Goal: Communication & Community: Answer question/provide support

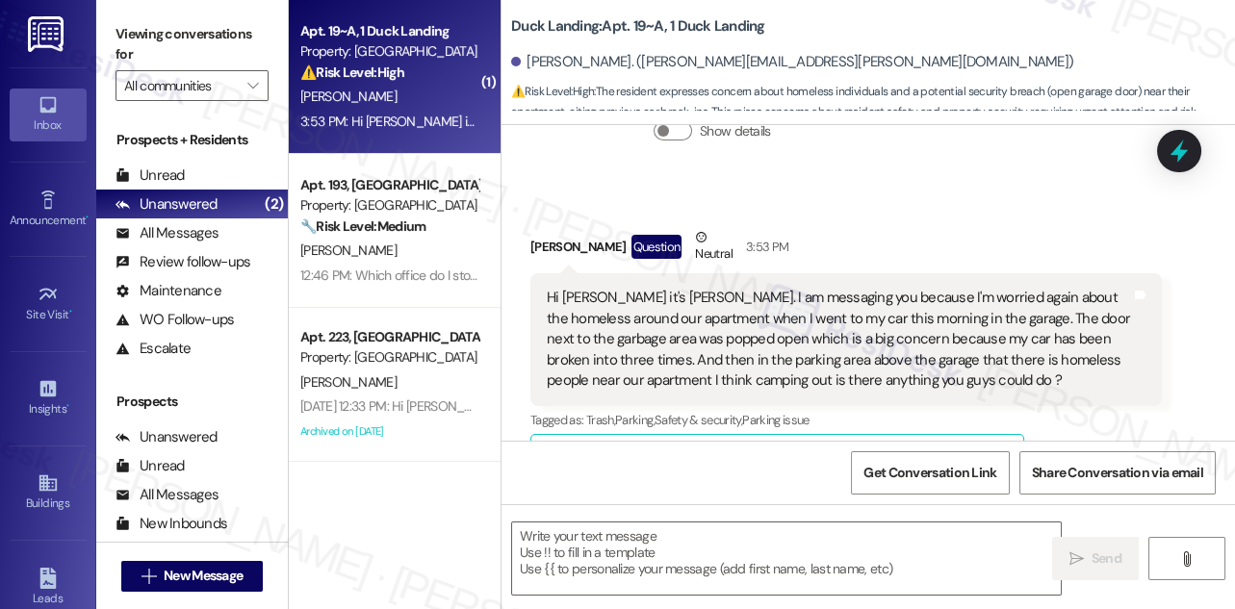
scroll to position [12453, 0]
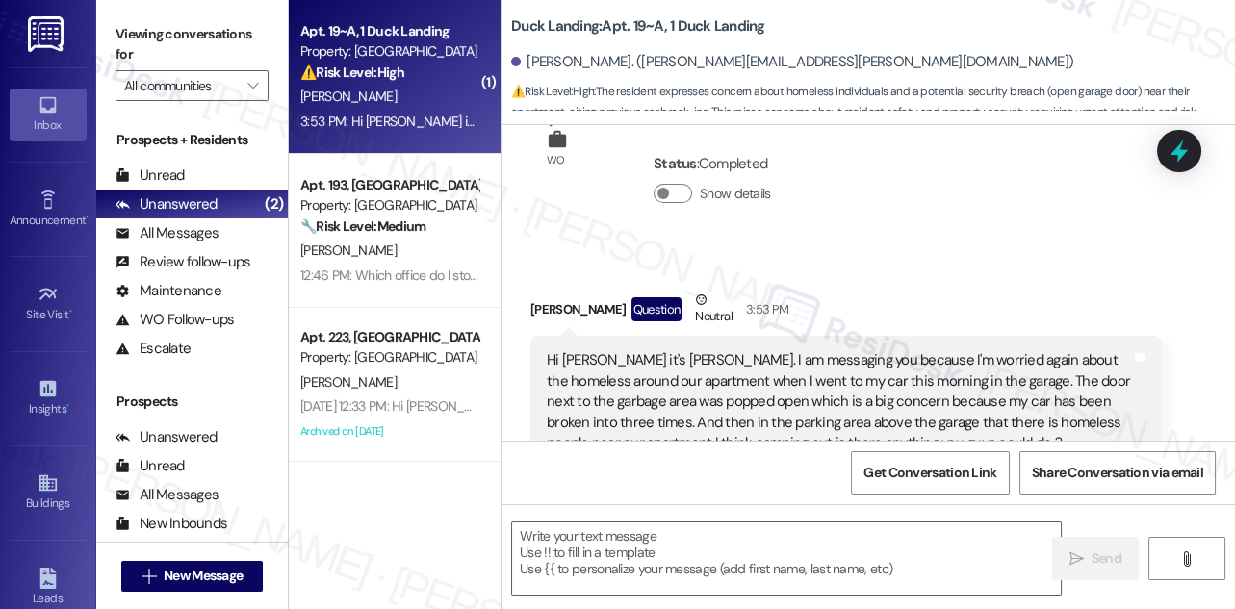
click at [834, 350] on div "Hi [PERSON_NAME] it's [PERSON_NAME]. I am messaging you because I'm worried aga…" at bounding box center [839, 401] width 584 height 103
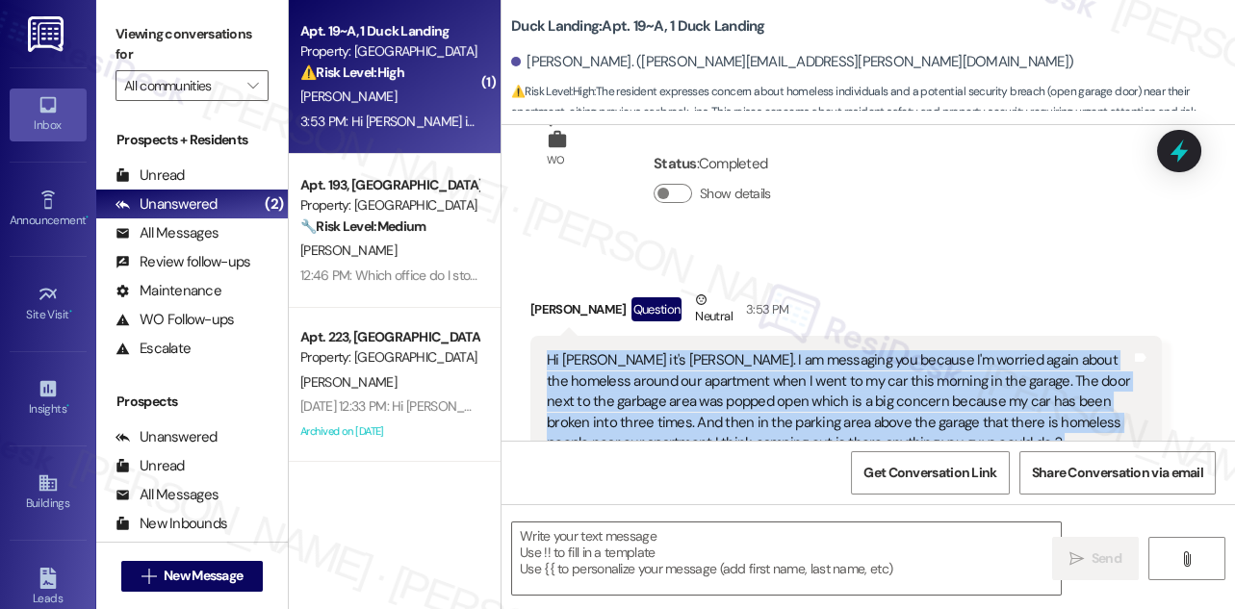
click at [834, 350] on div "Hi [PERSON_NAME] it's [PERSON_NAME]. I am messaging you because I'm worried aga…" at bounding box center [839, 401] width 584 height 103
click at [801, 350] on div "Hi [PERSON_NAME] it's [PERSON_NAME]. I am messaging you because I'm worried aga…" at bounding box center [839, 401] width 584 height 103
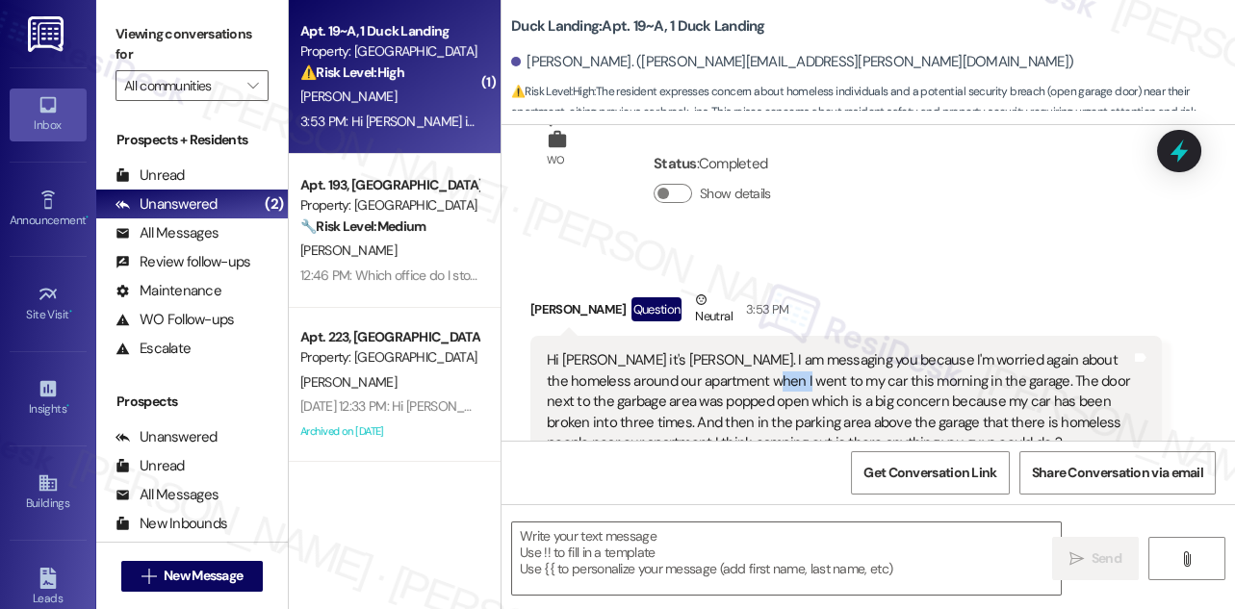
click at [801, 350] on div "Hi [PERSON_NAME] it's [PERSON_NAME]. I am messaging you because I'm worried aga…" at bounding box center [839, 401] width 584 height 103
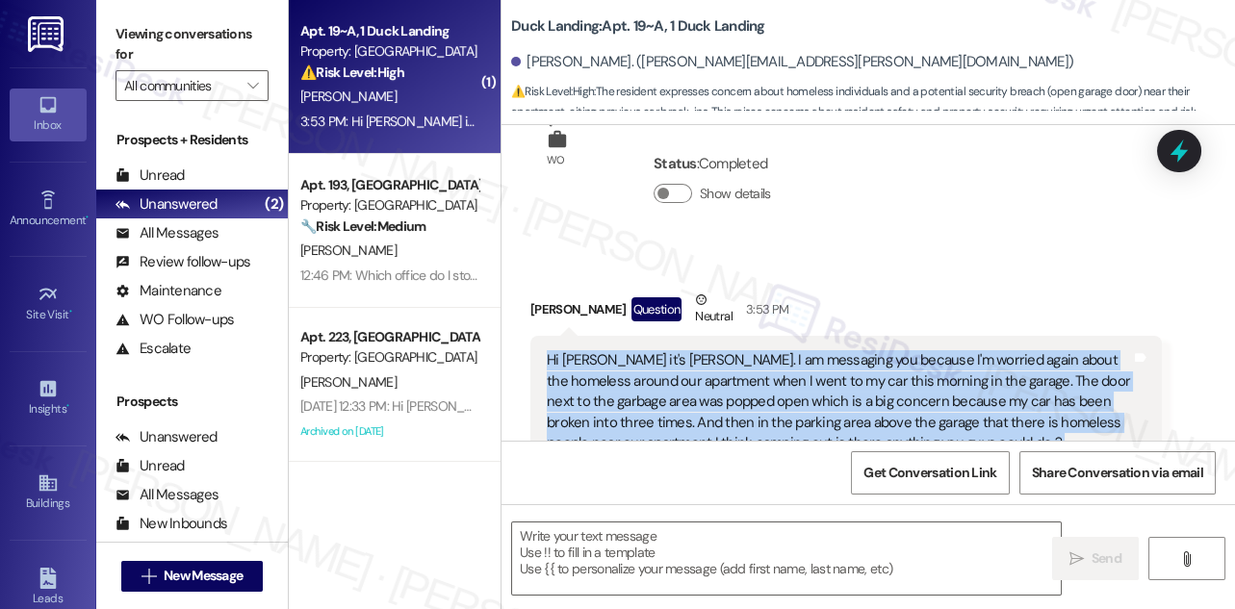
click at [801, 350] on div "Hi [PERSON_NAME] it's [PERSON_NAME]. I am messaging you because I'm worried aga…" at bounding box center [839, 401] width 584 height 103
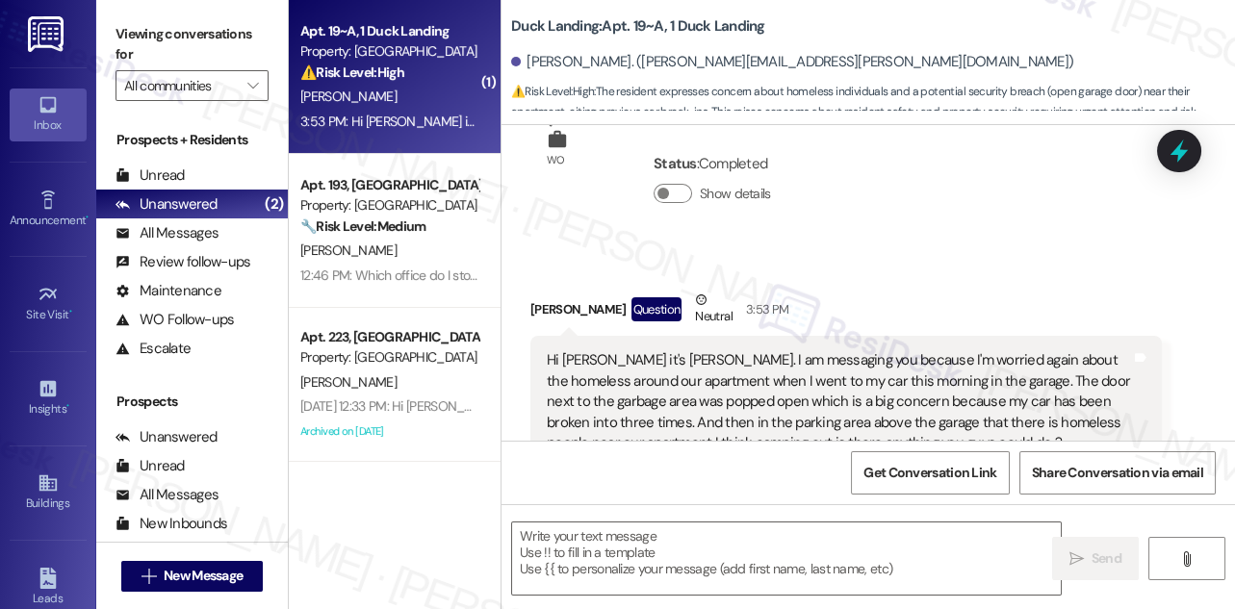
click at [944, 290] on div "[PERSON_NAME] Question Neutral 3:53 PM" at bounding box center [845, 313] width 631 height 47
click at [908, 350] on div "Hi [PERSON_NAME] it's [PERSON_NAME]. I am messaging you because I'm worried aga…" at bounding box center [839, 401] width 584 height 103
click at [907, 350] on div "Hi [PERSON_NAME] it's [PERSON_NAME]. I am messaging you because I'm worried aga…" at bounding box center [839, 401] width 584 height 103
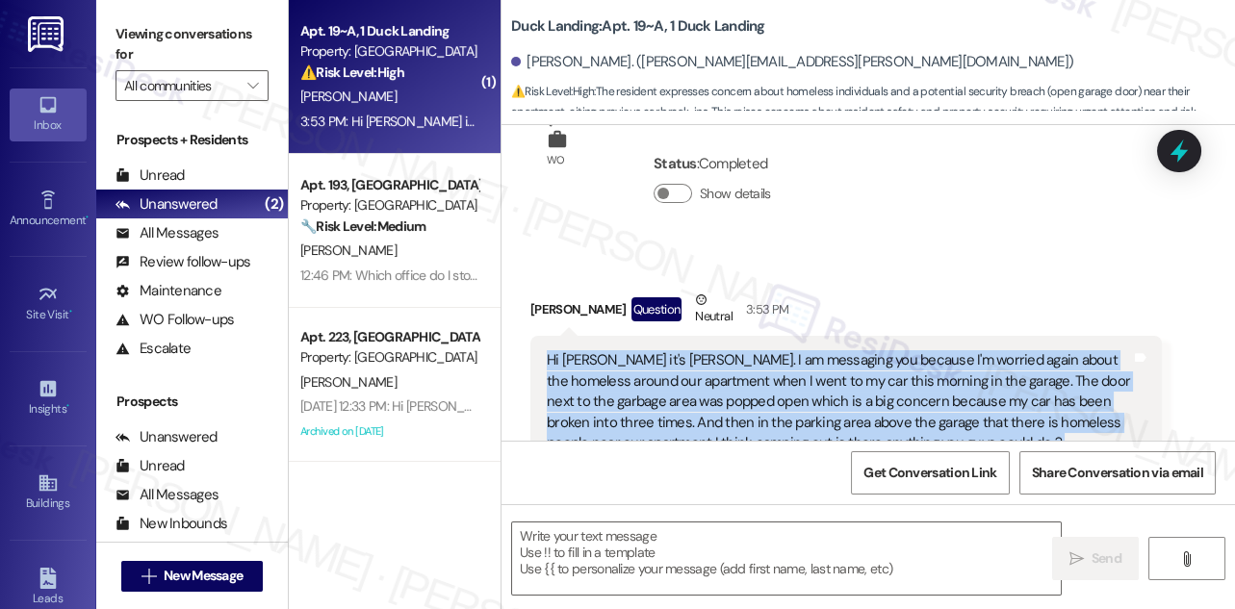
click at [907, 350] on div "Hi [PERSON_NAME] it's [PERSON_NAME]. I am messaging you because I'm worried aga…" at bounding box center [839, 401] width 584 height 103
copy div "Hi [PERSON_NAME] it's [PERSON_NAME]. I am messaging you because I'm worried aga…"
click at [120, 35] on label "Viewing conversations for" at bounding box center [191, 44] width 153 height 51
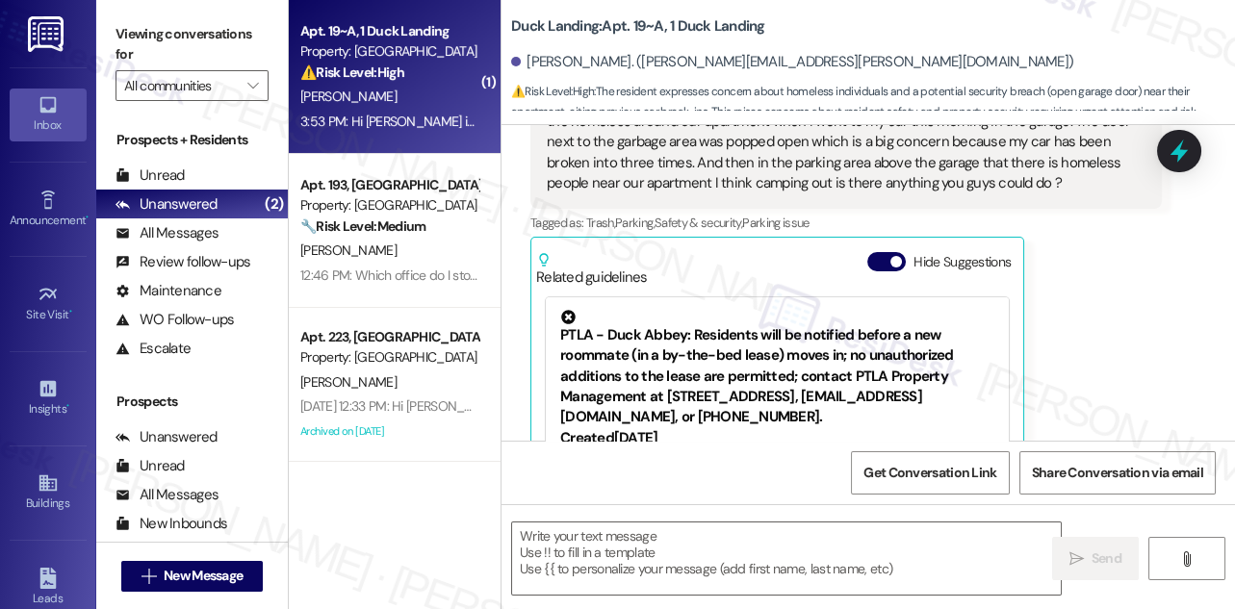
scroll to position [12717, 0]
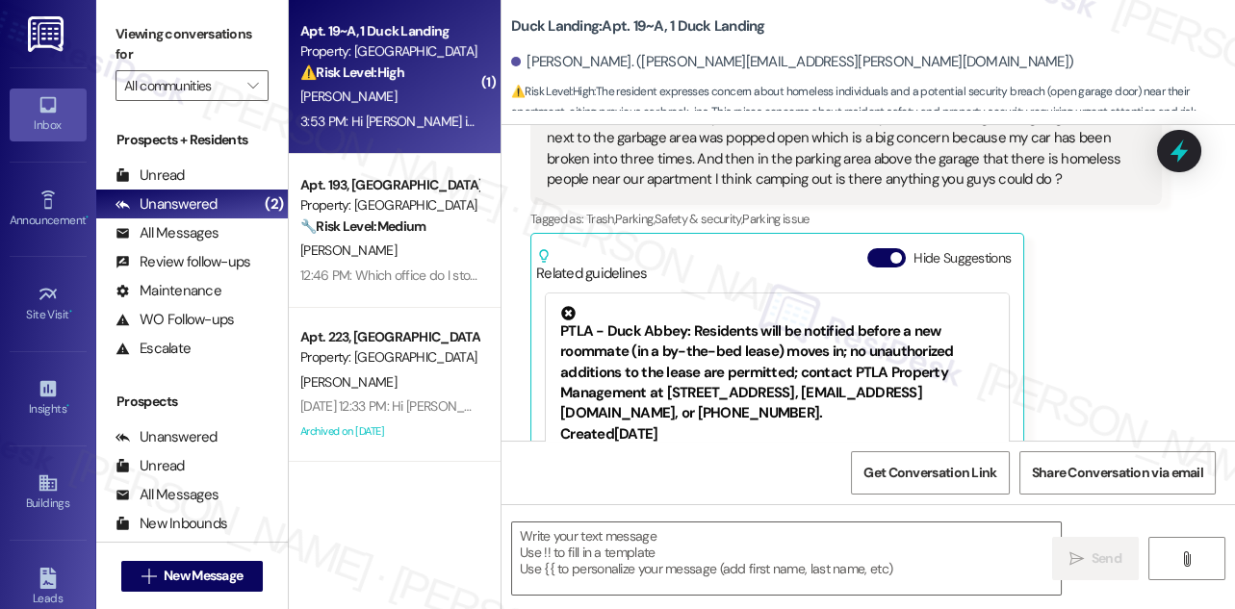
type textarea "Fetching suggested responses. Please feel free to read through the conversation…"
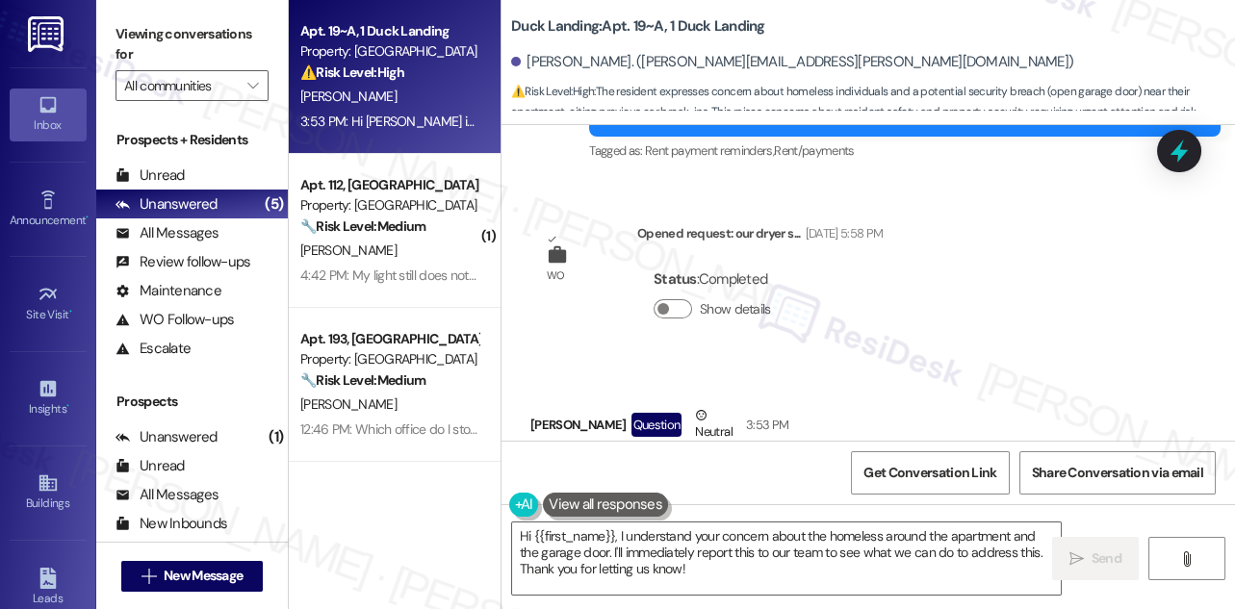
scroll to position [12367, 0]
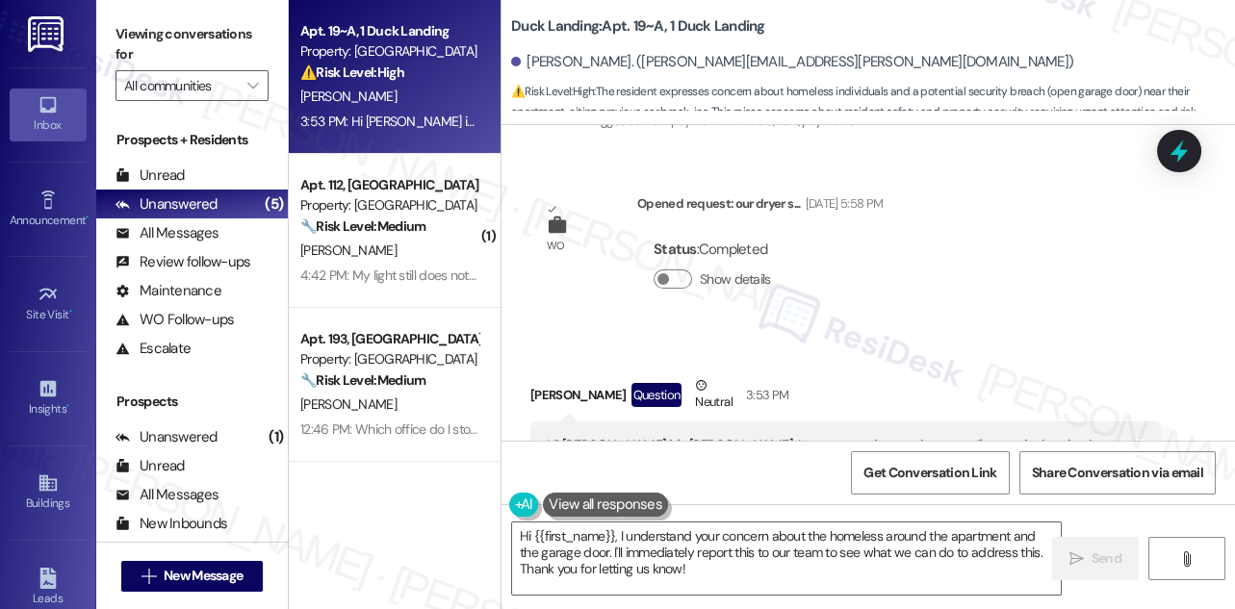
click at [852, 436] on div "Hi [PERSON_NAME] it's [PERSON_NAME]. I am messaging you because I'm worried aga…" at bounding box center [839, 487] width 584 height 103
click at [132, 23] on label "Viewing conversations for" at bounding box center [191, 44] width 153 height 51
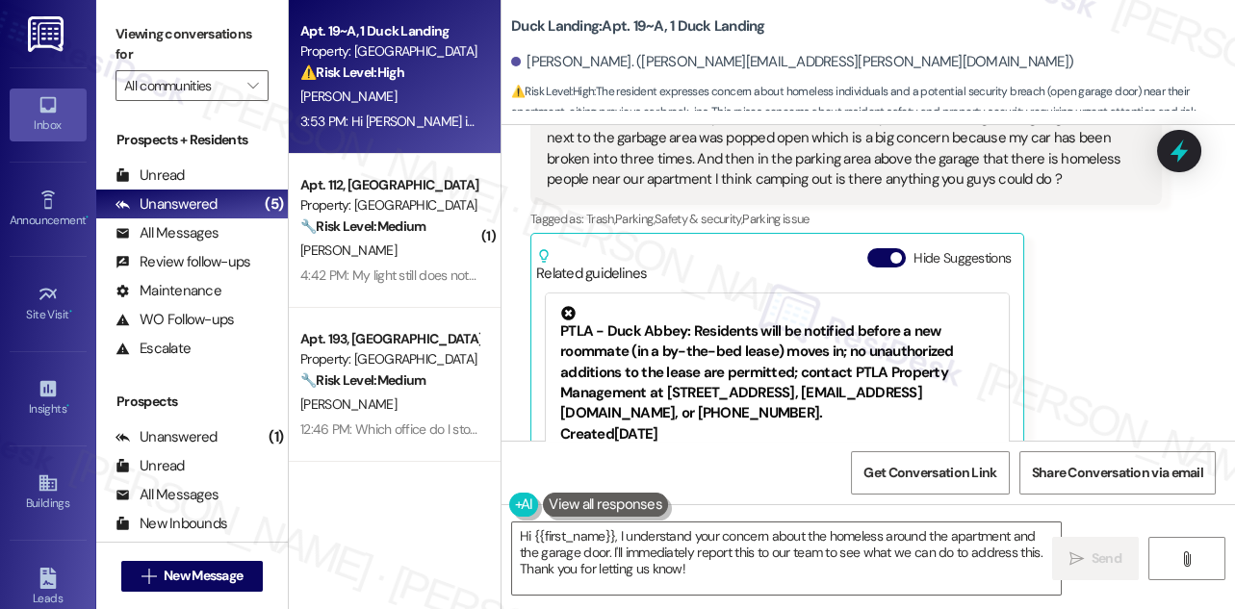
scroll to position [12455, 0]
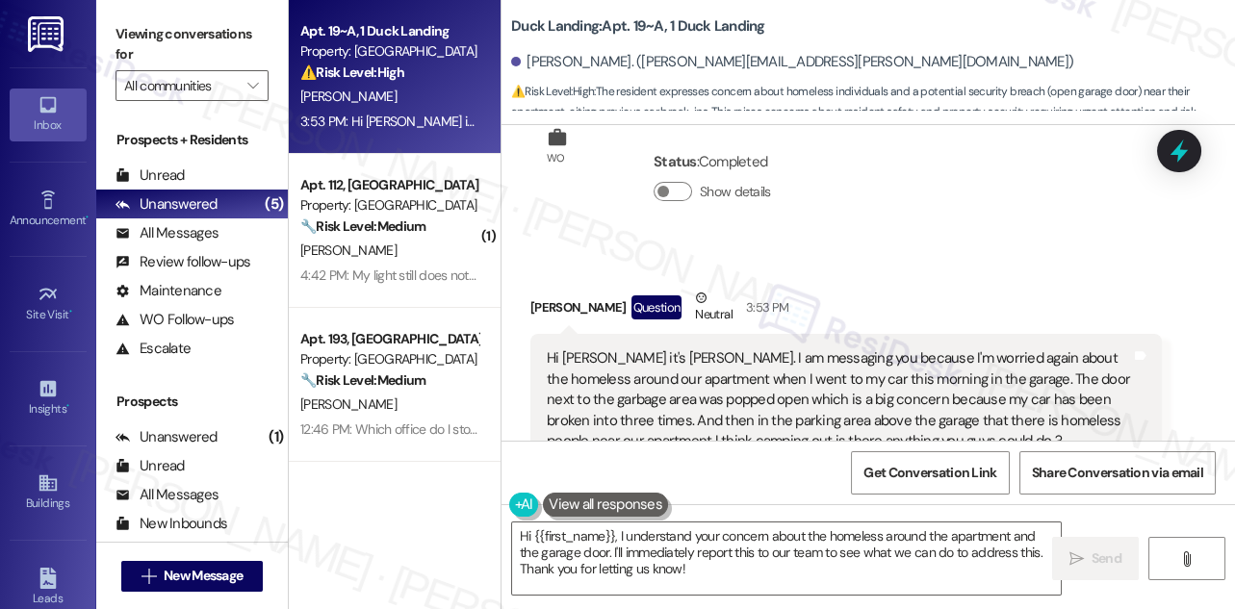
click at [649, 348] on div "Hi [PERSON_NAME] it's [PERSON_NAME]. I am messaging you because I'm worried aga…" at bounding box center [839, 399] width 584 height 103
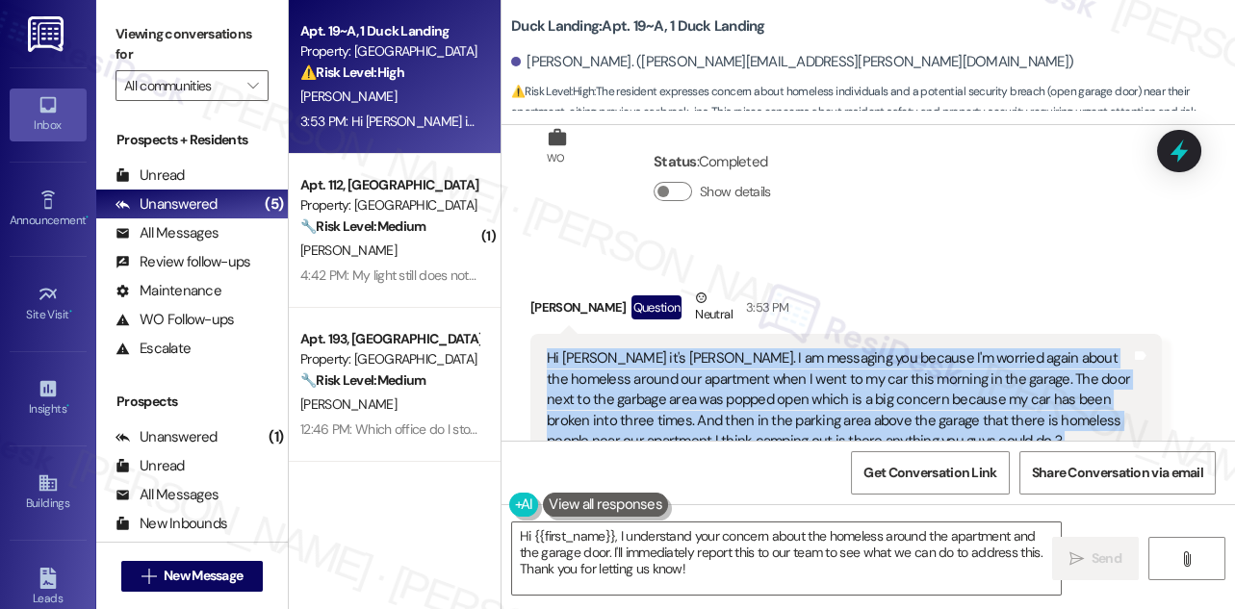
click at [649, 348] on div "Hi [PERSON_NAME] it's [PERSON_NAME]. I am messaging you because I'm worried aga…" at bounding box center [839, 399] width 584 height 103
copy div "Hi [PERSON_NAME] it's [PERSON_NAME]. I am messaging you because I'm worried aga…"
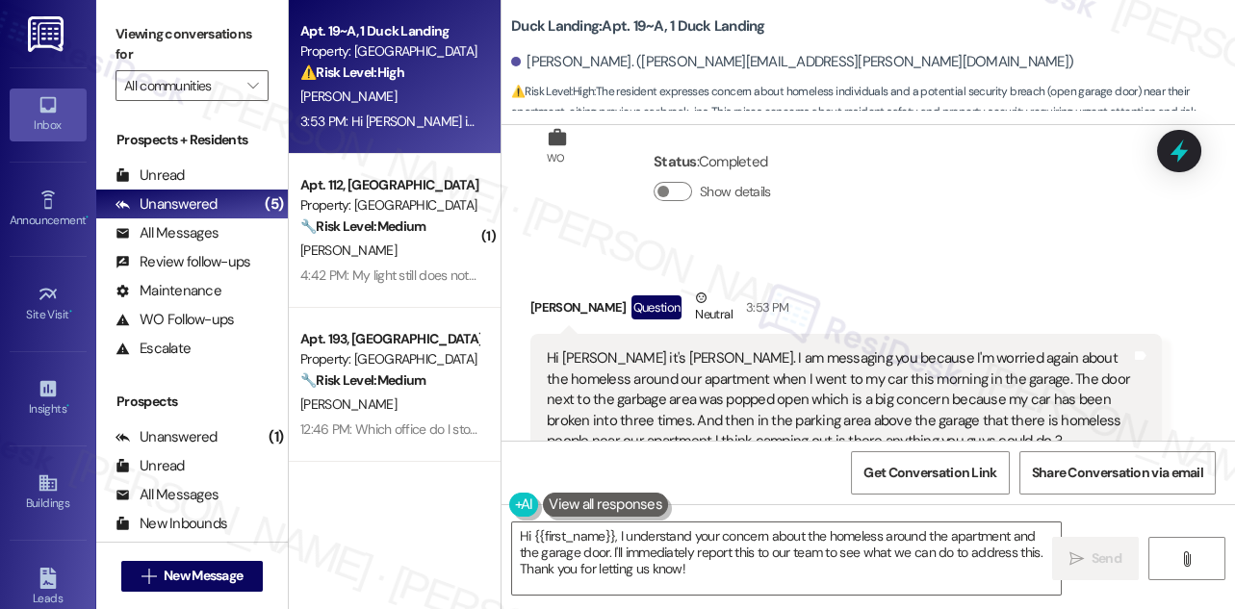
click at [121, 9] on div "Viewing conversations for All communities " at bounding box center [192, 60] width 192 height 120
click at [670, 68] on div "[PERSON_NAME]. ([PERSON_NAME][EMAIL_ADDRESS][PERSON_NAME][DOMAIN_NAME])" at bounding box center [792, 62] width 562 height 20
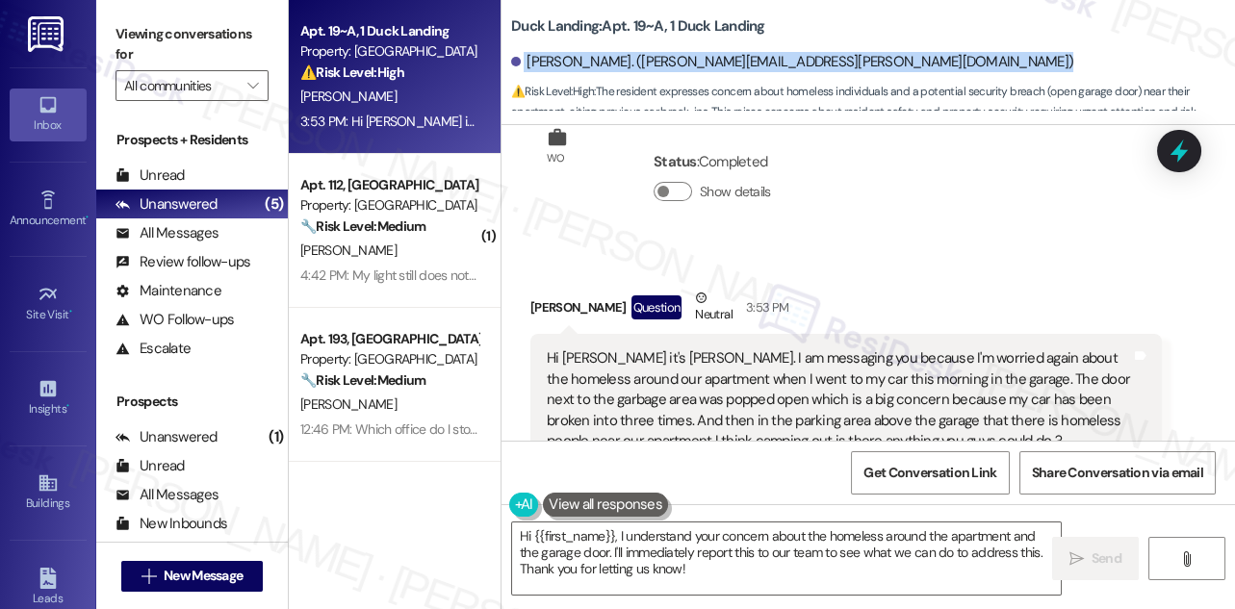
click at [670, 68] on div "[PERSON_NAME]. ([PERSON_NAME][EMAIL_ADDRESS][PERSON_NAME][DOMAIN_NAME])" at bounding box center [792, 62] width 562 height 20
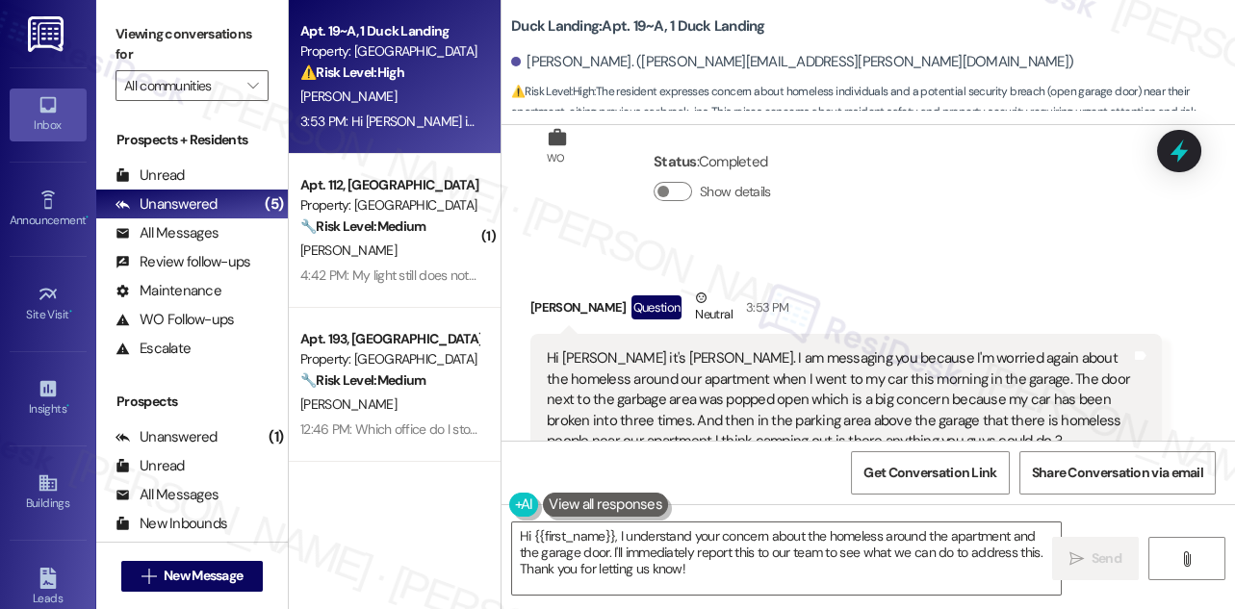
click at [676, 348] on div "Hi [PERSON_NAME] it's [PERSON_NAME]. I am messaging you because I'm worried aga…" at bounding box center [839, 399] width 584 height 103
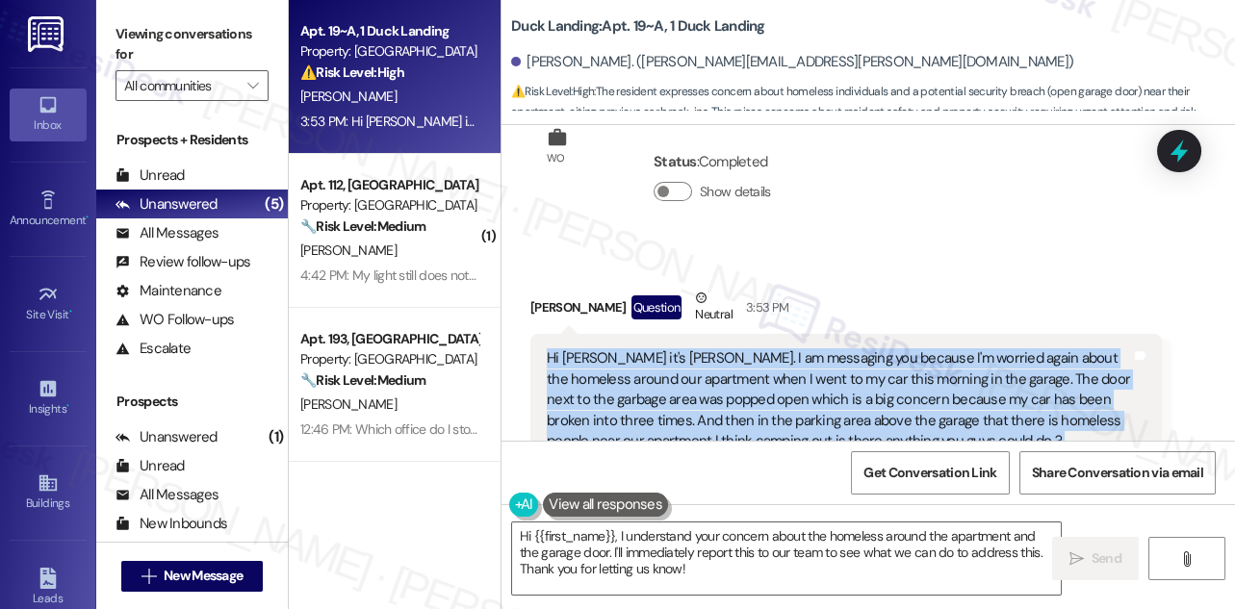
click at [676, 348] on div "Hi [PERSON_NAME] it's [PERSON_NAME]. I am messaging you because I'm worried aga…" at bounding box center [839, 399] width 584 height 103
copy div "Hi [PERSON_NAME] it's [PERSON_NAME]. I am messaging you because I'm worried aga…"
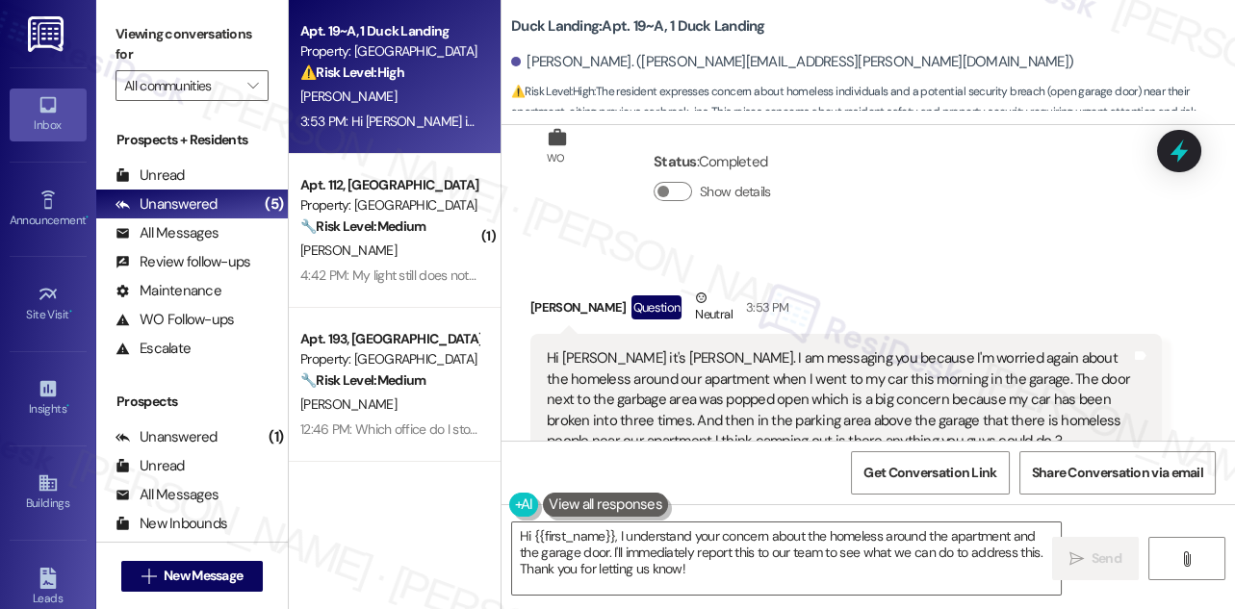
click at [151, 38] on label "Viewing conversations for" at bounding box center [191, 44] width 153 height 51
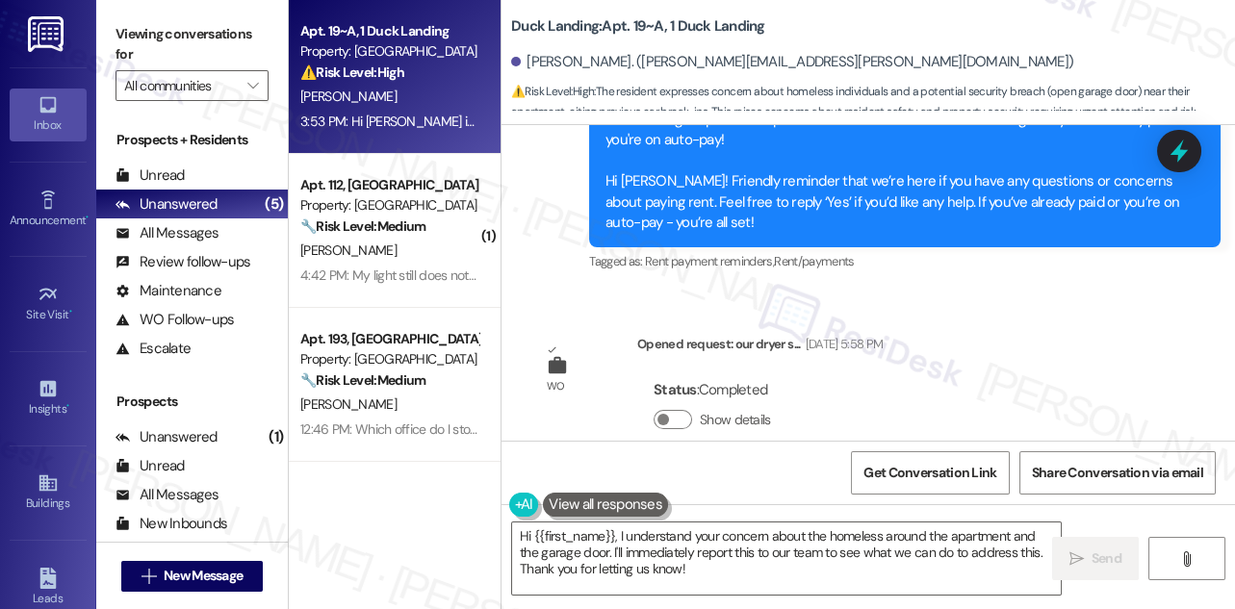
scroll to position [12454, 0]
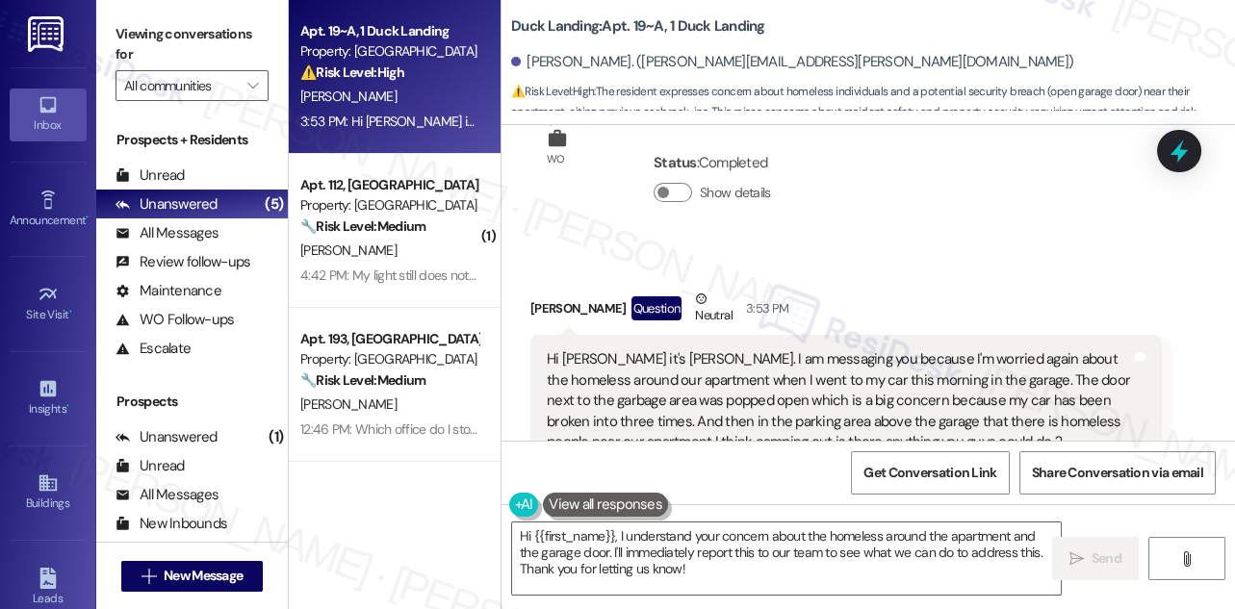
click at [151, 41] on label "Viewing conversations for" at bounding box center [191, 44] width 153 height 51
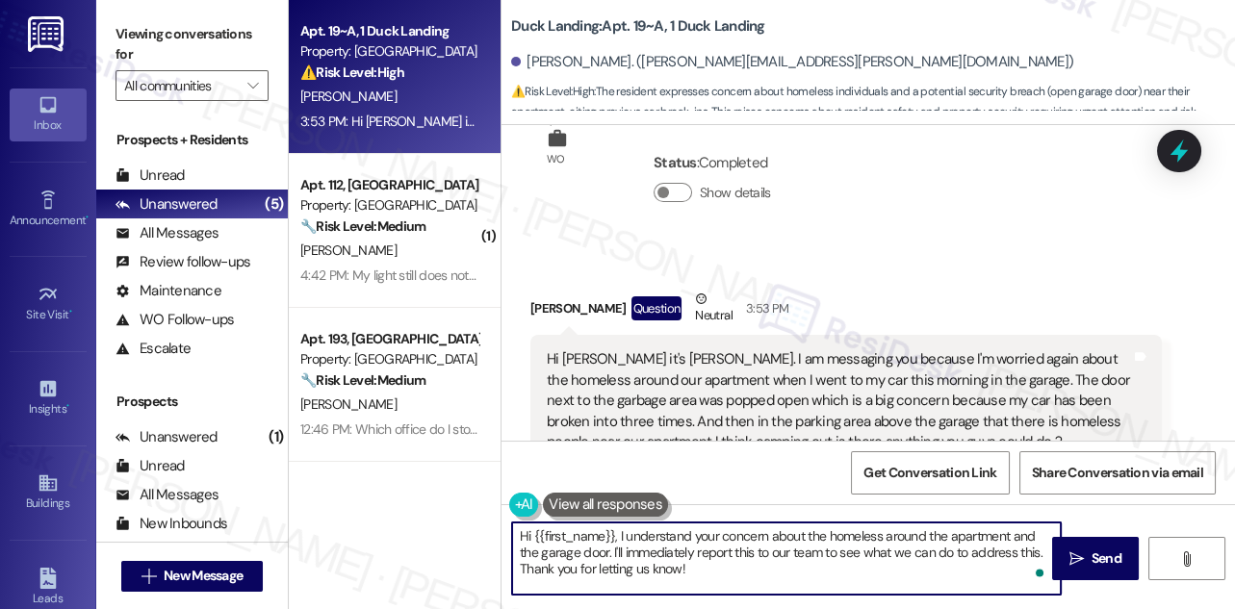
drag, startPoint x: 720, startPoint y: 575, endPoint x: 613, endPoint y: 546, distance: 110.7
click at [613, 546] on textarea "Hi {{first_name}}, I understand your concern about the homeless around the apar…" at bounding box center [786, 559] width 549 height 72
paste textarea "could you let me know what time you noticed the door open and saw the individua…"
click at [622, 553] on textarea "Hi {{first_name}}, I understand your concern about the homeless around the apar…" at bounding box center [786, 559] width 549 height 72
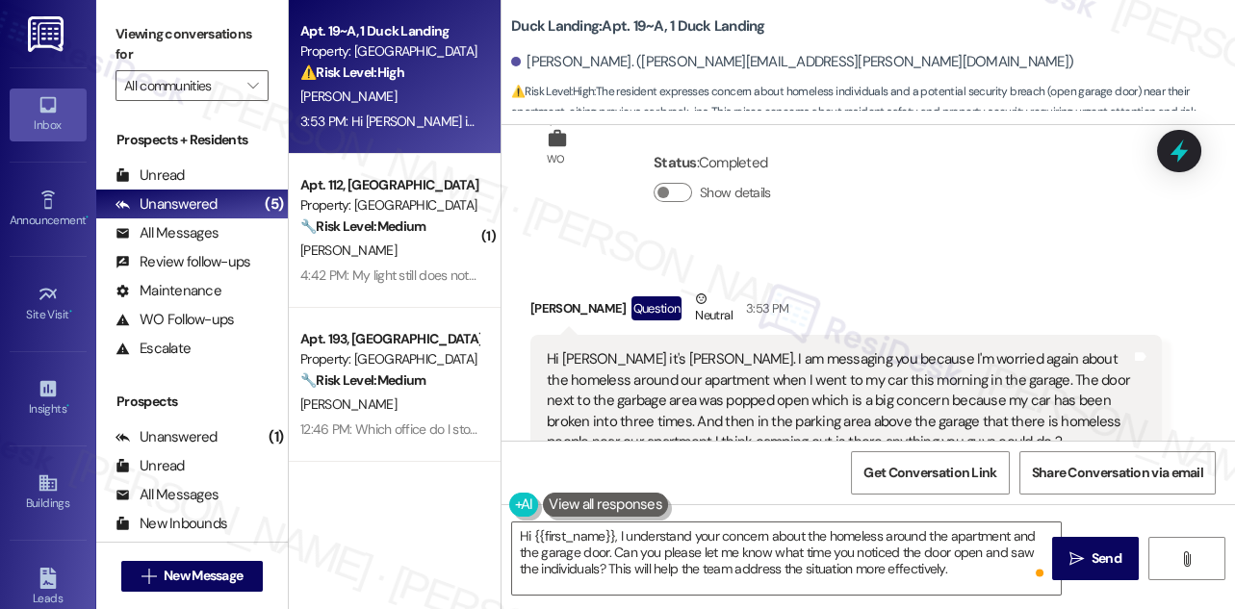
click at [152, 15] on div "Viewing conversations for All communities " at bounding box center [192, 60] width 192 height 120
click at [618, 537] on textarea "Hi {{first_name}}, I understand your concern about the homeless around the apar…" at bounding box center [786, 559] width 549 height 72
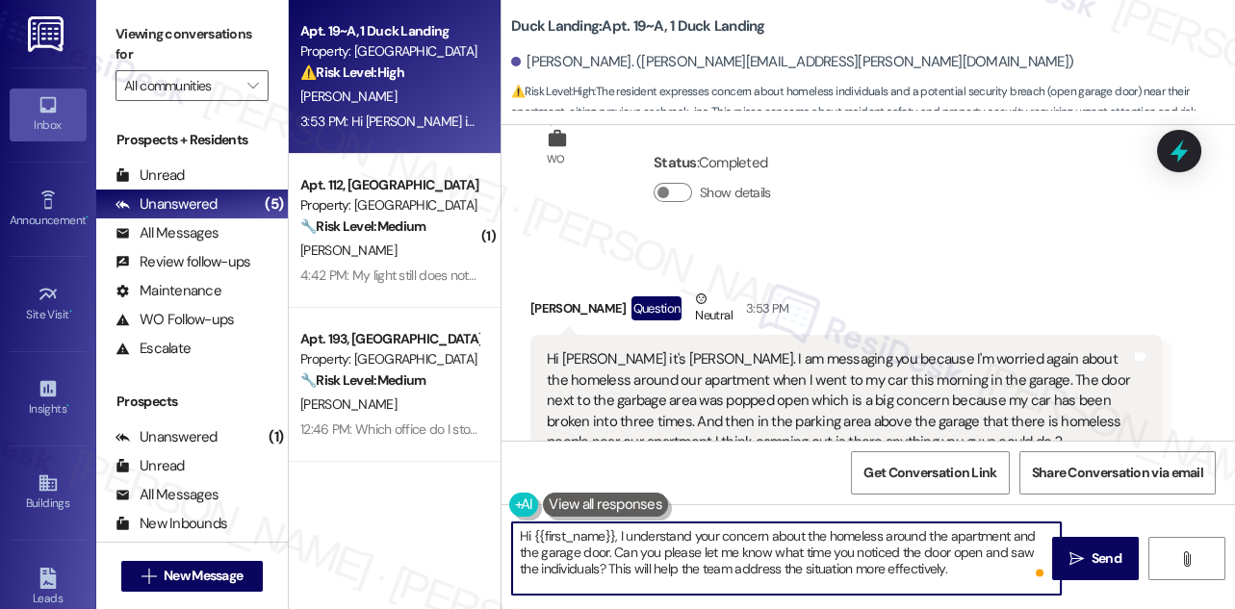
paste textarea "Thanks for reaching out and sharing your concerns. I’m really sorry to hear abo…"
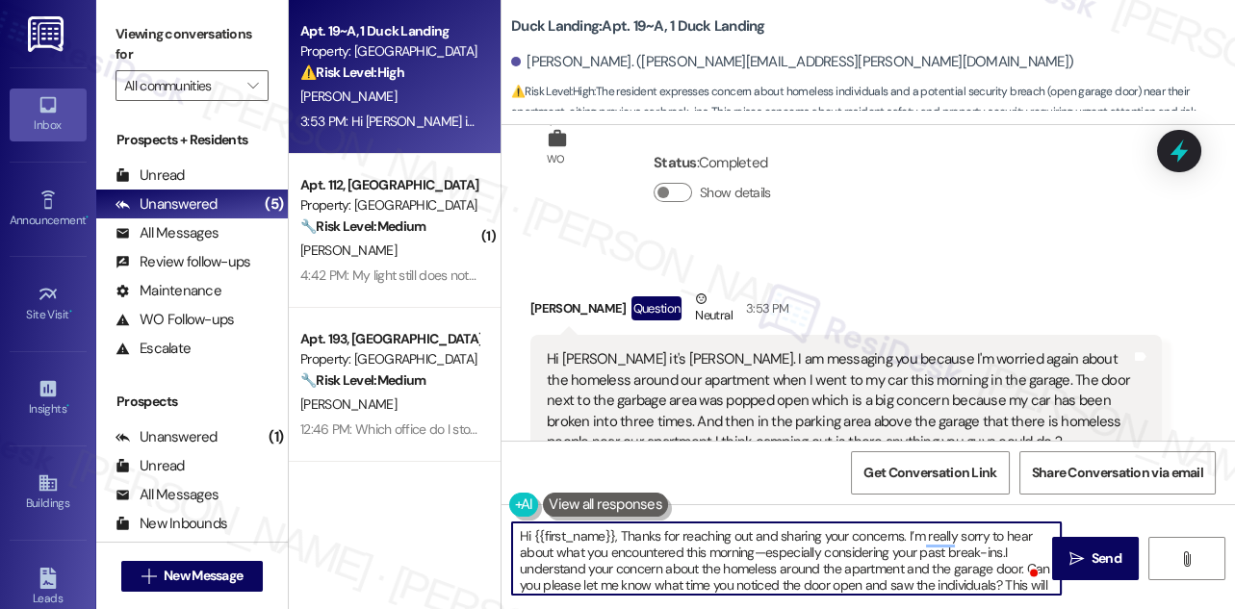
click at [626, 533] on textarea "Hi {{first_name}}, Thanks for reaching out and sharing your concerns. I’m reall…" at bounding box center [786, 559] width 549 height 72
click at [944, 535] on textarea "Hi {{first_name}}, thanks for reaching out and sharing your concerns. I’m reall…" at bounding box center [786, 559] width 549 height 72
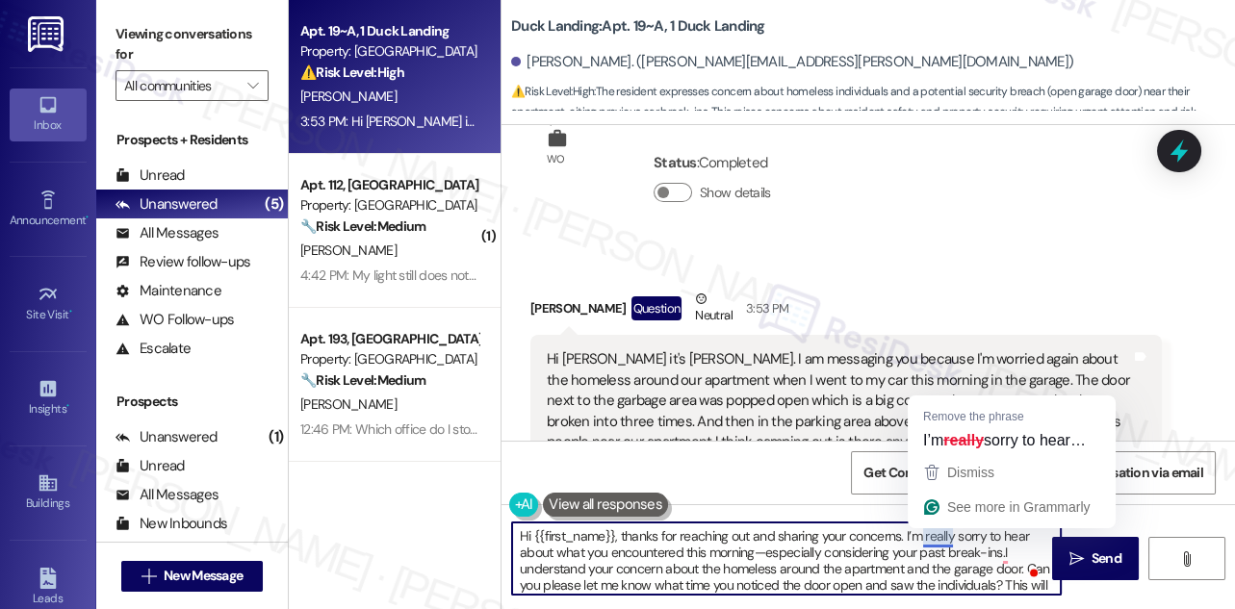
click at [944, 535] on textarea "Hi {{first_name}}, thanks for reaching out and sharing your concerns. I’m reall…" at bounding box center [786, 559] width 549 height 72
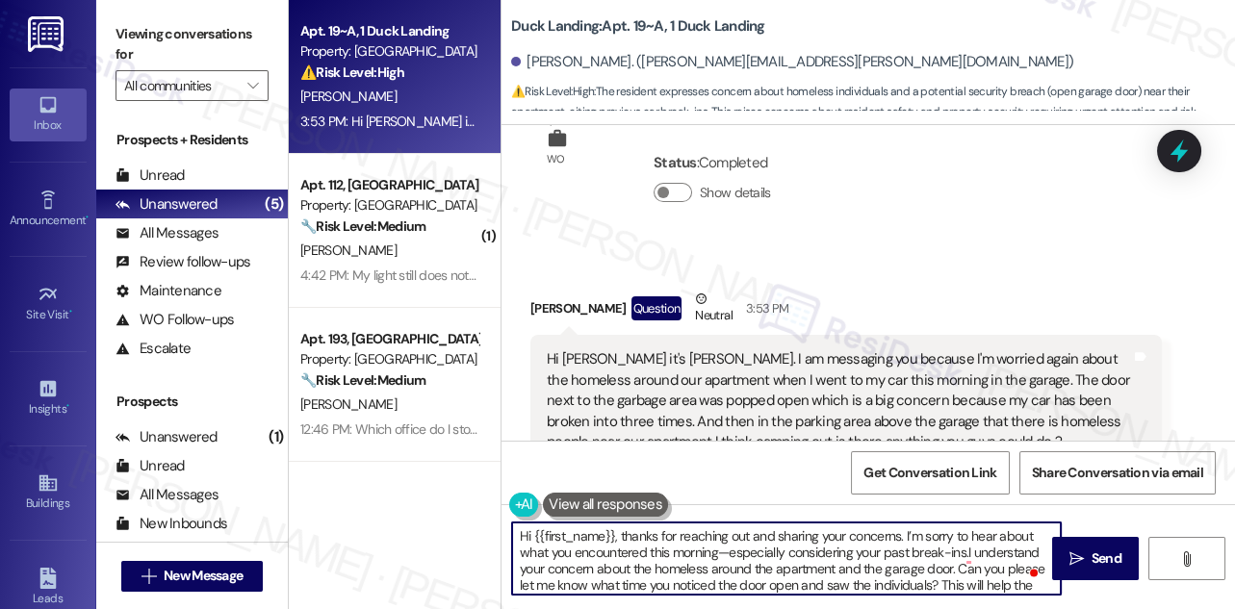
click at [720, 548] on textarea "Hi {{first_name}}, thanks for reaching out and sharing your concerns. I’m sorry…" at bounding box center [786, 559] width 549 height 72
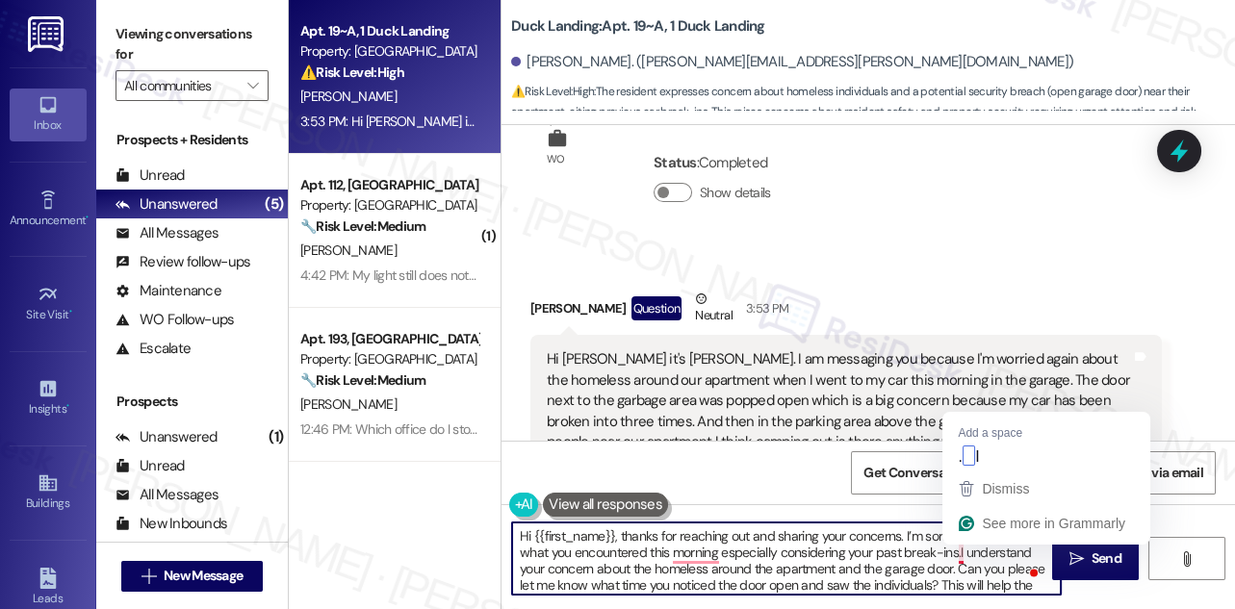
click at [962, 555] on textarea "Hi {{first_name}}, thanks for reaching out and sharing your concerns. I’m sorry…" at bounding box center [786, 559] width 549 height 72
click at [957, 555] on textarea "Hi {{first_name}}, thanks for reaching out and sharing your concerns. I’m sorry…" at bounding box center [786, 559] width 549 height 72
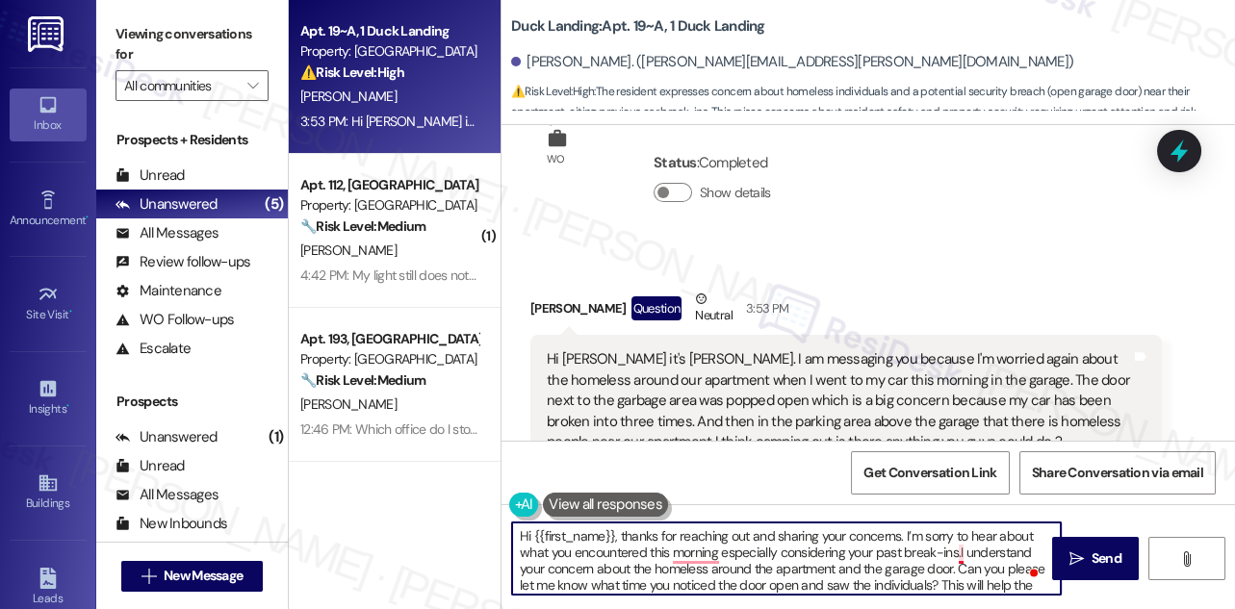
click at [960, 553] on textarea "Hi {{first_name}}, thanks for reaching out and sharing your concerns. I’m sorry…" at bounding box center [786, 559] width 549 height 72
drag, startPoint x: 631, startPoint y: 573, endPoint x: 811, endPoint y: 570, distance: 180.0
click at [808, 573] on textarea "Hi {{first_name}}, thanks for reaching out and sharing your concerns. I’m sorry…" at bounding box center [786, 559] width 549 height 72
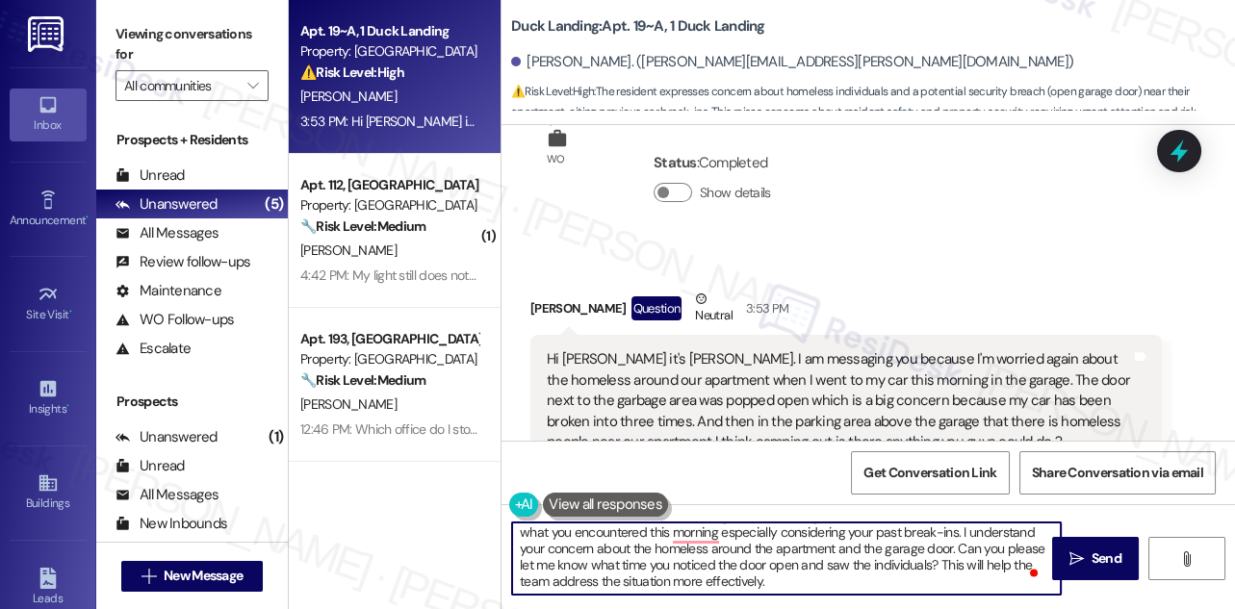
click at [696, 564] on textarea "Hi {{first_name}}, thanks for reaching out and sharing your concerns. I’m sorry…" at bounding box center [786, 559] width 549 height 72
click at [785, 564] on textarea "Hi {{first_name}}, thanks for reaching out and sharing your concerns. I’m sorry…" at bounding box center [786, 559] width 549 height 72
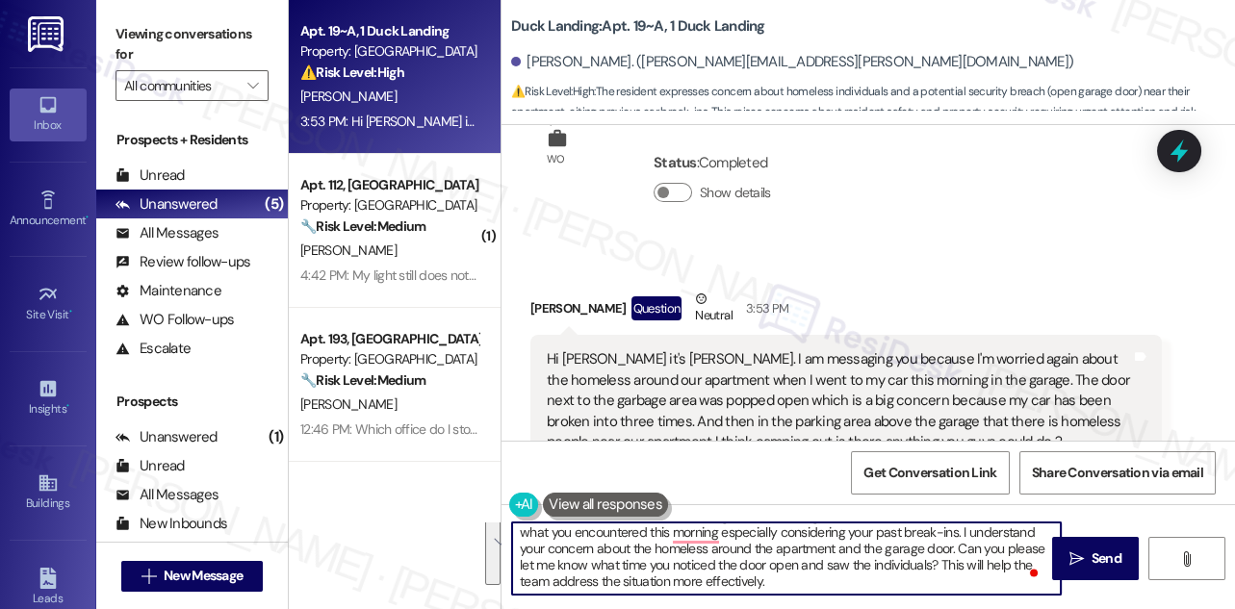
click at [908, 574] on textarea "Hi {{first_name}}, thanks for reaching out and sharing your concerns. I’m sorry…" at bounding box center [786, 559] width 549 height 72
click at [967, 349] on div "Hi [PERSON_NAME] it's [PERSON_NAME]. I am messaging you because I'm worried aga…" at bounding box center [839, 400] width 584 height 103
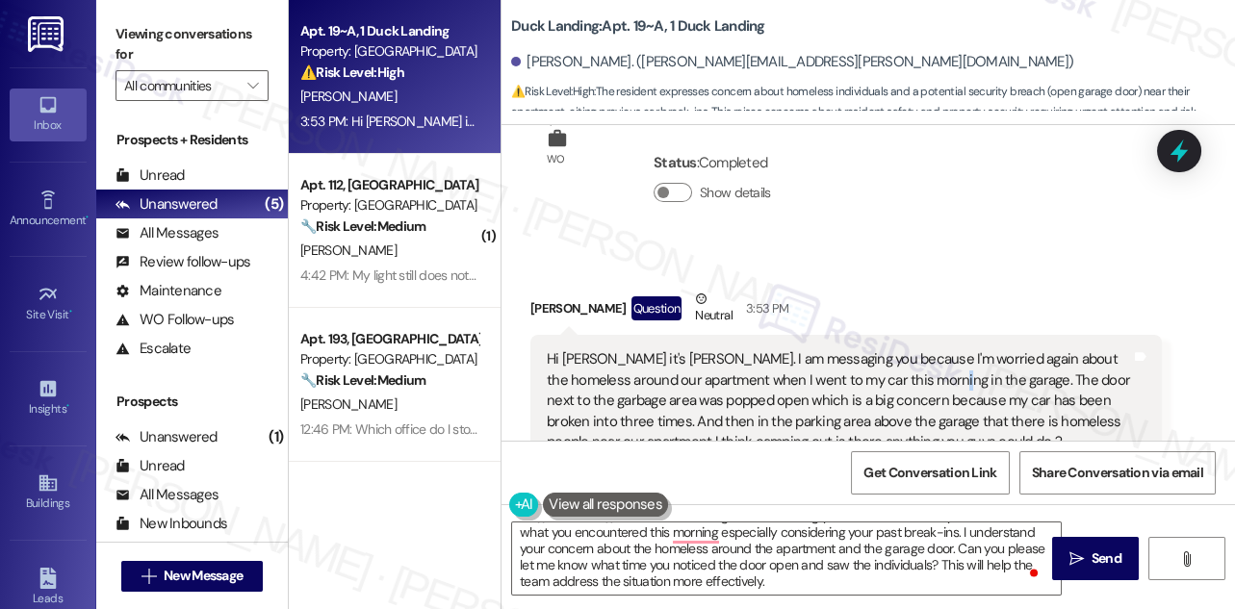
click at [967, 349] on div "Hi [PERSON_NAME] it's [PERSON_NAME]. I am messaging you because I'm worried aga…" at bounding box center [839, 400] width 584 height 103
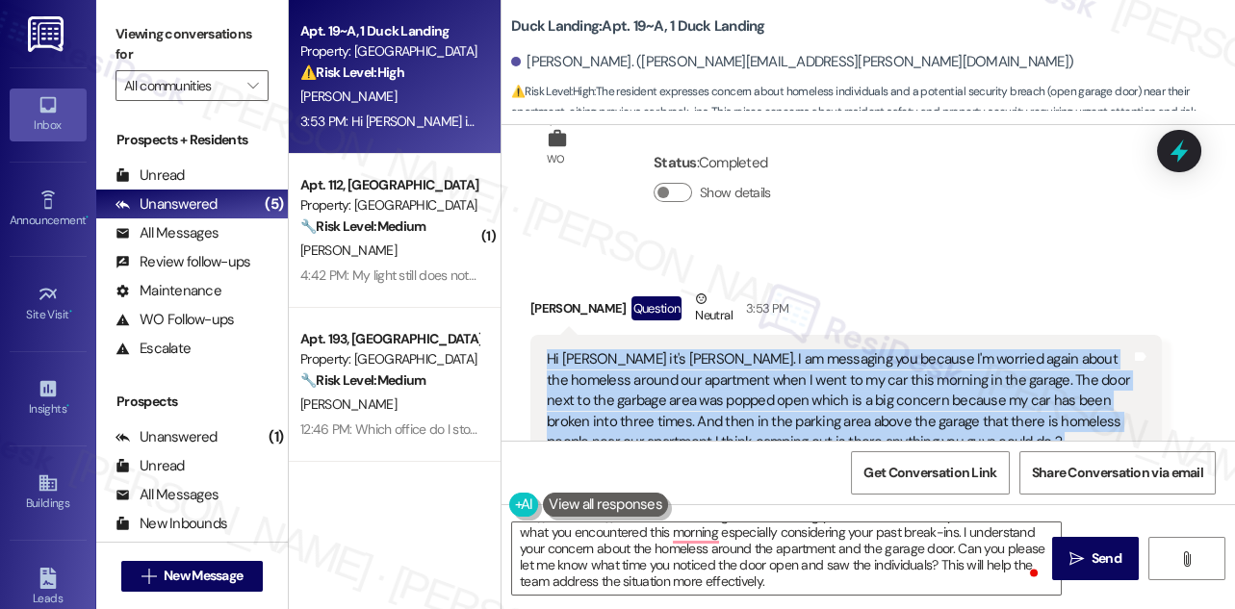
click at [967, 349] on div "Hi [PERSON_NAME] it's [PERSON_NAME]. I am messaging you because I'm worried aga…" at bounding box center [839, 400] width 584 height 103
click at [735, 349] on div "Hi [PERSON_NAME] it's [PERSON_NAME]. I am messaging you because I'm worried aga…" at bounding box center [839, 400] width 584 height 103
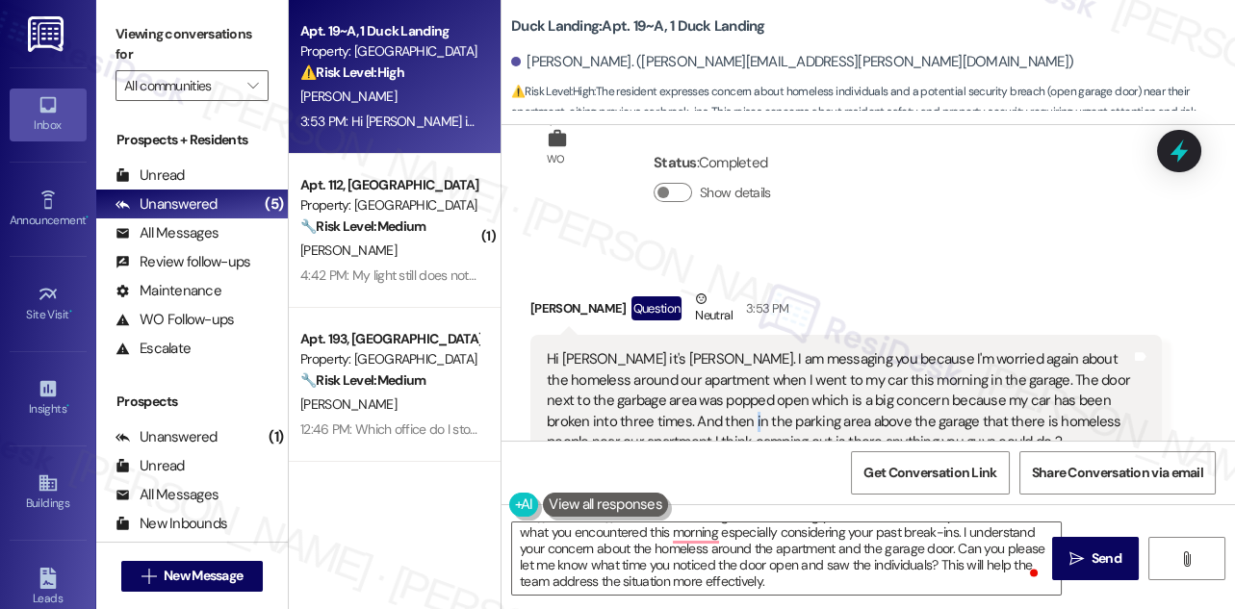
click at [735, 349] on div "Hi [PERSON_NAME] it's [PERSON_NAME]. I am messaging you because I'm worried aga…" at bounding box center [839, 400] width 584 height 103
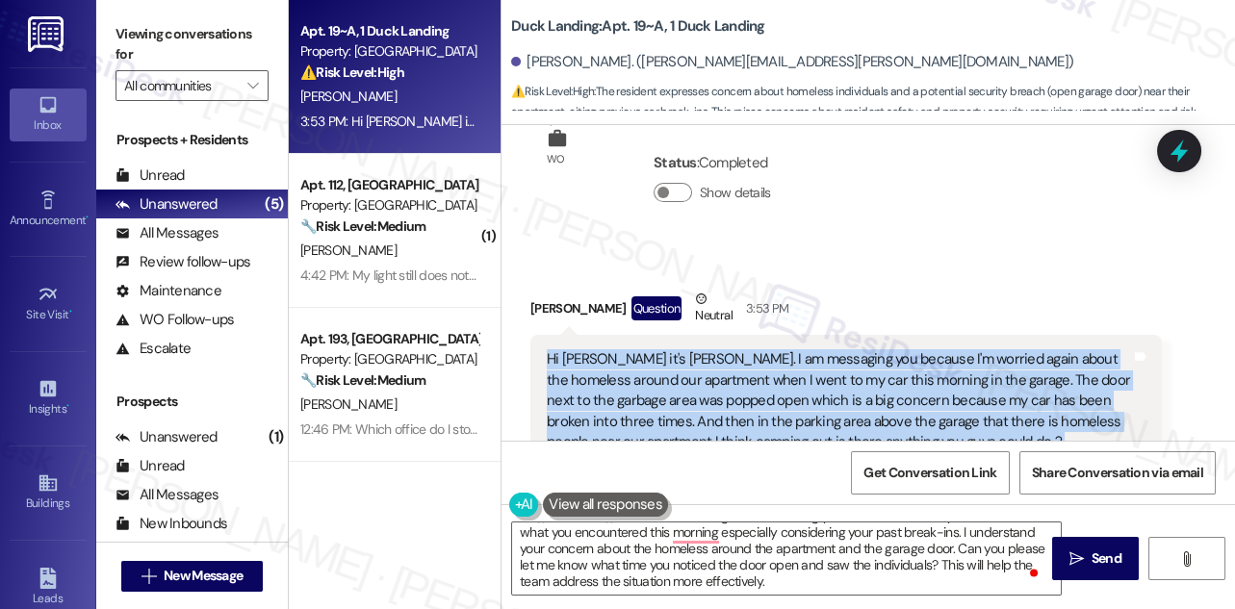
click at [735, 349] on div "Hi [PERSON_NAME] it's [PERSON_NAME]. I am messaging you because I'm worried aga…" at bounding box center [839, 400] width 584 height 103
click at [924, 349] on div "Hi [PERSON_NAME] it's [PERSON_NAME]. I am messaging you because I'm worried aga…" at bounding box center [839, 400] width 584 height 103
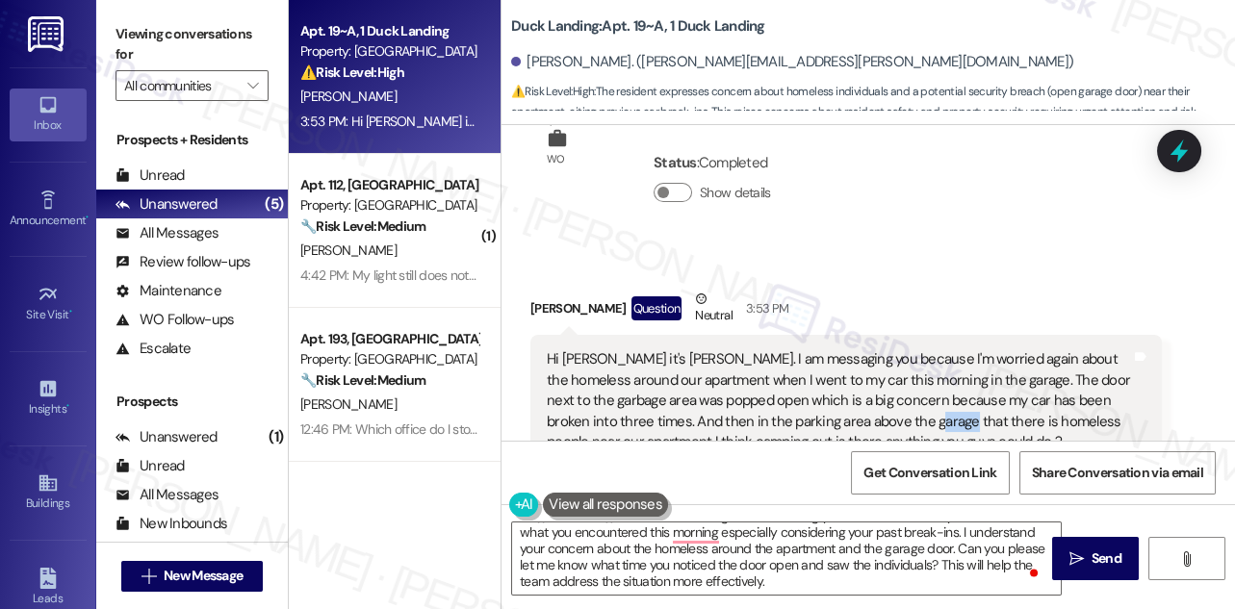
click at [924, 349] on div "Hi [PERSON_NAME] it's [PERSON_NAME]. I am messaging you because I'm worried aga…" at bounding box center [839, 400] width 584 height 103
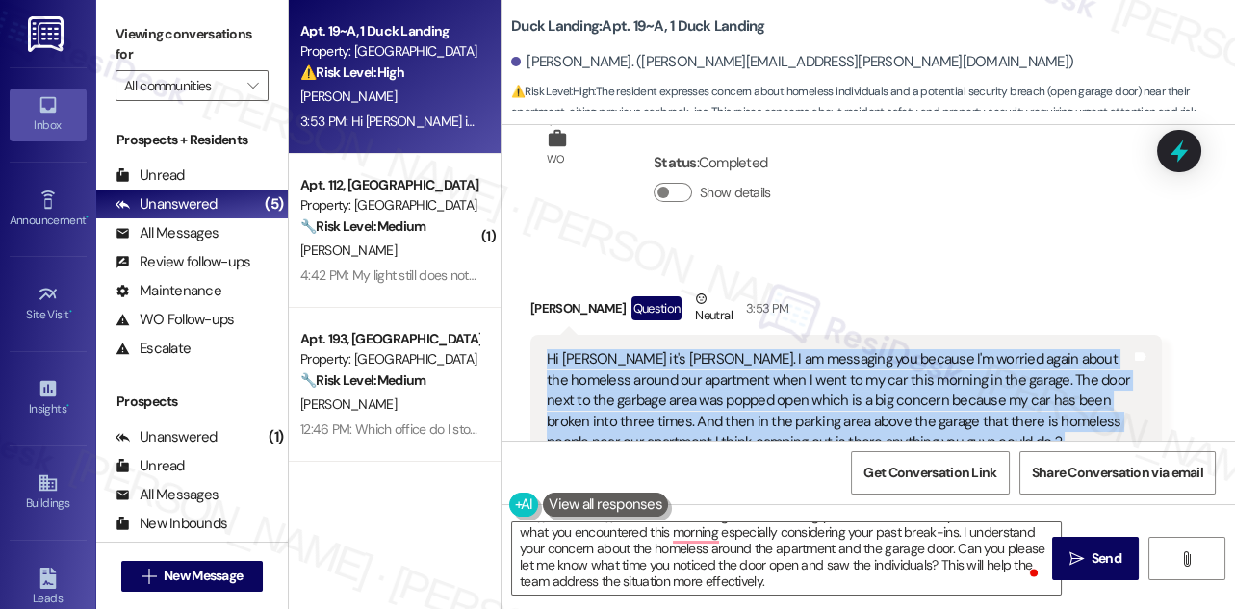
click at [924, 349] on div "Hi [PERSON_NAME] it's [PERSON_NAME]. I am messaging you because I'm worried aga…" at bounding box center [839, 400] width 584 height 103
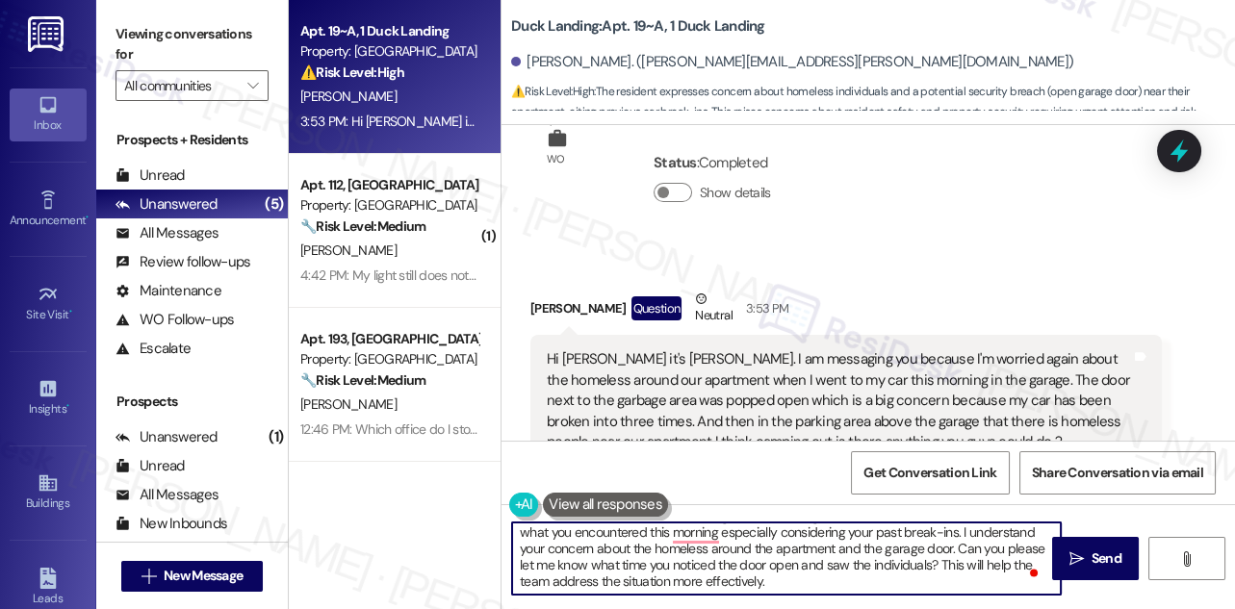
click at [860, 575] on textarea "Hi {{first_name}}, thanks for reaching out and sharing your concerns. I’m sorry…" at bounding box center [786, 559] width 549 height 72
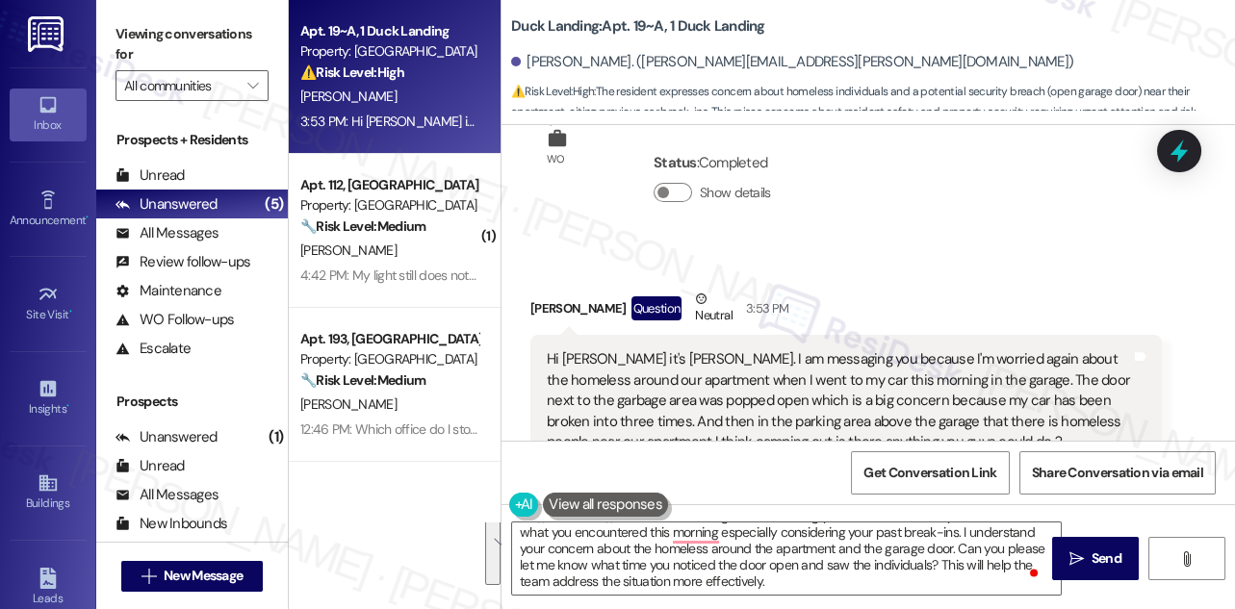
click at [648, 349] on div "Hi [PERSON_NAME] it's [PERSON_NAME]. I am messaging you because I'm worried aga…" at bounding box center [839, 400] width 584 height 103
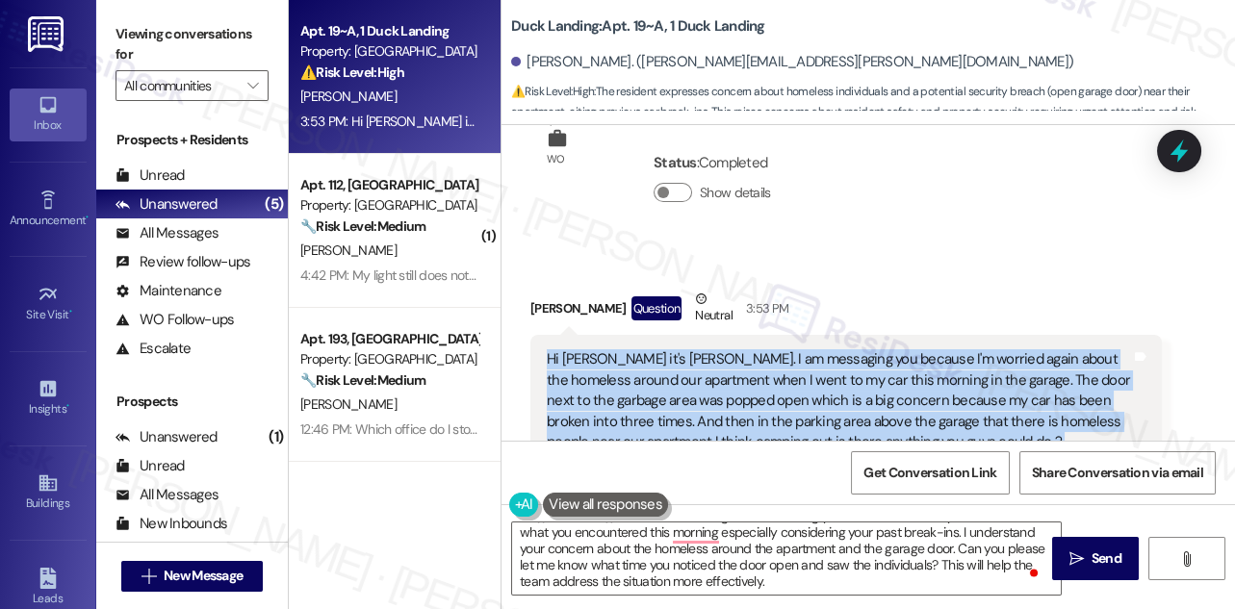
click at [648, 349] on div "Hi [PERSON_NAME] it's [PERSON_NAME]. I am messaging you because I'm worried aga…" at bounding box center [839, 400] width 584 height 103
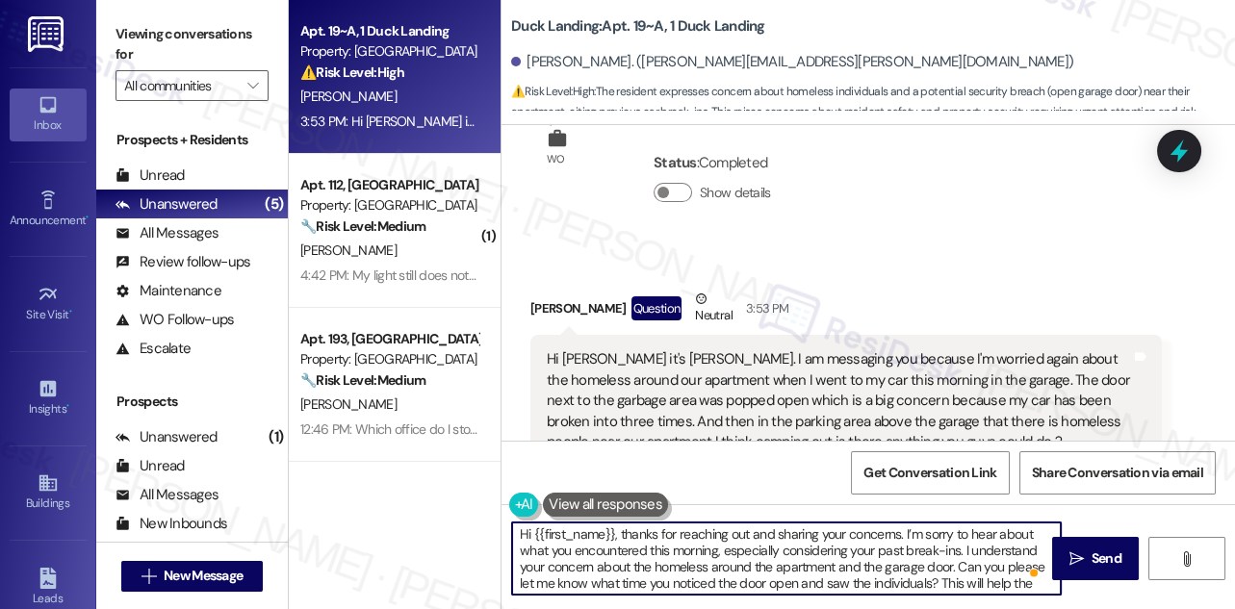
scroll to position [0, 0]
click at [714, 533] on textarea "Hi {{first_name}}, thanks for reaching out and sharing your concerns. I’m sorry…" at bounding box center [786, 559] width 549 height 72
click at [768, 544] on textarea "Hi {{first_name}}, thanks for reaching out and sharing your concerns. I’m sorry…" at bounding box center [786, 559] width 549 height 72
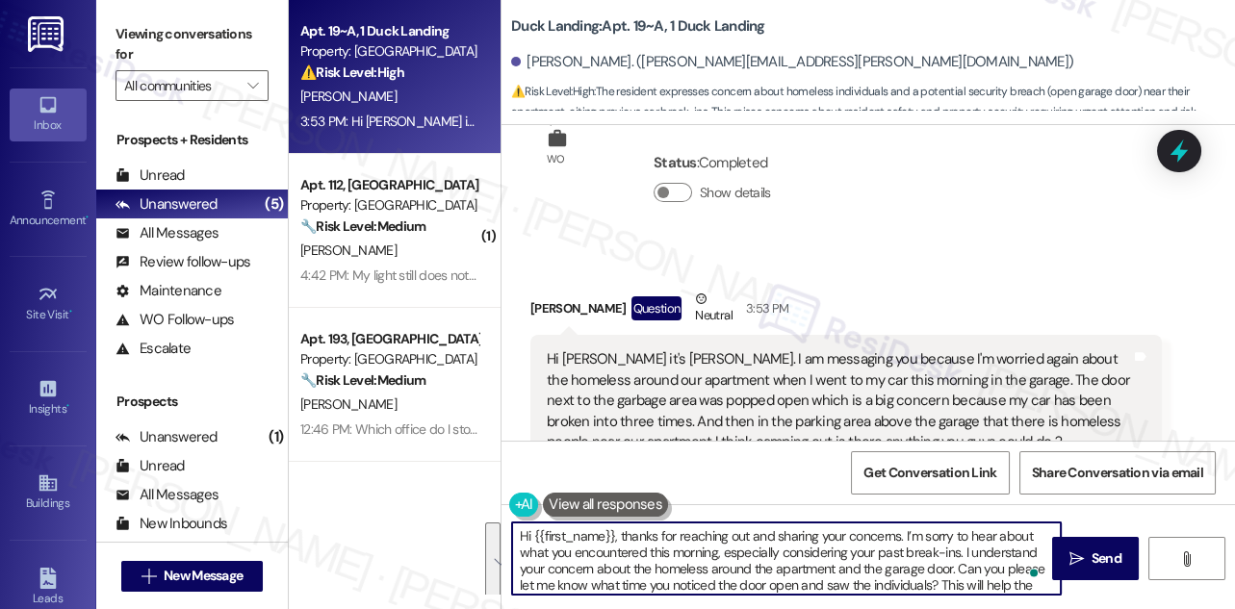
click at [768, 544] on textarea "Hi {{first_name}}, thanks for reaching out and sharing your concerns. I’m sorry…" at bounding box center [786, 559] width 549 height 72
click at [704, 560] on textarea "Hi {{first_name}}, thanks for reaching out and sharing your concerns. I’m sorry…" at bounding box center [786, 559] width 549 height 72
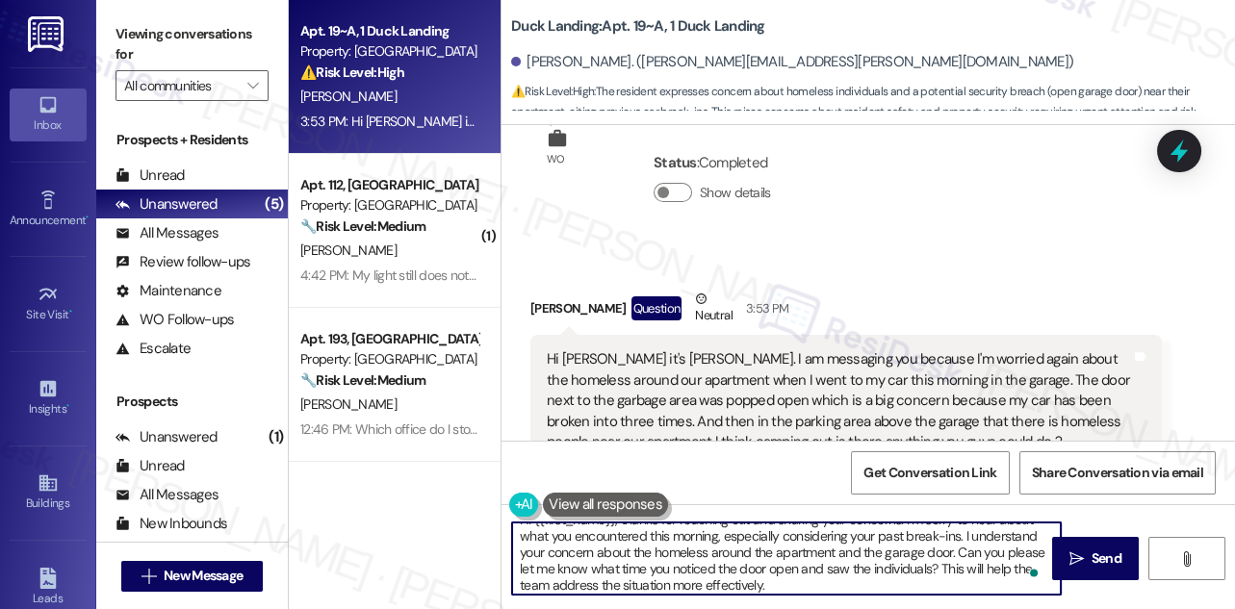
scroll to position [20, 0]
click at [708, 558] on textarea "Hi {{first_name}}, thanks for reaching out and sharing your concerns. I’m sorry…" at bounding box center [786, 559] width 549 height 72
click at [716, 579] on textarea "Hi {{first_name}}, thanks for reaching out and sharing your concerns. I’m sorry…" at bounding box center [786, 559] width 549 height 72
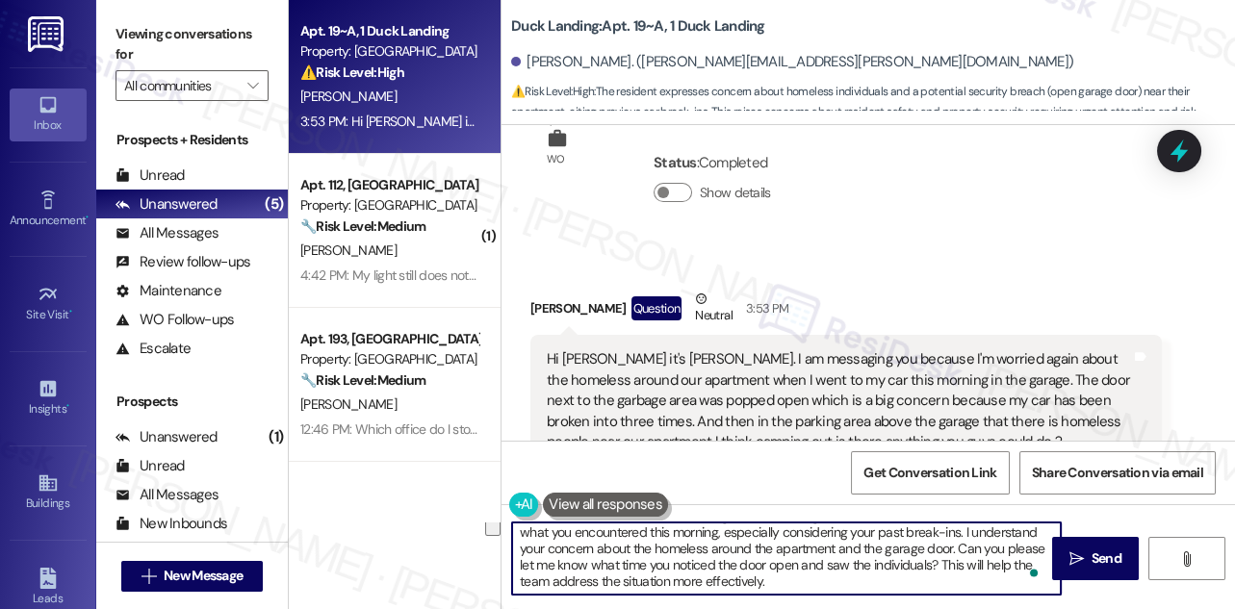
drag, startPoint x: 790, startPoint y: 579, endPoint x: 941, endPoint y: 561, distance: 152.2
click at [941, 561] on textarea "Hi {{first_name}}, thanks for reaching out and sharing your concerns. I’m sorry…" at bounding box center [786, 559] width 549 height 72
type textarea "Hi {{first_name}}, thanks for reaching out and sharing your concerns. I’m sorry…"
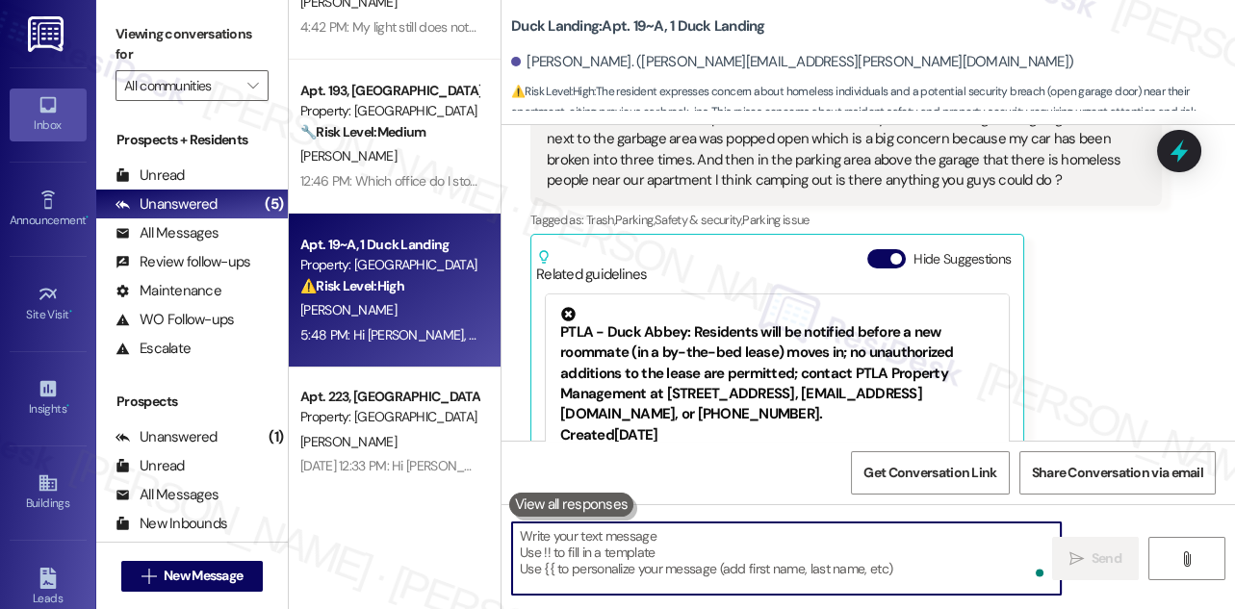
scroll to position [0, 0]
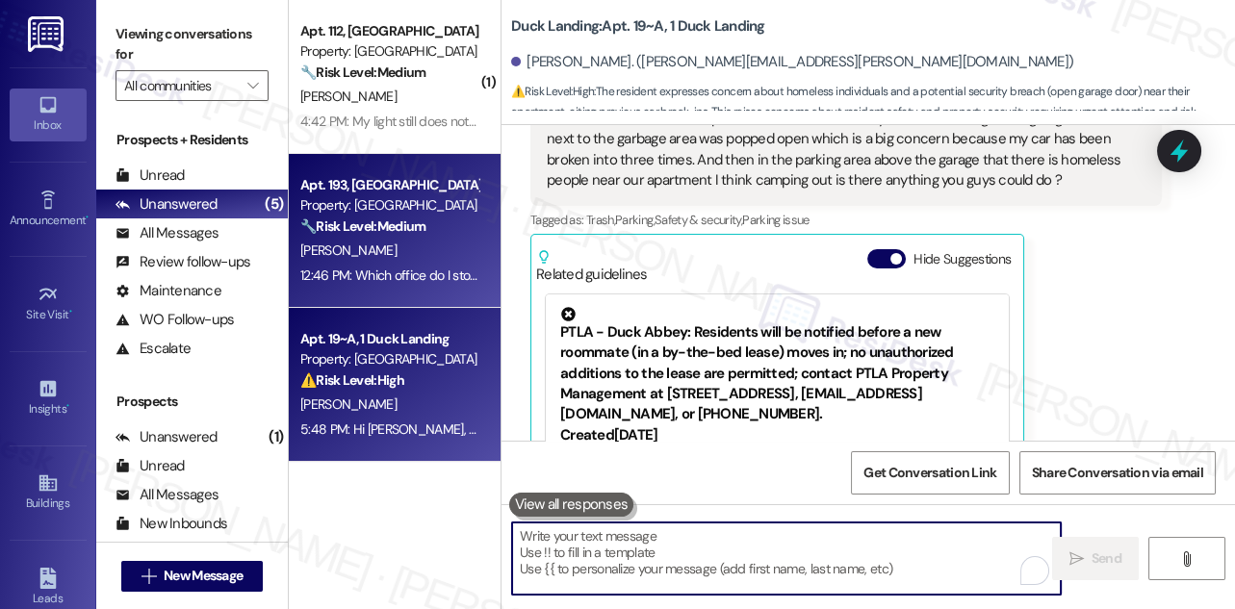
click at [414, 234] on strong "🔧 Risk Level: Medium" at bounding box center [362, 226] width 125 height 17
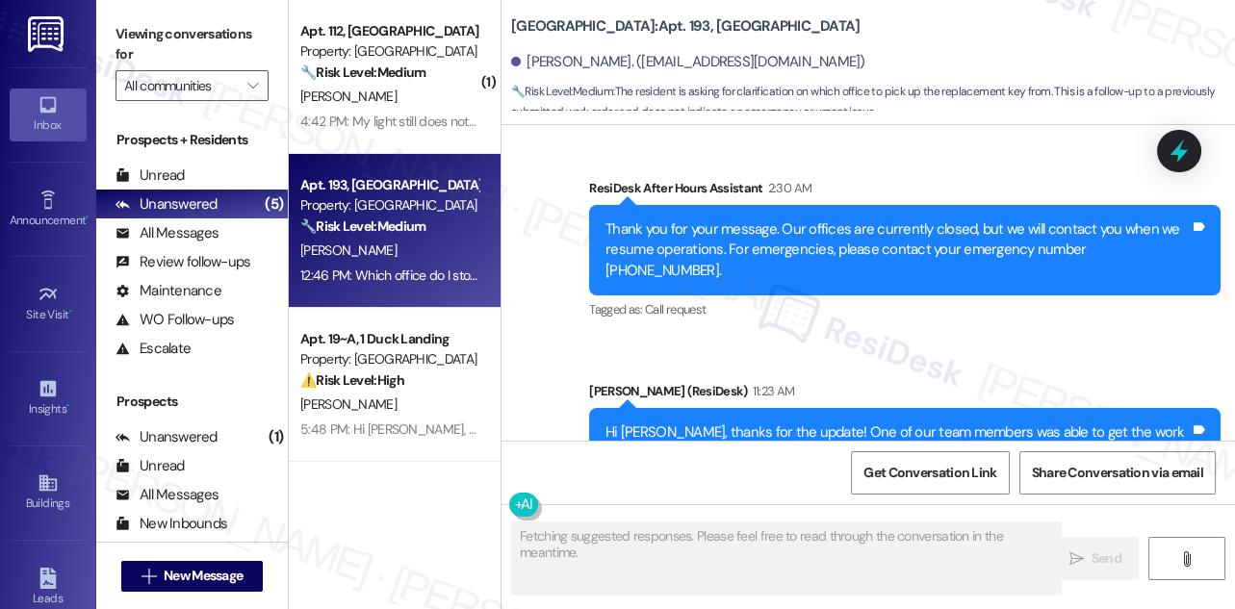
scroll to position [8749, 0]
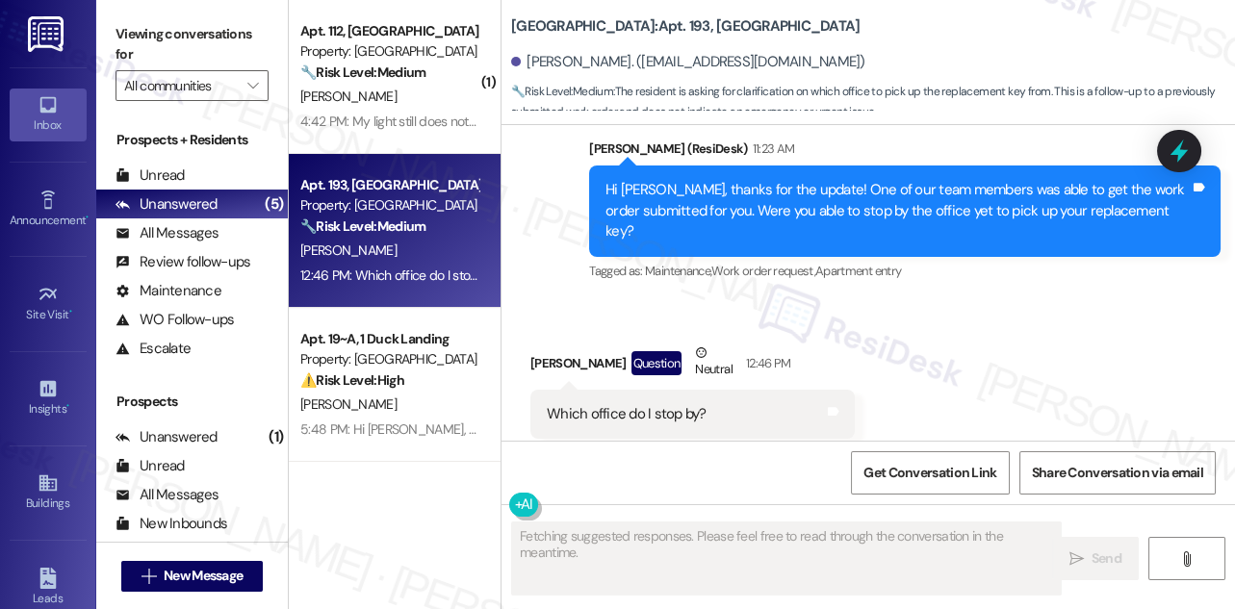
click at [659, 404] on div "Which office do I stop by?" at bounding box center [627, 414] width 160 height 20
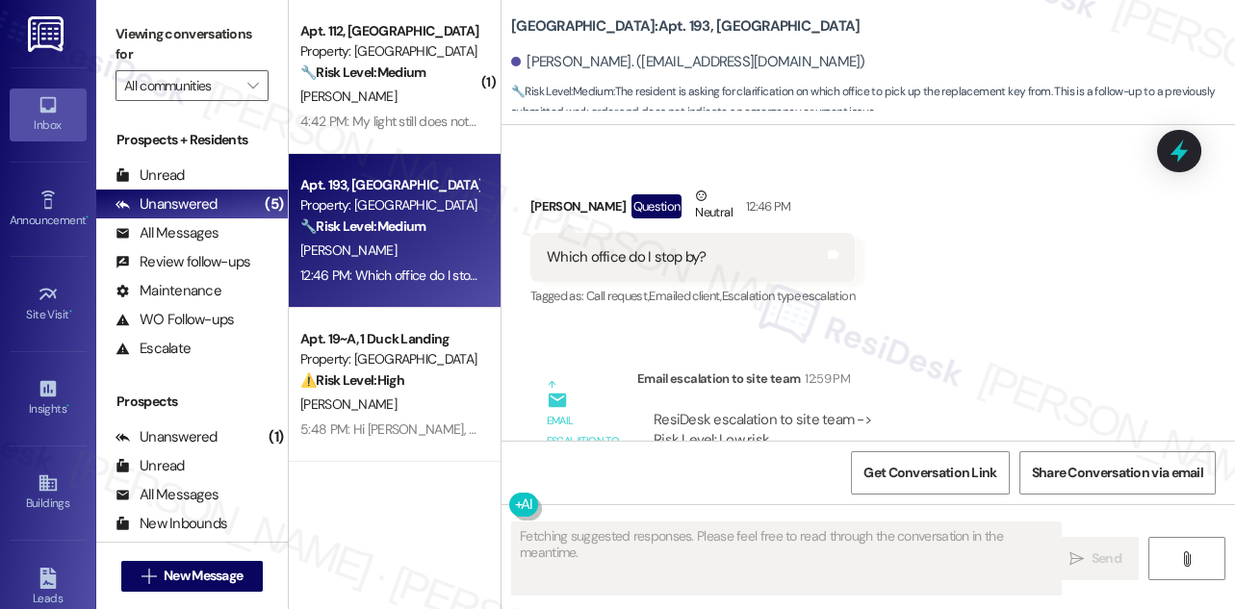
scroll to position [9008, 0]
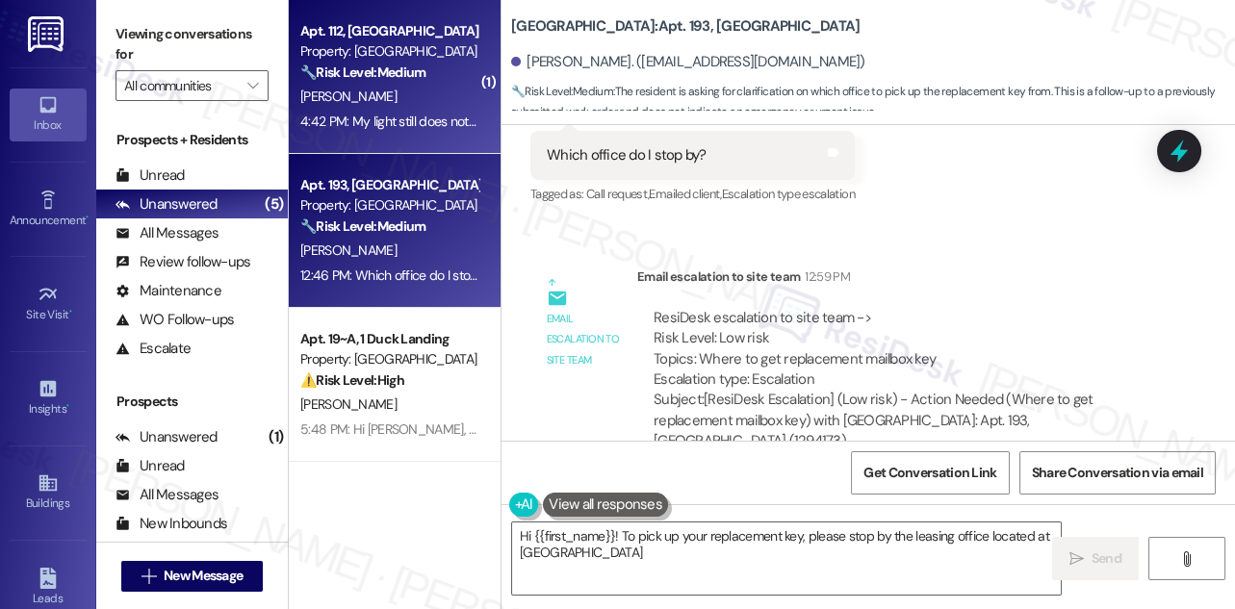
type textarea "Hi {{first_name}}! To pick up your replacement key, please stop by the leasing …"
click at [447, 127] on div "4:42 PM: My light still does not work and the neighbors dog keeps shitting just…" at bounding box center [742, 121] width 885 height 17
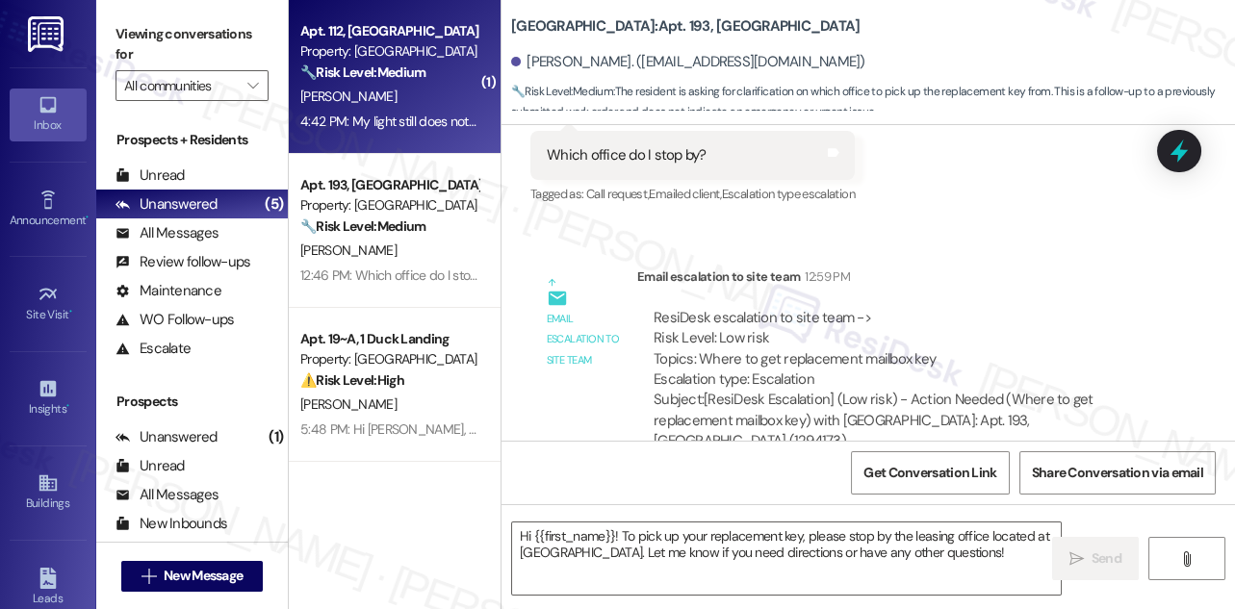
type textarea "Fetching suggested responses. Please feel free to read through the conversation…"
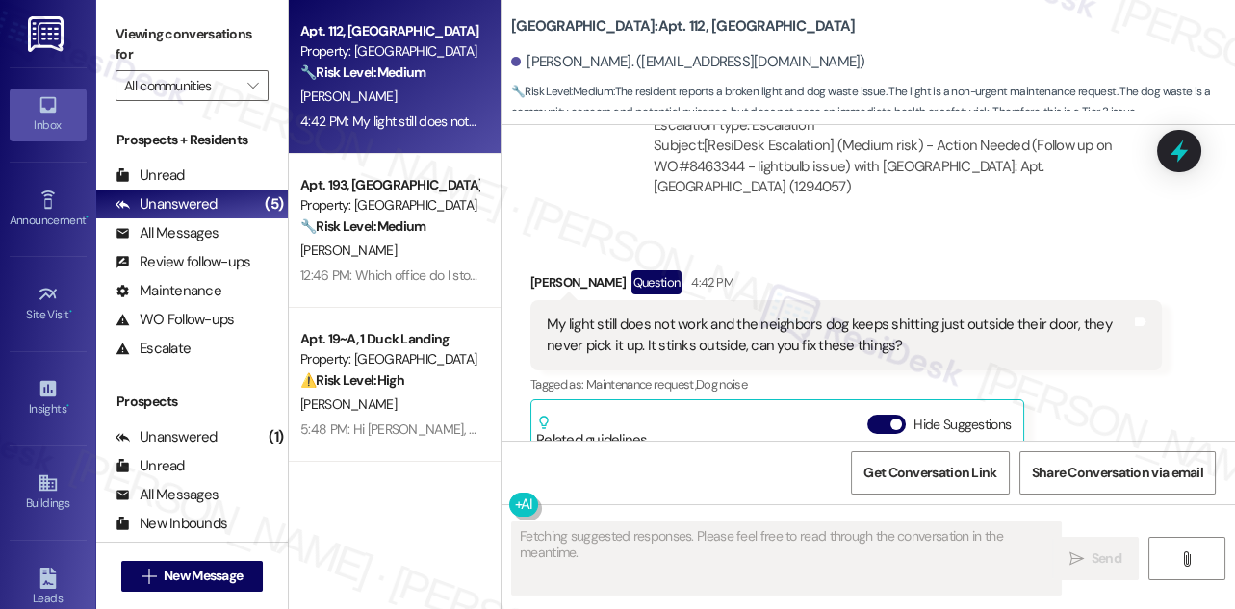
scroll to position [0, 0]
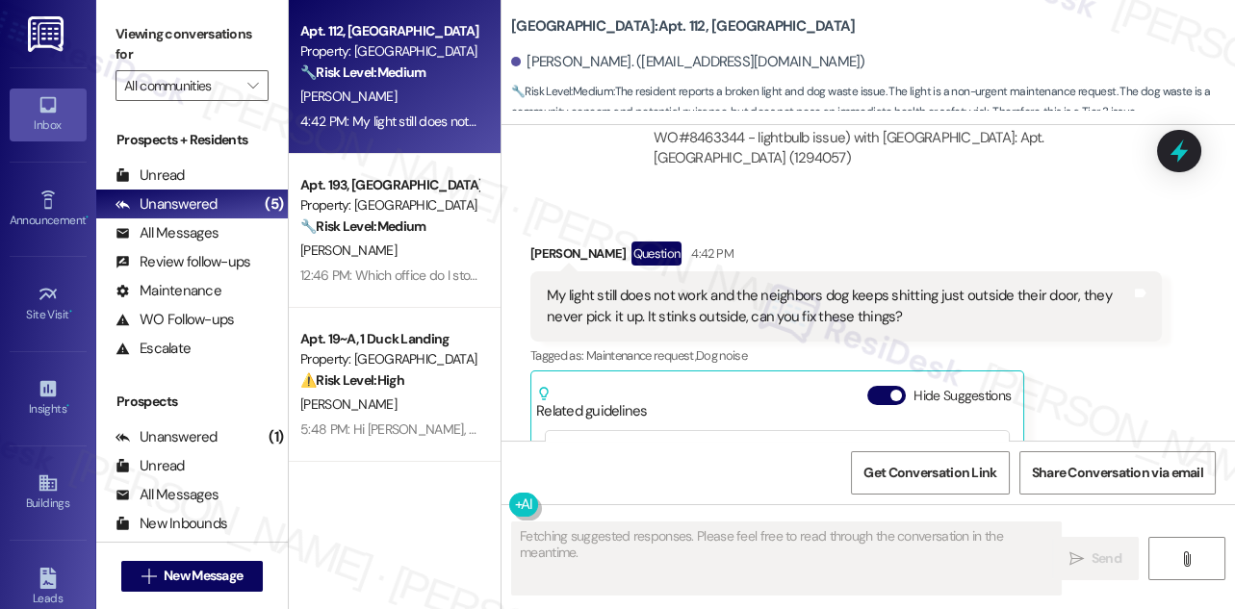
click at [714, 327] on div "My light still does not work and the neighbors dog keeps shitting just outside …" at bounding box center [839, 306] width 584 height 41
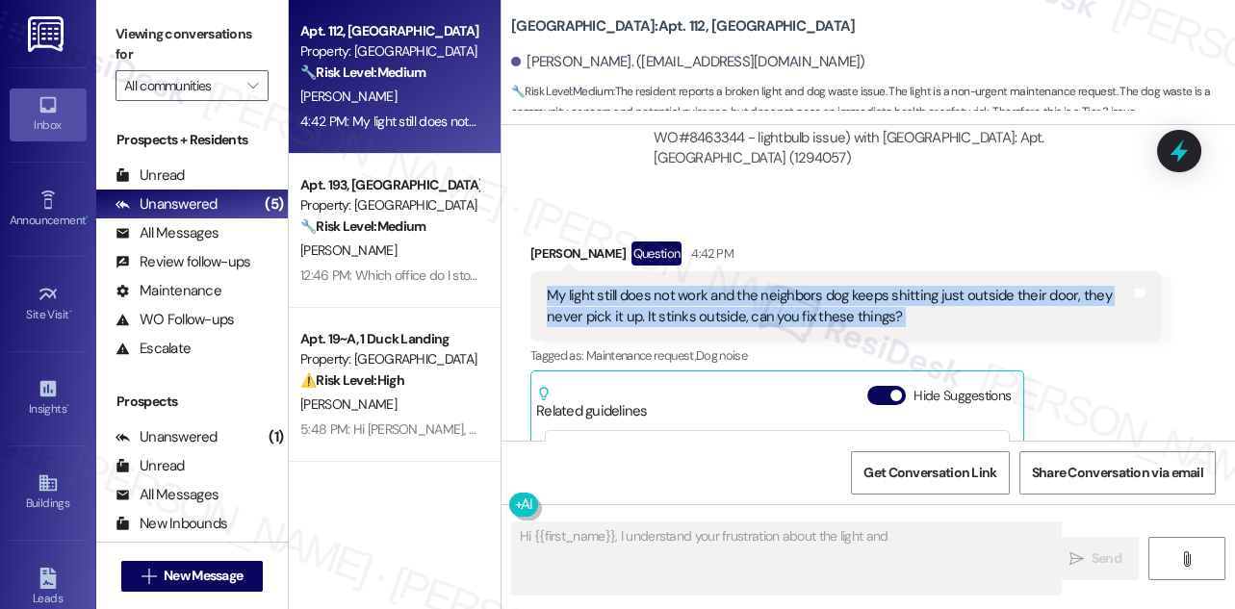
click at [714, 327] on div "My light still does not work and the neighbors dog keeps shitting just outside …" at bounding box center [839, 306] width 584 height 41
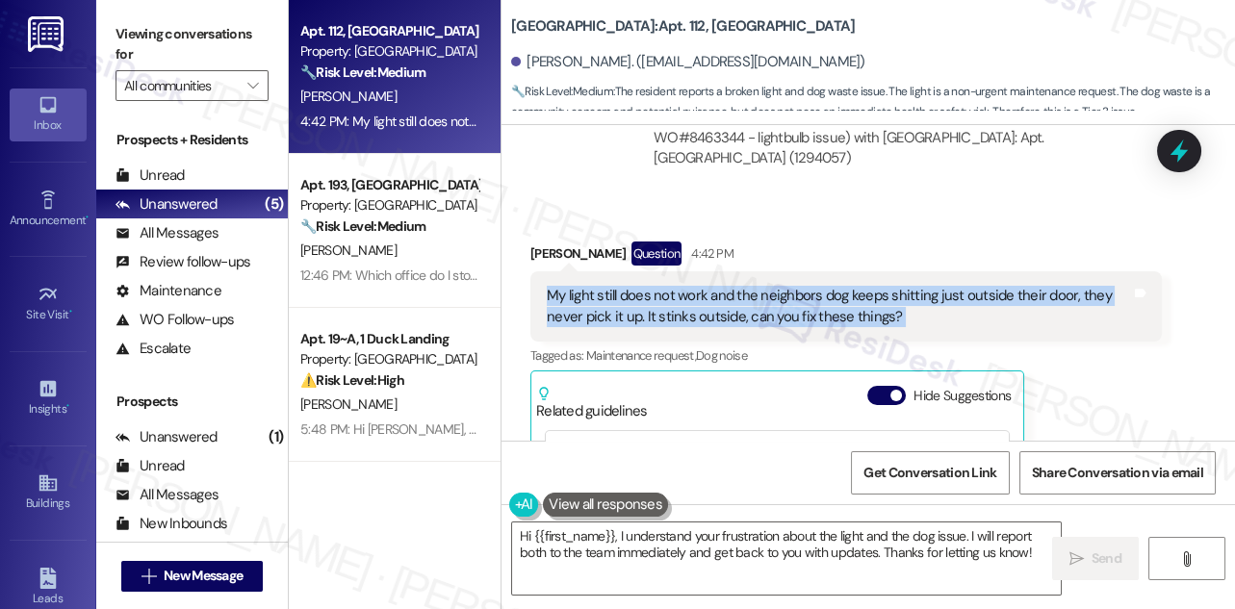
click at [821, 326] on div "My light still does not work and the neighbors dog keeps shitting just outside …" at bounding box center [839, 306] width 584 height 41
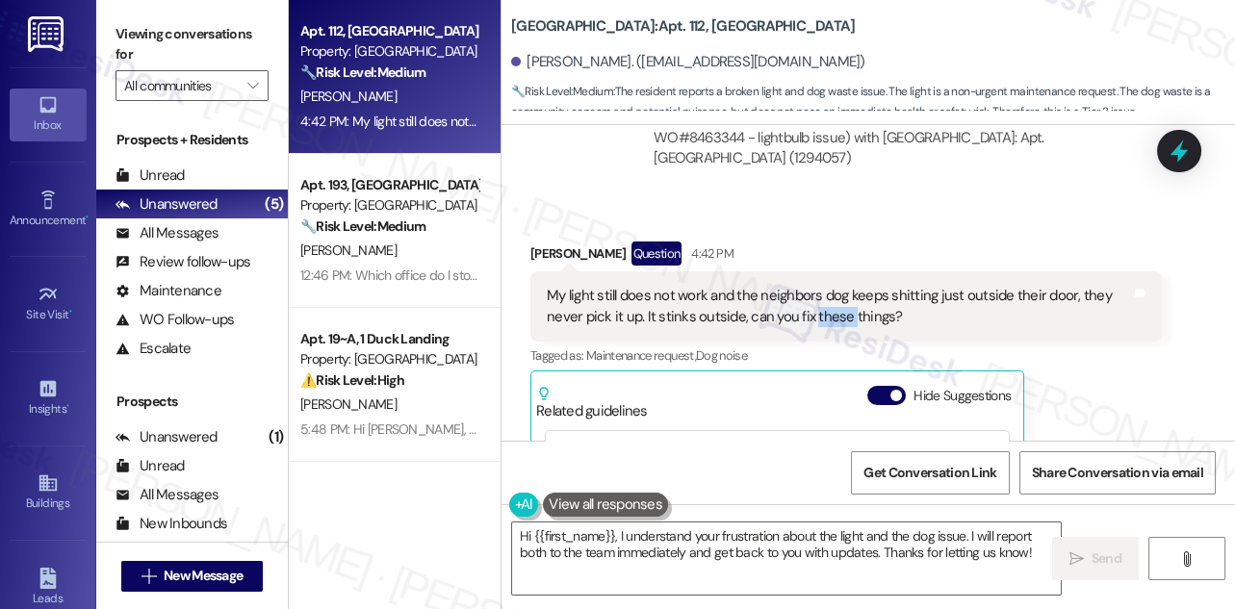
click at [821, 326] on div "My light still does not work and the neighbors dog keeps shitting just outside …" at bounding box center [839, 306] width 584 height 41
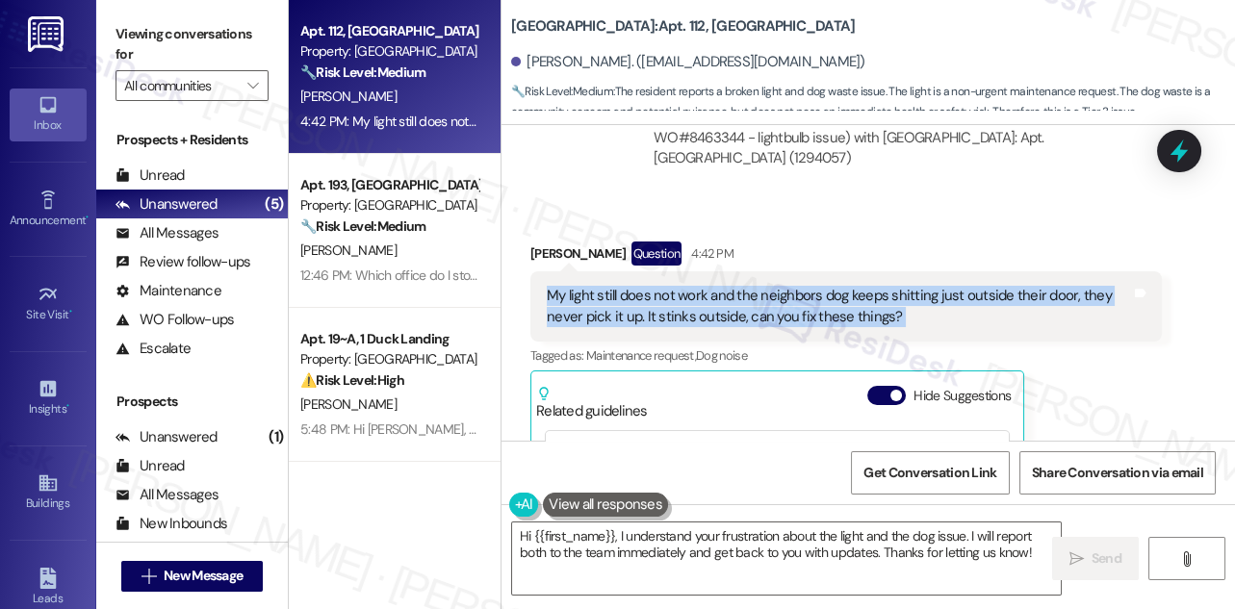
click at [821, 326] on div "My light still does not work and the neighbors dog keeps shitting just outside …" at bounding box center [839, 306] width 584 height 41
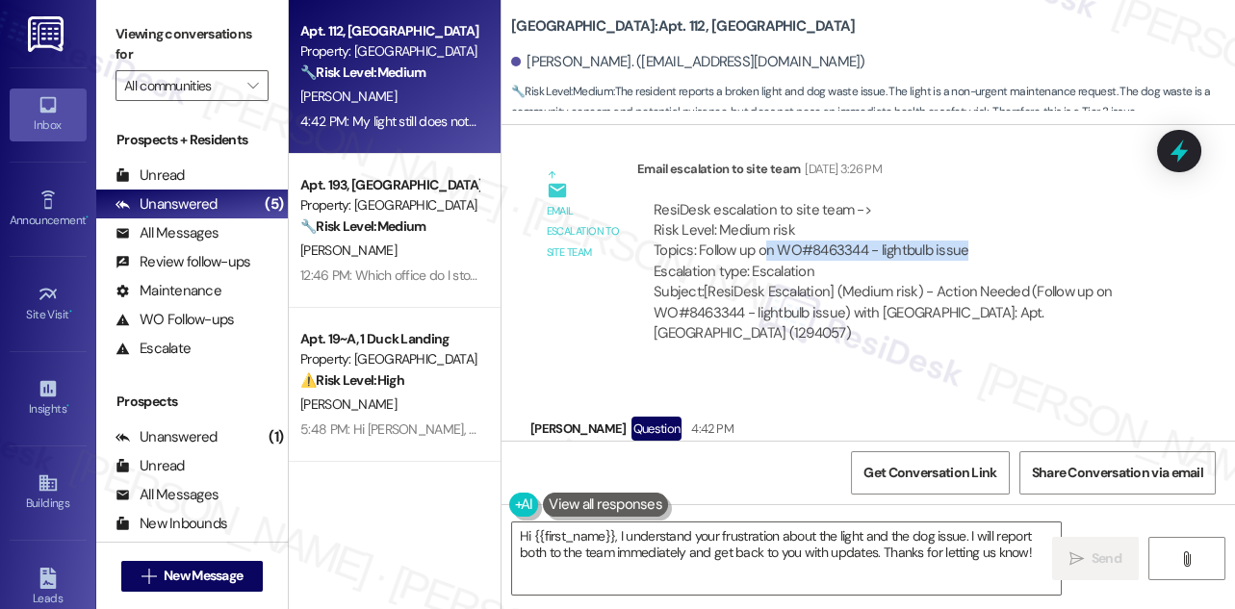
drag, startPoint x: 766, startPoint y: 262, endPoint x: 1027, endPoint y: 260, distance: 260.8
click at [1027, 260] on div "ResiDesk escalation to site team -> Risk Level: Medium risk Topics: Follow up o…" at bounding box center [900, 241] width 492 height 83
click at [995, 267] on div "ResiDesk escalation to site team -> Risk Level: Medium risk Topics: Follow up o…" at bounding box center [900, 241] width 492 height 83
drag, startPoint x: 995, startPoint y: 267, endPoint x: 773, endPoint y: 265, distance: 222.3
click at [773, 265] on div "ResiDesk escalation to site team -> Risk Level: Medium risk Topics: Follow up o…" at bounding box center [900, 241] width 492 height 83
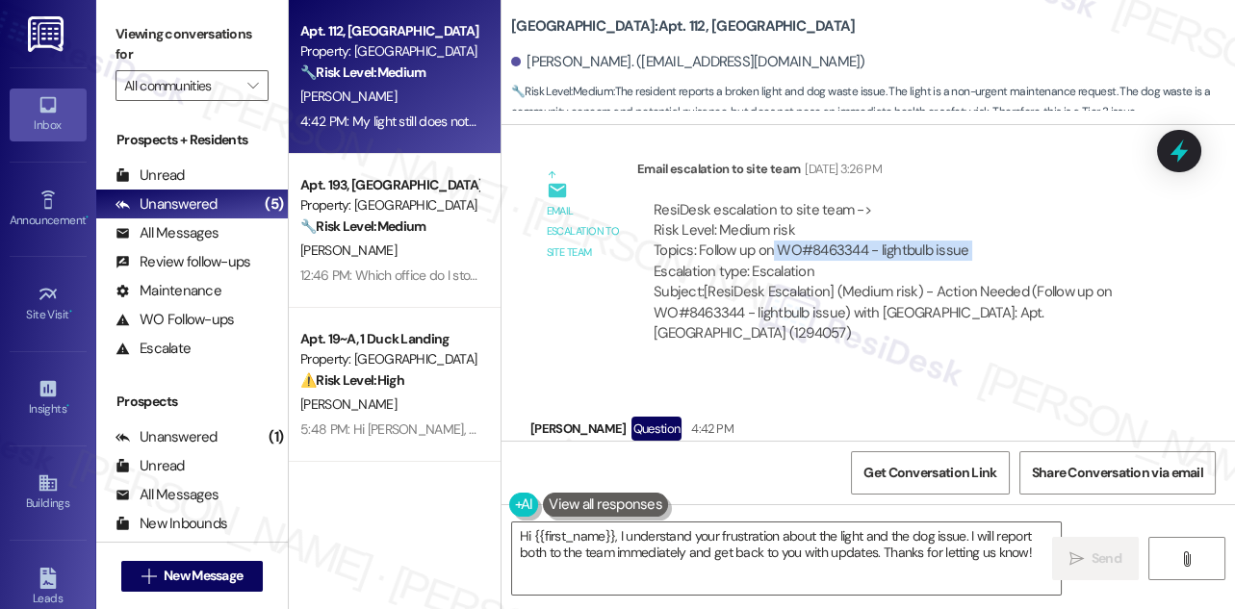
drag, startPoint x: 831, startPoint y: 188, endPoint x: 892, endPoint y: 191, distance: 61.7
click at [882, 179] on div "[DATE] 3:26 PM" at bounding box center [841, 169] width 82 height 20
click at [844, 179] on div "[DATE] 3:26 PM" at bounding box center [841, 169] width 82 height 20
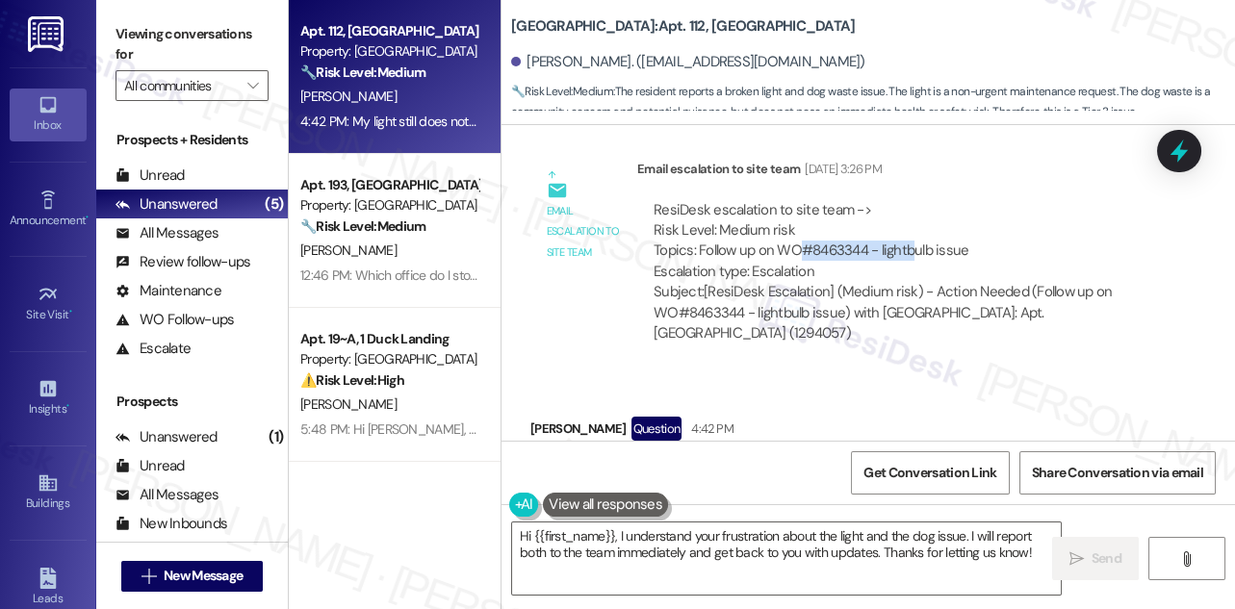
drag, startPoint x: 801, startPoint y: 268, endPoint x: 911, endPoint y: 269, distance: 109.7
click at [911, 269] on div "ResiDesk escalation to site team -> Risk Level: Medium risk Topics: Follow up o…" at bounding box center [900, 241] width 492 height 83
click at [843, 254] on div "ResiDesk escalation to site team -> Risk Level: Medium risk Topics: Follow up o…" at bounding box center [900, 241] width 492 height 83
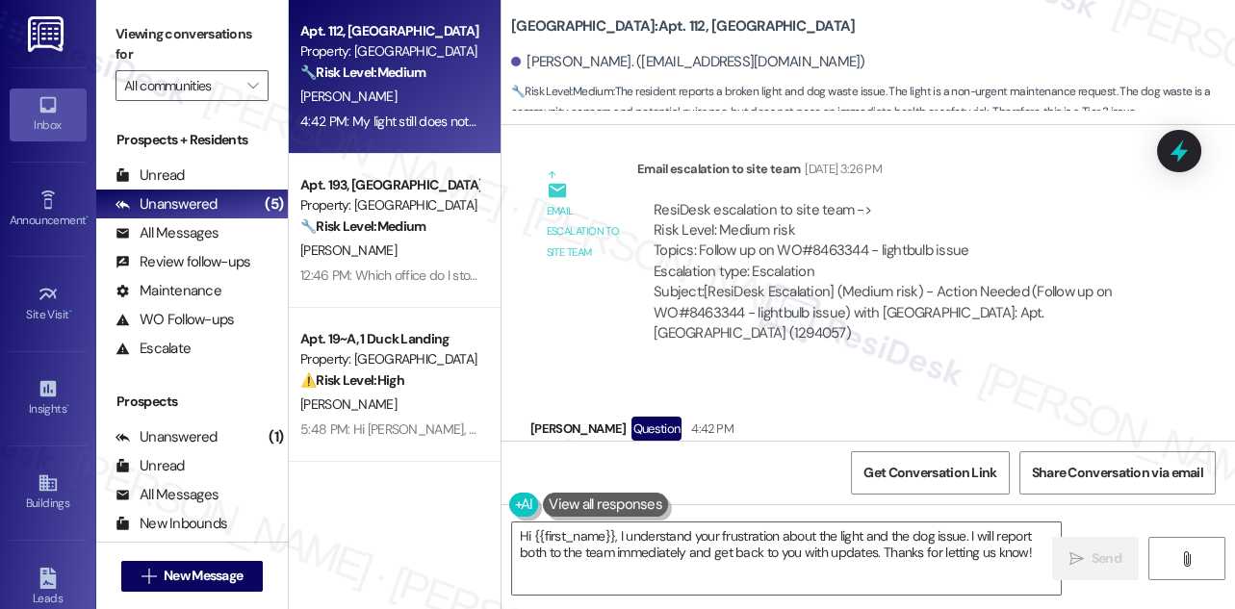
click at [906, 269] on div "ResiDesk escalation to site team -> Risk Level: Medium risk Topics: Follow up o…" at bounding box center [900, 241] width 492 height 83
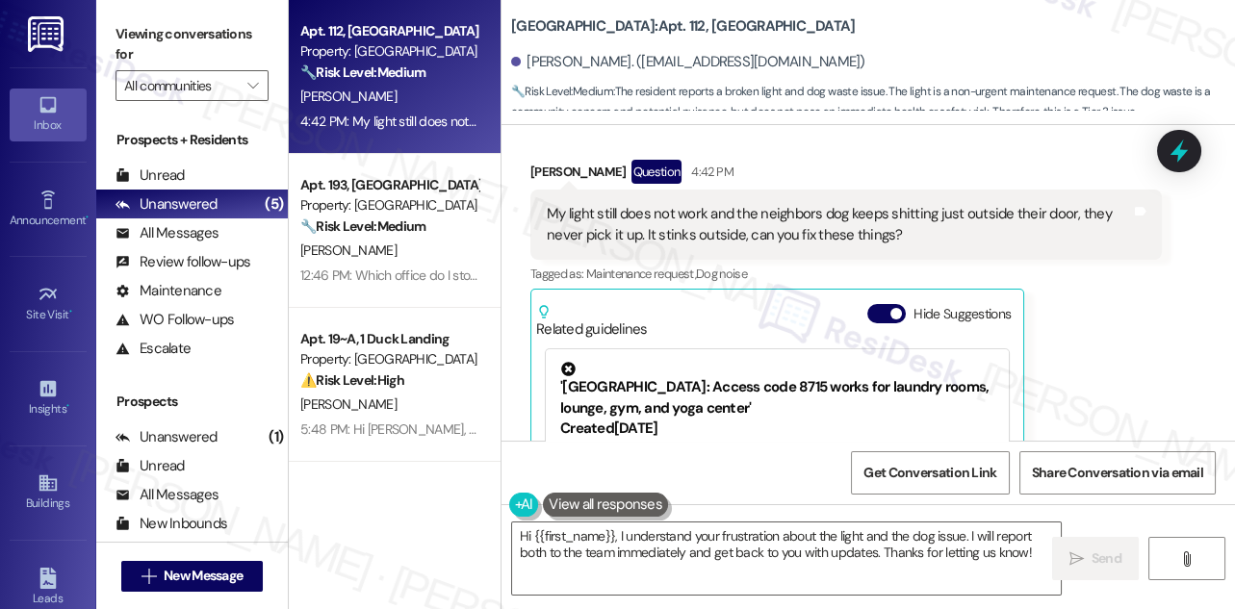
scroll to position [6710, 0]
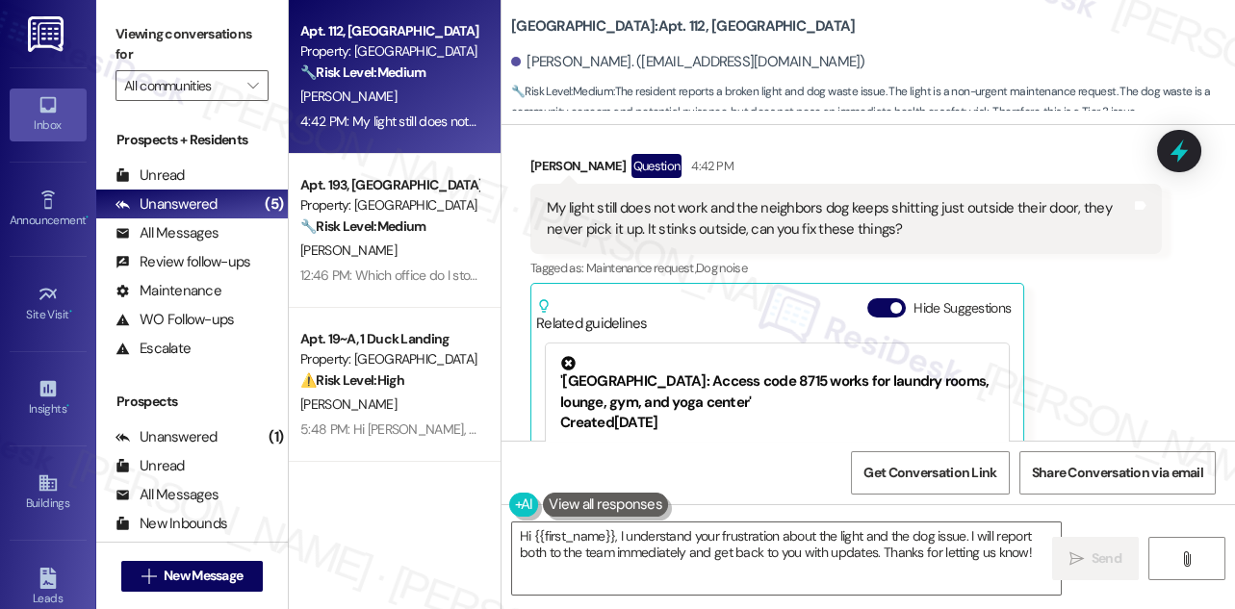
click at [593, 227] on div "My light still does not work and the neighbors dog keeps shitting just outside …" at bounding box center [839, 218] width 584 height 41
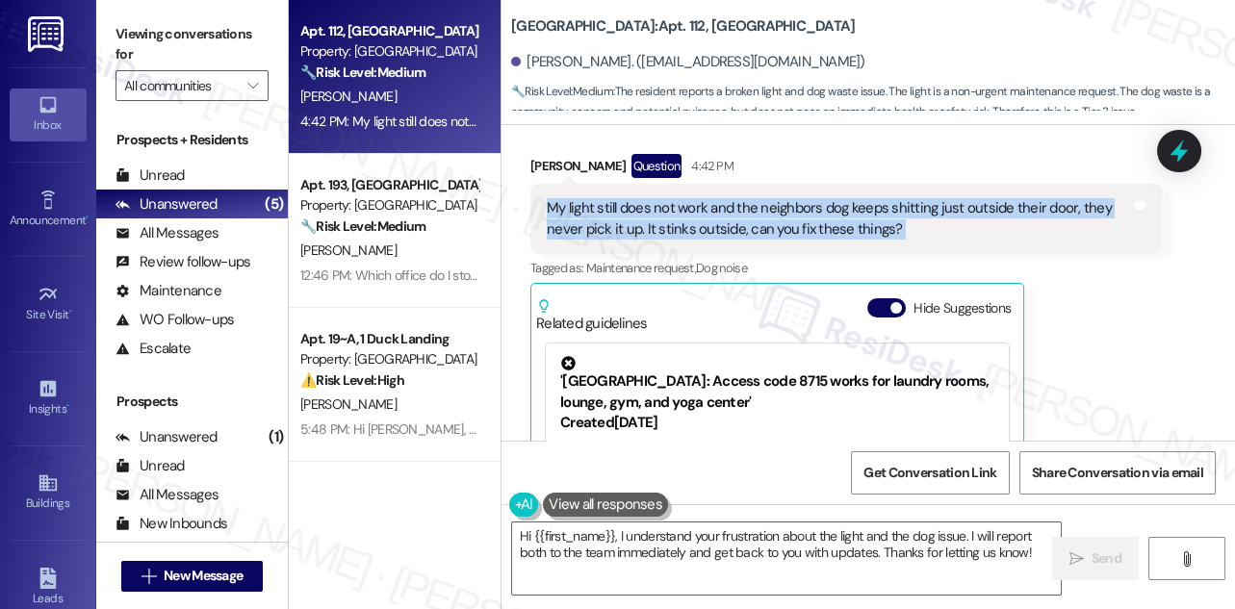
click at [593, 227] on div "My light still does not work and the neighbors dog keeps shitting just outside …" at bounding box center [839, 218] width 584 height 41
click at [875, 208] on div "My light still does not work and the neighbors dog keeps shitting just outside …" at bounding box center [845, 219] width 631 height 70
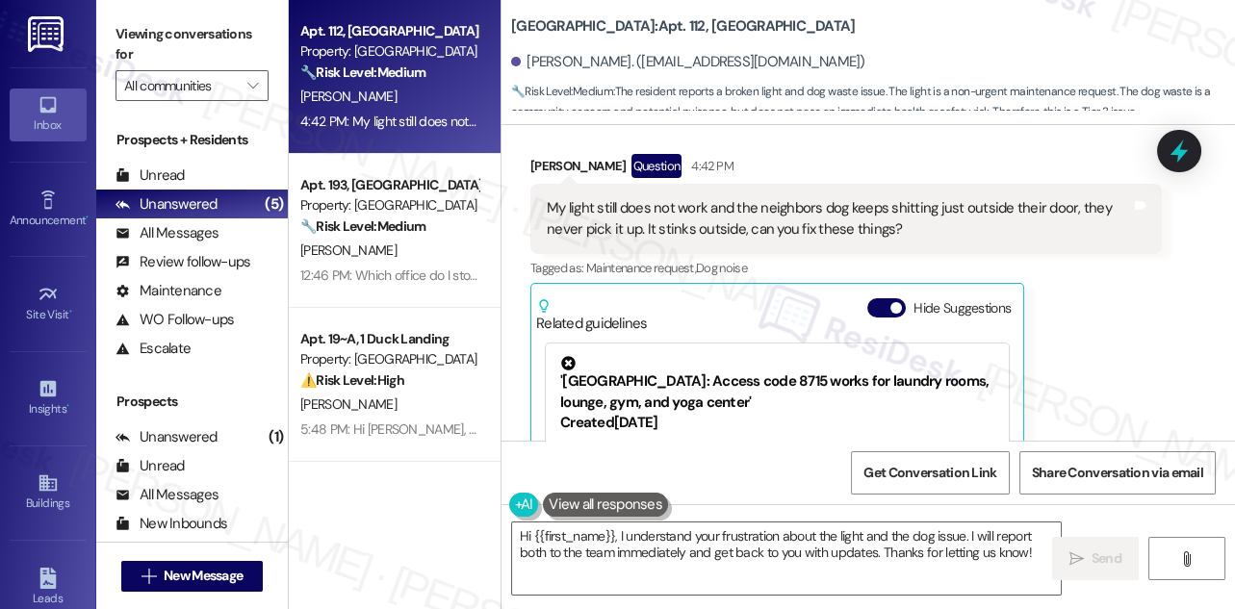
click at [878, 225] on div "My light still does not work and the neighbors dog keeps shitting just outside …" at bounding box center [839, 218] width 584 height 41
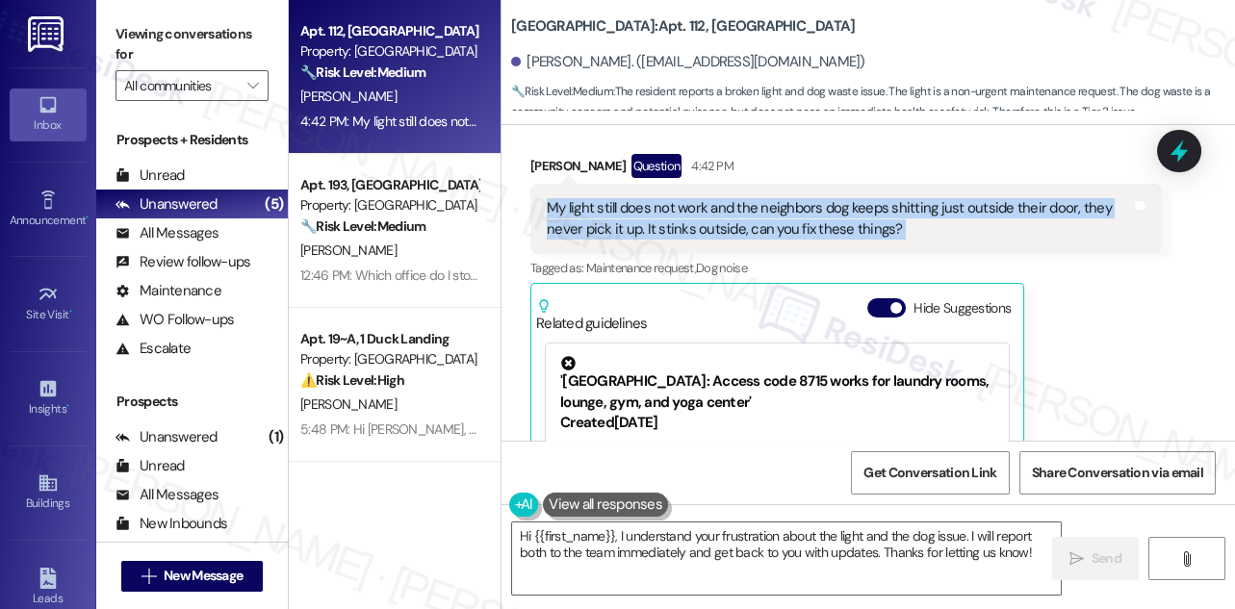
click at [878, 225] on div "My light still does not work and the neighbors dog keeps shitting just outside …" at bounding box center [839, 218] width 584 height 41
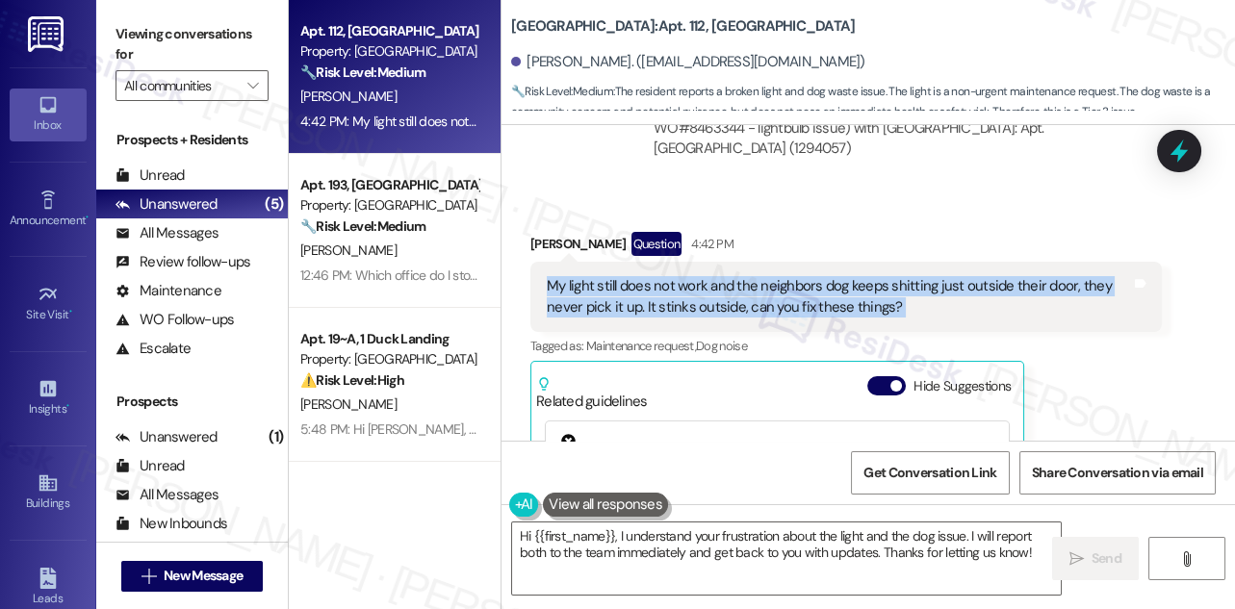
scroll to position [6534, 0]
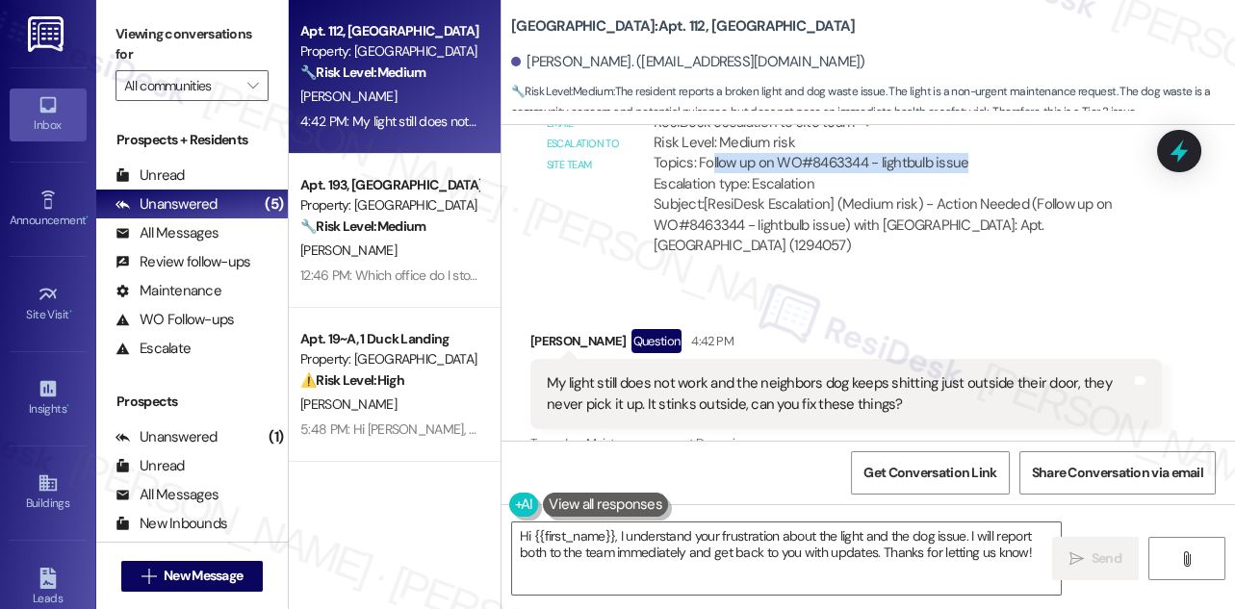
drag, startPoint x: 711, startPoint y: 187, endPoint x: 1045, endPoint y: 181, distance: 334.0
click at [1045, 181] on div "ResiDesk escalation to site team -> Risk Level: Medium risk Topics: Follow up o…" at bounding box center [900, 154] width 492 height 83
click at [980, 181] on div "ResiDesk escalation to site team -> Risk Level: Medium risk Topics: Follow up o…" at bounding box center [900, 154] width 492 height 83
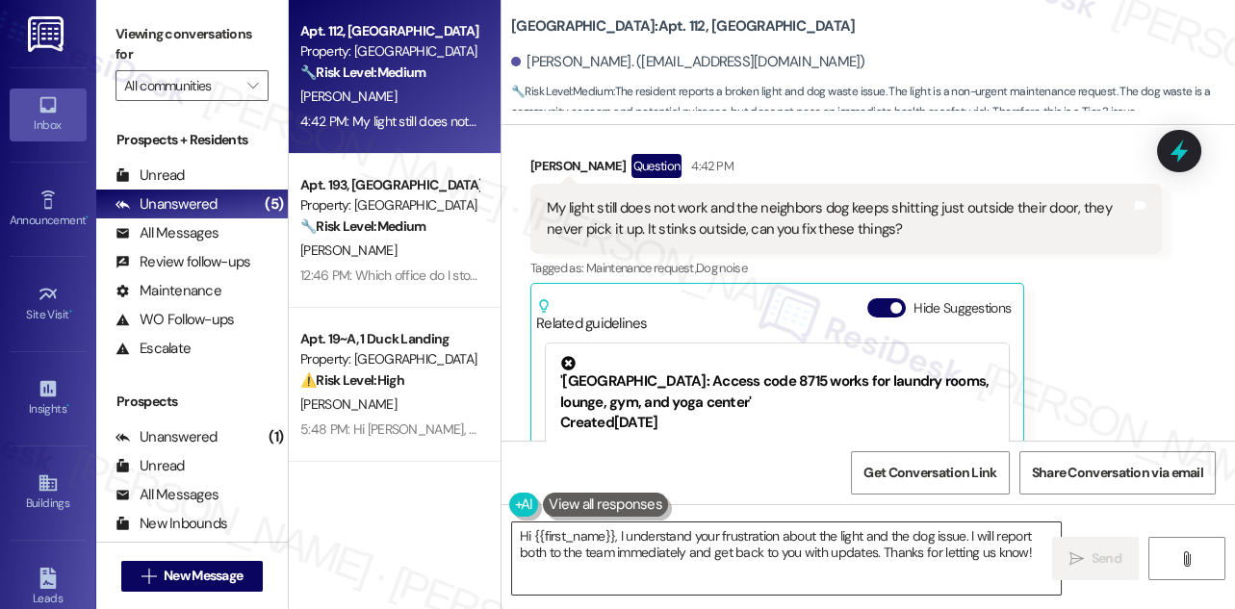
click at [747, 540] on textarea "Hi {{first_name}}, I understand your frustration about the light and the dog is…" at bounding box center [786, 559] width 549 height 72
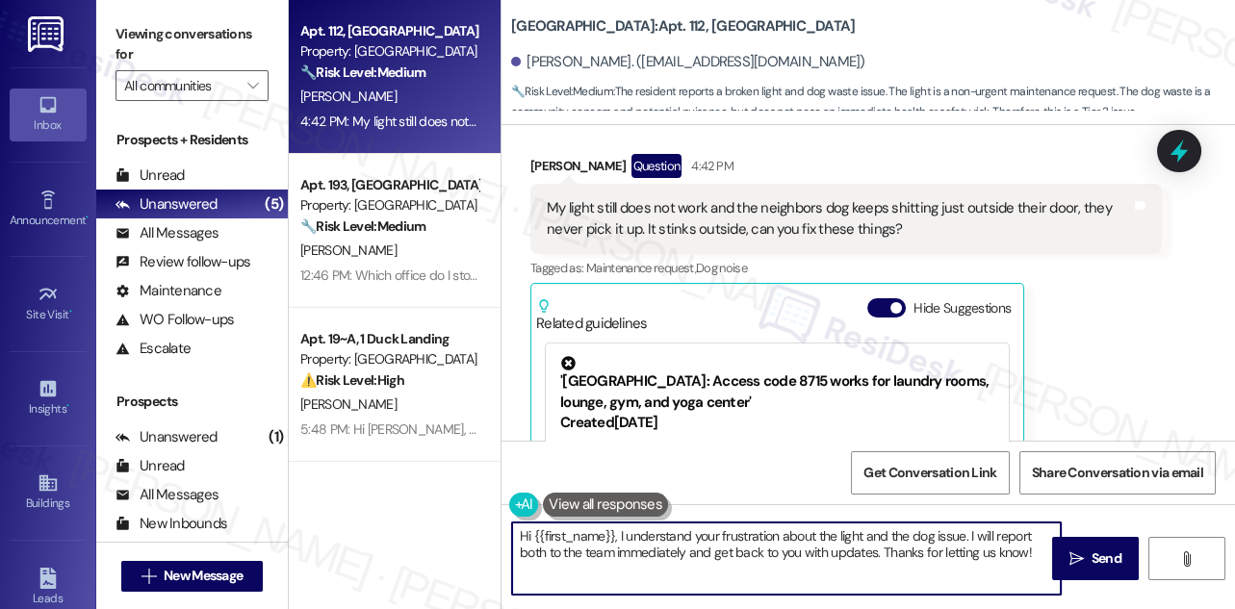
click at [748, 540] on textarea "Hi {{first_name}}, I understand your frustration about the light and the dog is…" at bounding box center [786, 559] width 549 height 72
click at [773, 538] on textarea "Hi {{first_name}}, I understand your frustration about the light and the dog is…" at bounding box center [786, 559] width 549 height 72
drag, startPoint x: 781, startPoint y: 535, endPoint x: 621, endPoint y: 526, distance: 160.1
click at [621, 526] on textarea "Hi {{first_name}}, I understand your frustration about the light and the dog is…" at bounding box center [786, 559] width 549 height 72
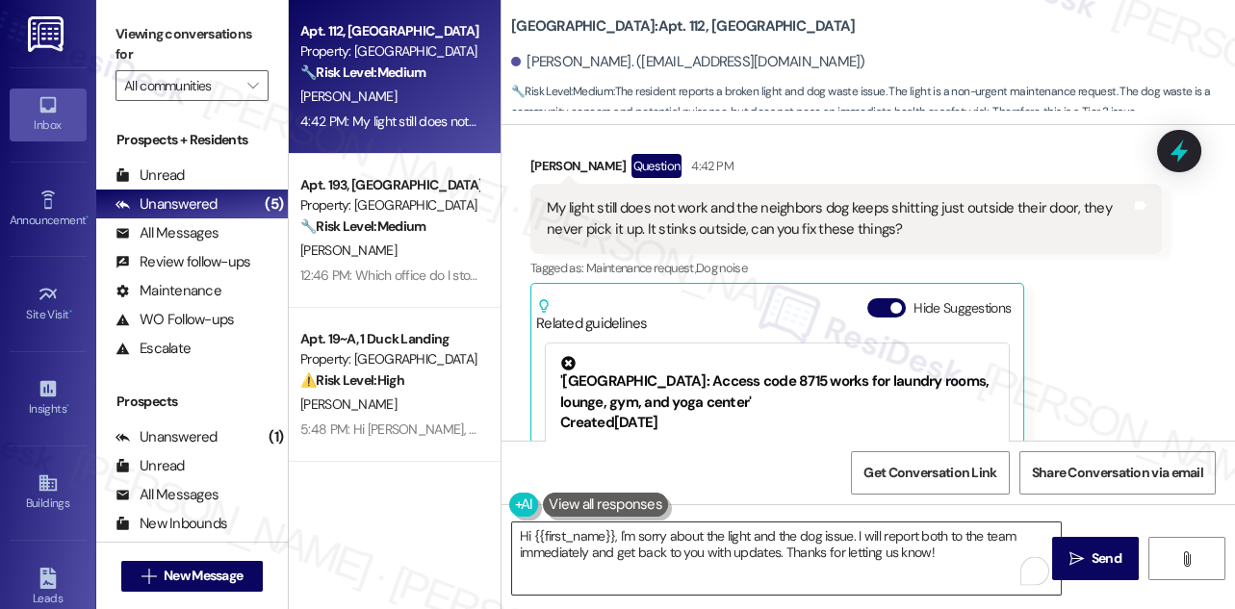
click at [907, 541] on textarea "Hi {{first_name}}, I'm sorry about the light and the dog issue. I will report b…" at bounding box center [786, 559] width 549 height 72
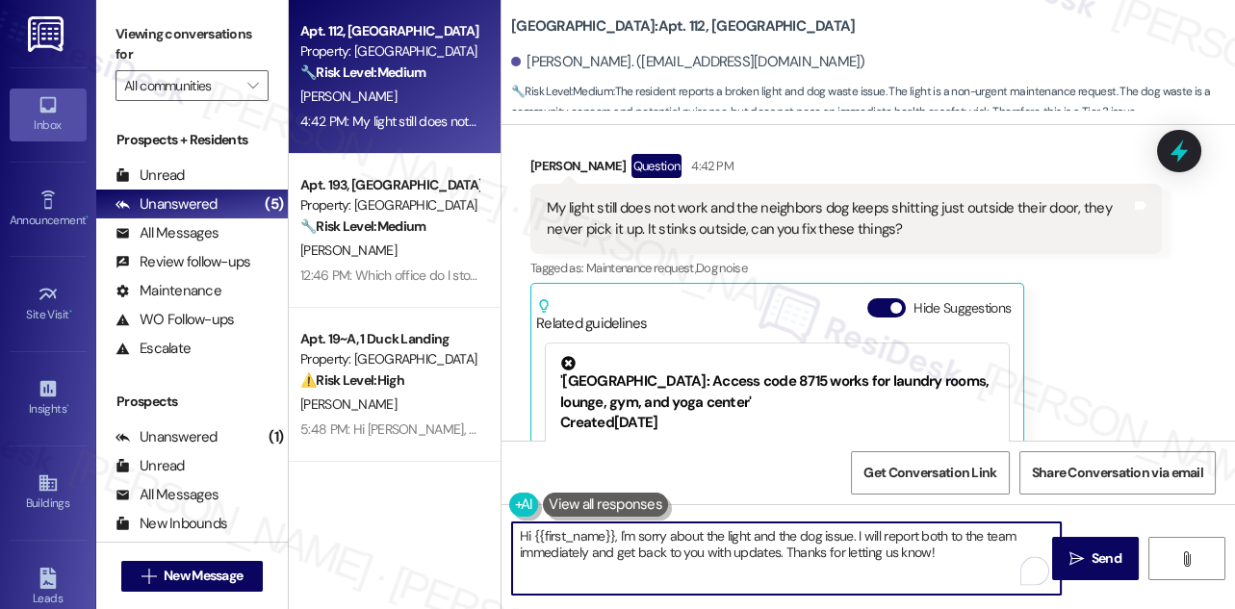
click at [907, 541] on textarea "Hi {{first_name}}, I'm sorry about the light and the dog issue. I will report b…" at bounding box center [786, 559] width 549 height 72
click at [883, 225] on div "My light still does not work and the neighbors dog keeps shitting just outside …" at bounding box center [839, 218] width 584 height 41
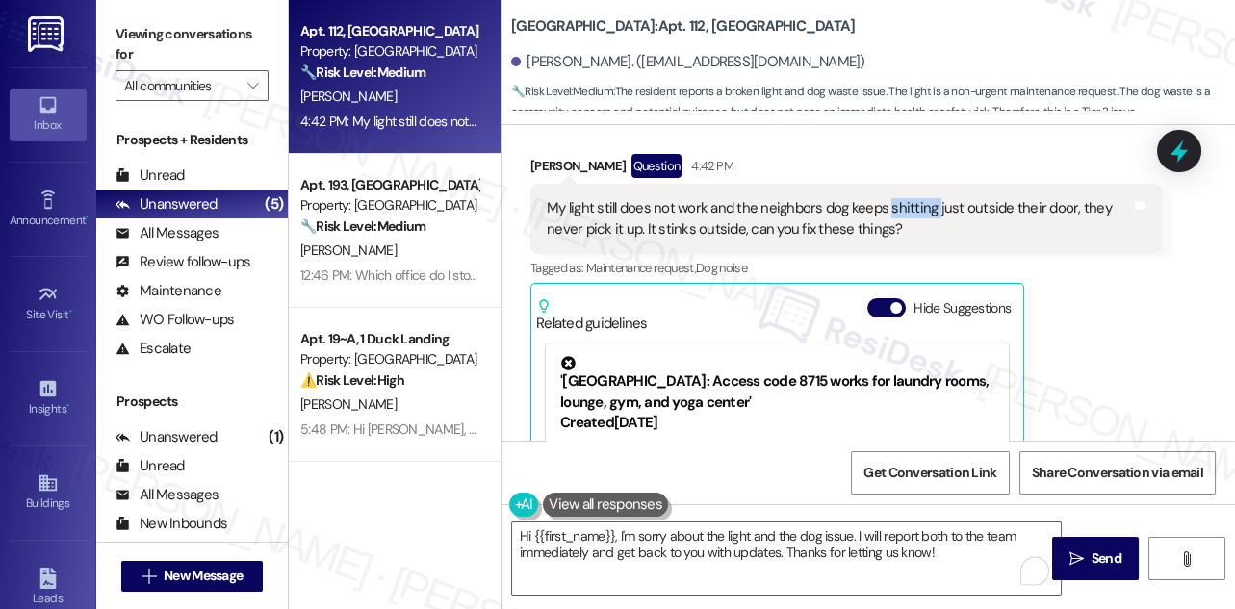
click at [883, 225] on div "My light still does not work and the neighbors dog keeps shitting just outside …" at bounding box center [839, 218] width 584 height 41
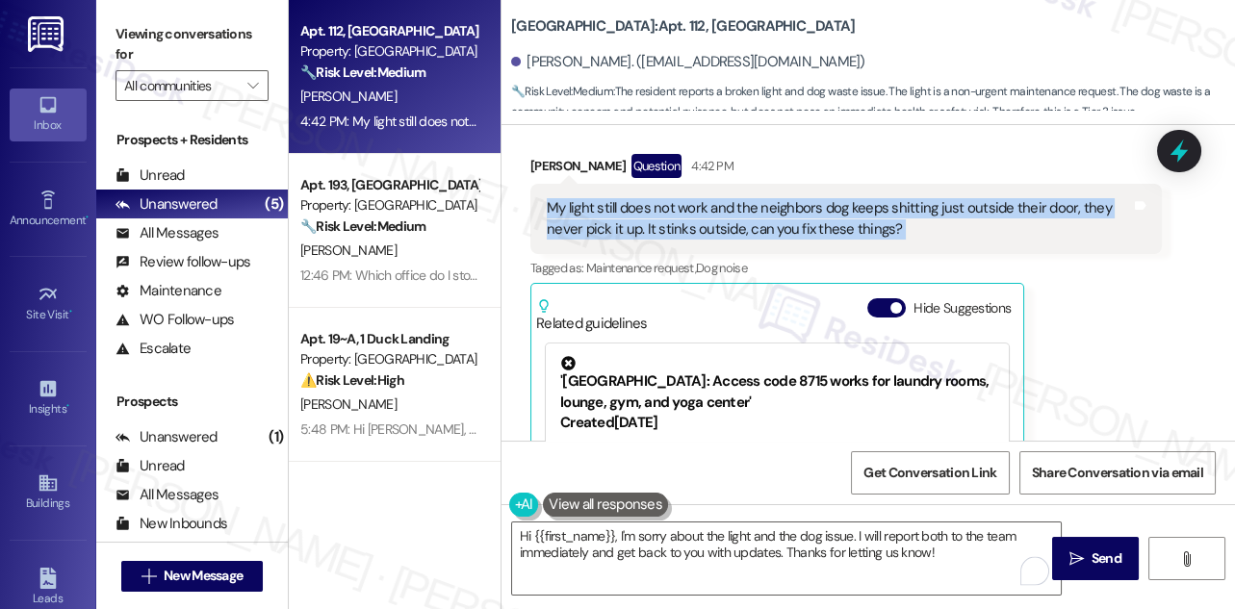
click at [883, 225] on div "My light still does not work and the neighbors dog keeps shitting just outside …" at bounding box center [839, 218] width 584 height 41
click at [941, 221] on div "My light still does not work and the neighbors dog keeps shitting just outside …" at bounding box center [839, 218] width 584 height 41
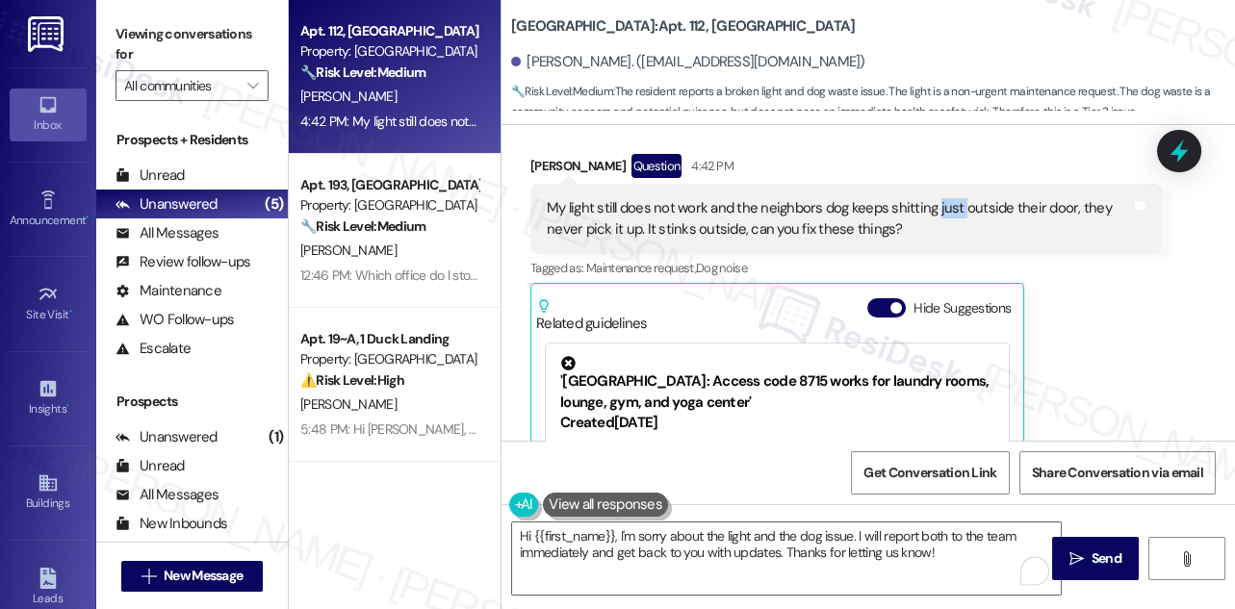
click at [941, 221] on div "My light still does not work and the neighbors dog keeps shitting just outside …" at bounding box center [839, 218] width 584 height 41
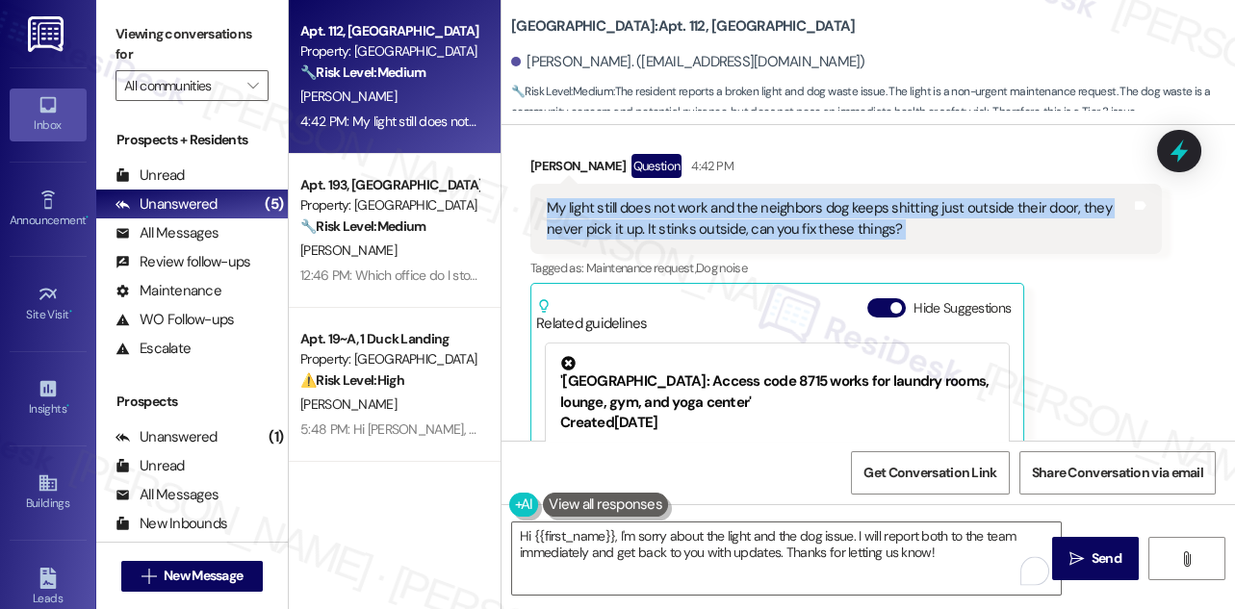
click at [941, 221] on div "My light still does not work and the neighbors dog keeps shitting just outside …" at bounding box center [839, 218] width 584 height 41
click at [813, 225] on div "My light still does not work and the neighbors dog keeps shitting just outside …" at bounding box center [839, 218] width 584 height 41
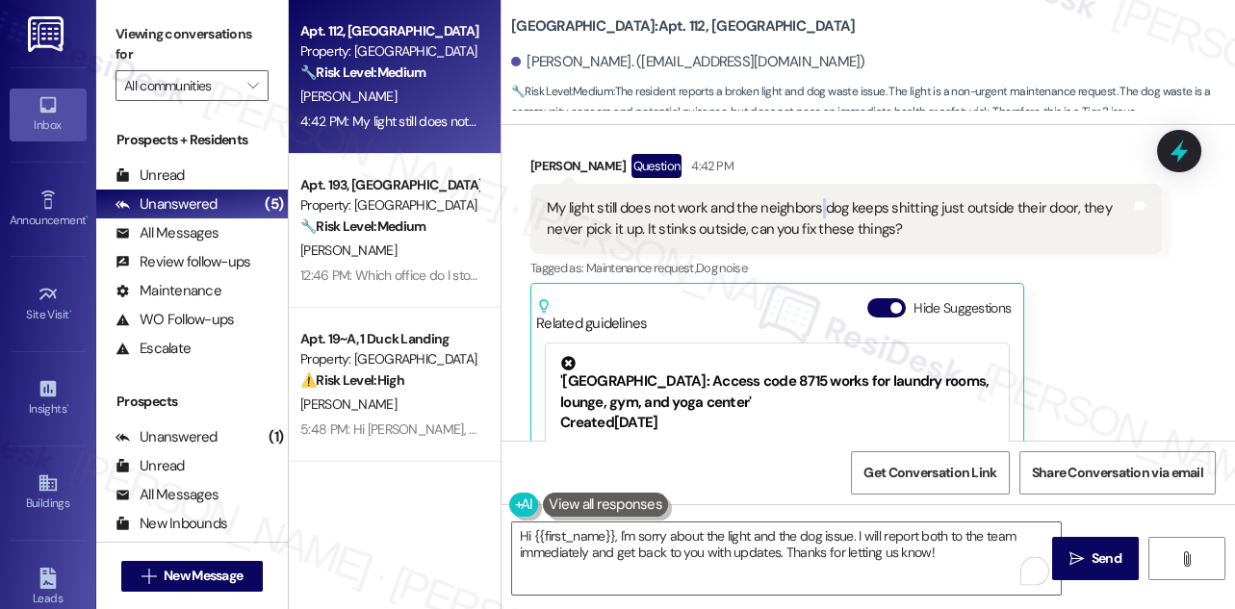
click at [813, 225] on div "My light still does not work and the neighbors dog keeps shitting just outside …" at bounding box center [839, 218] width 584 height 41
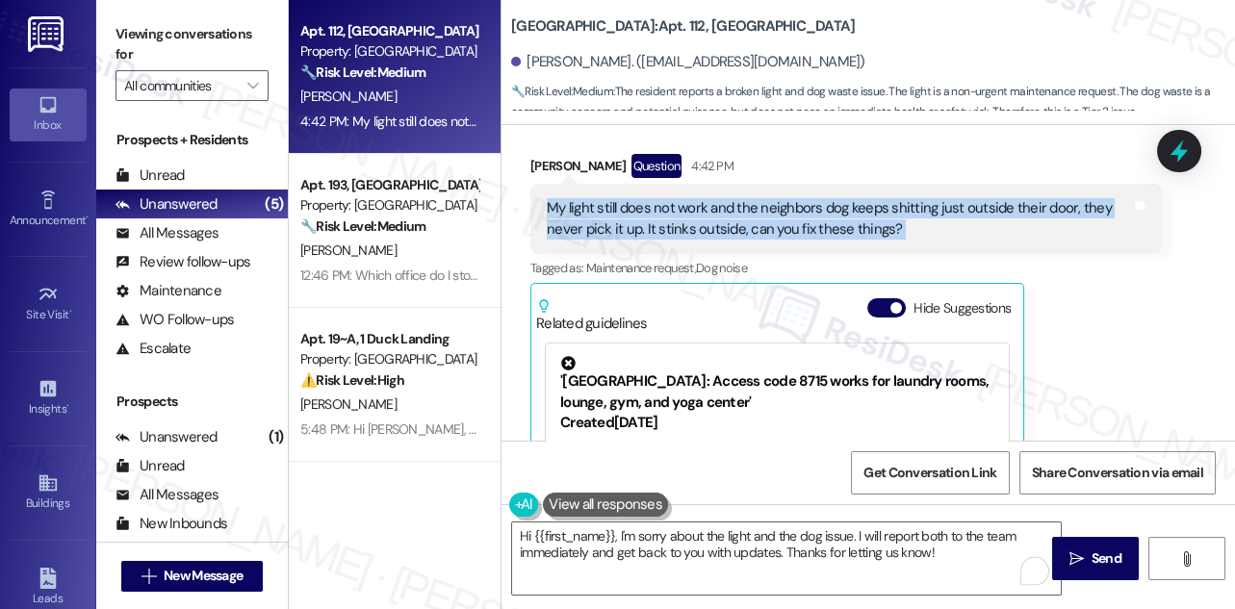
click at [813, 225] on div "My light still does not work and the neighbors dog keeps shitting just outside …" at bounding box center [839, 218] width 584 height 41
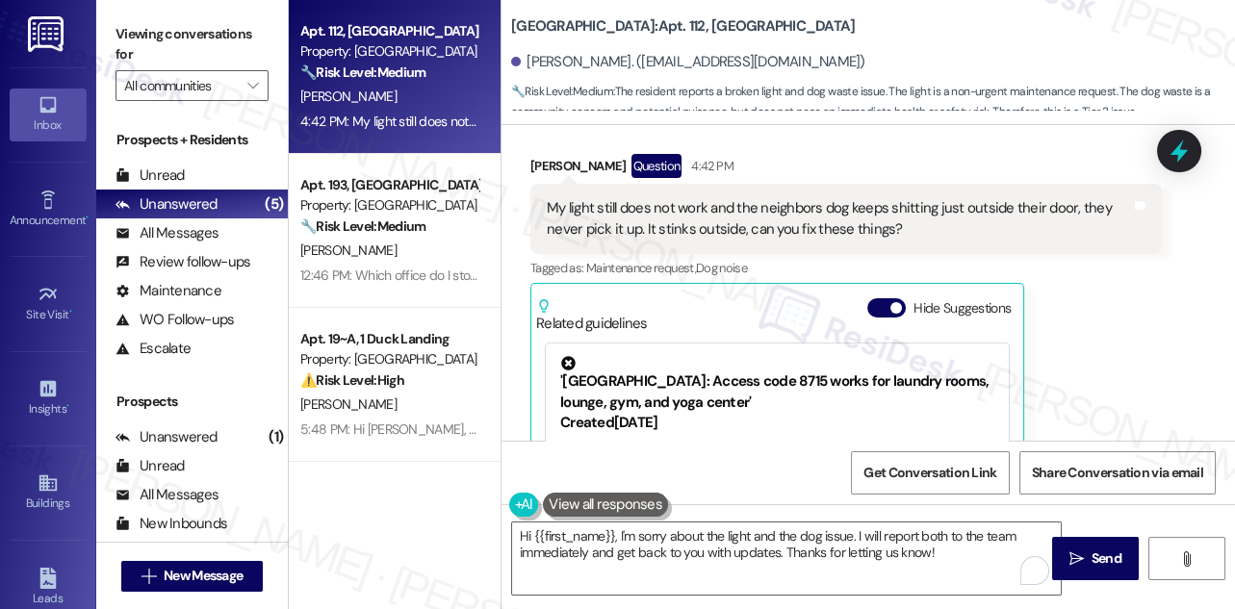
click at [128, 28] on label "Viewing conversations for" at bounding box center [191, 44] width 153 height 51
click at [164, 37] on label "Viewing conversations for" at bounding box center [191, 44] width 153 height 51
click at [160, 44] on label "Viewing conversations for" at bounding box center [191, 44] width 153 height 51
click at [924, 566] on textarea "Hi {{first_name}}, I'm sorry about the light and the dog issue. I will report b…" at bounding box center [786, 559] width 549 height 72
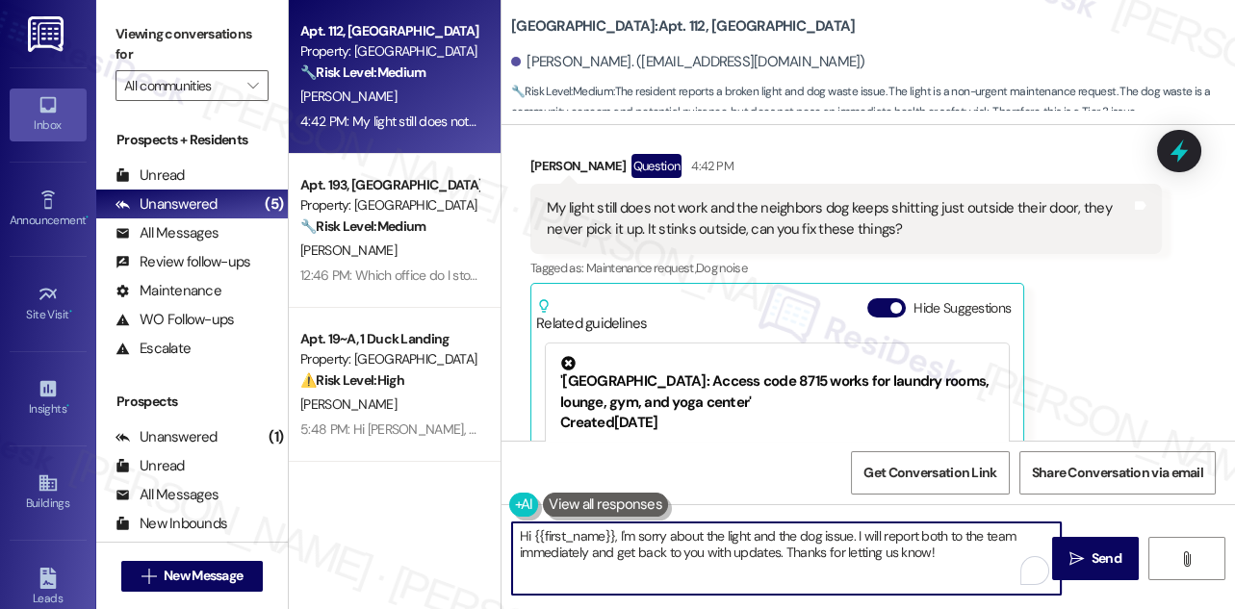
click at [858, 530] on textarea "Hi {{first_name}}, I'm sorry about the light and the dog issue. I will report b…" at bounding box center [786, 559] width 549 height 72
paste textarea "Regarding the dog waste, how often have you noticed it happening, and is it alw…"
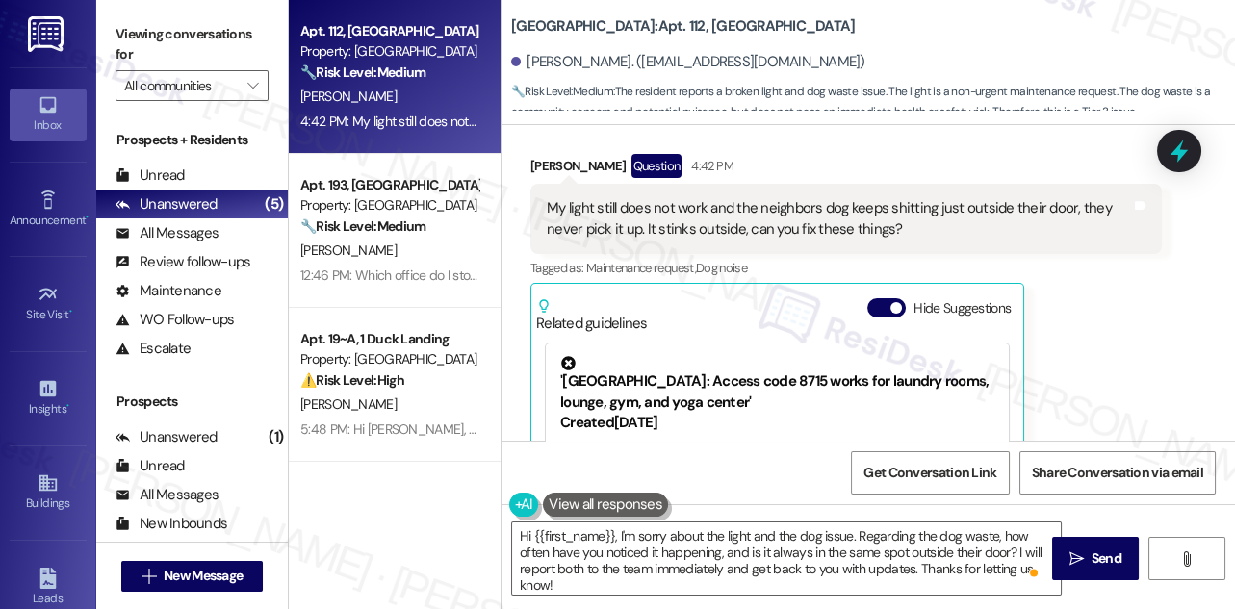
click at [175, 34] on label "Viewing conversations for" at bounding box center [191, 44] width 153 height 51
click at [168, 41] on label "Viewing conversations for" at bounding box center [191, 44] width 153 height 51
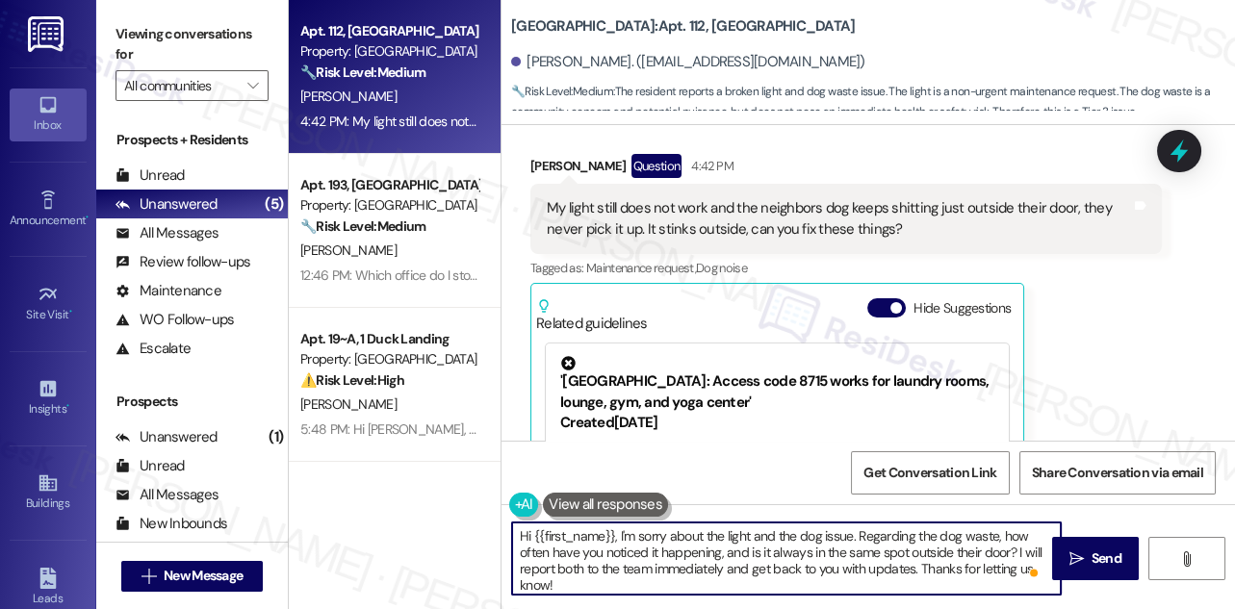
click at [784, 549] on textarea "Hi {{first_name}}, I'm sorry about the light and the dog issue. Regarding the d…" at bounding box center [786, 559] width 549 height 72
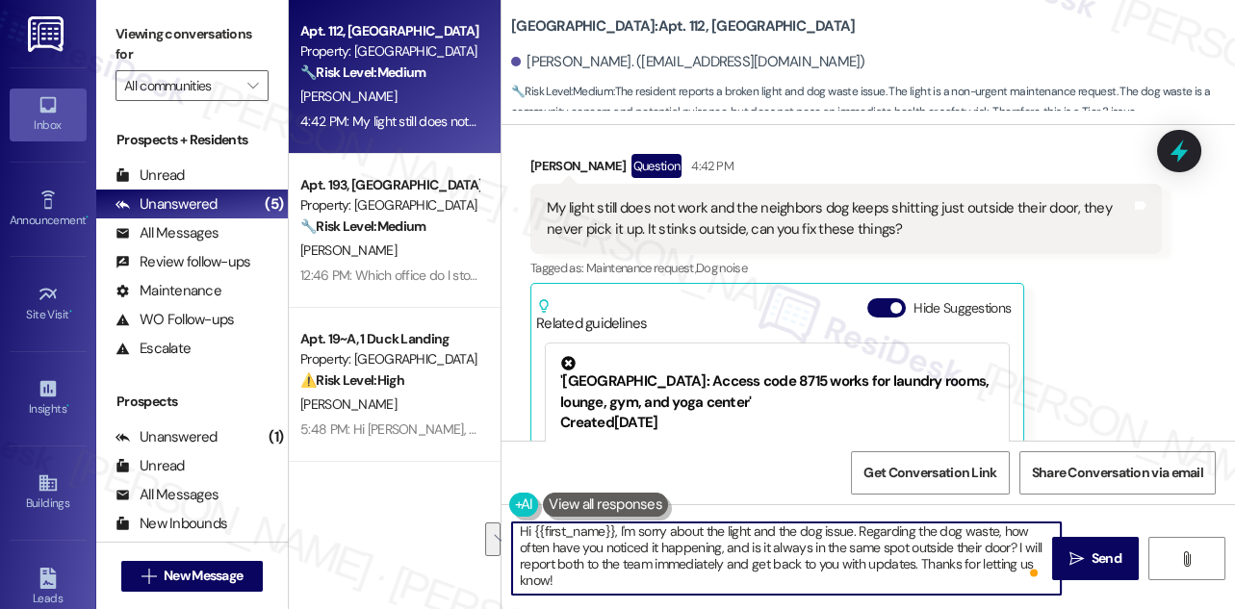
scroll to position [5, 0]
drag, startPoint x: 859, startPoint y: 534, endPoint x: 1011, endPoint y: 584, distance: 160.1
click at [1011, 584] on textarea "Hi {{first_name}}, I'm sorry about the light and the dog issue. Regarding the d…" at bounding box center [786, 559] width 549 height 72
paste textarea "do you know which unit the dog belongs to?"
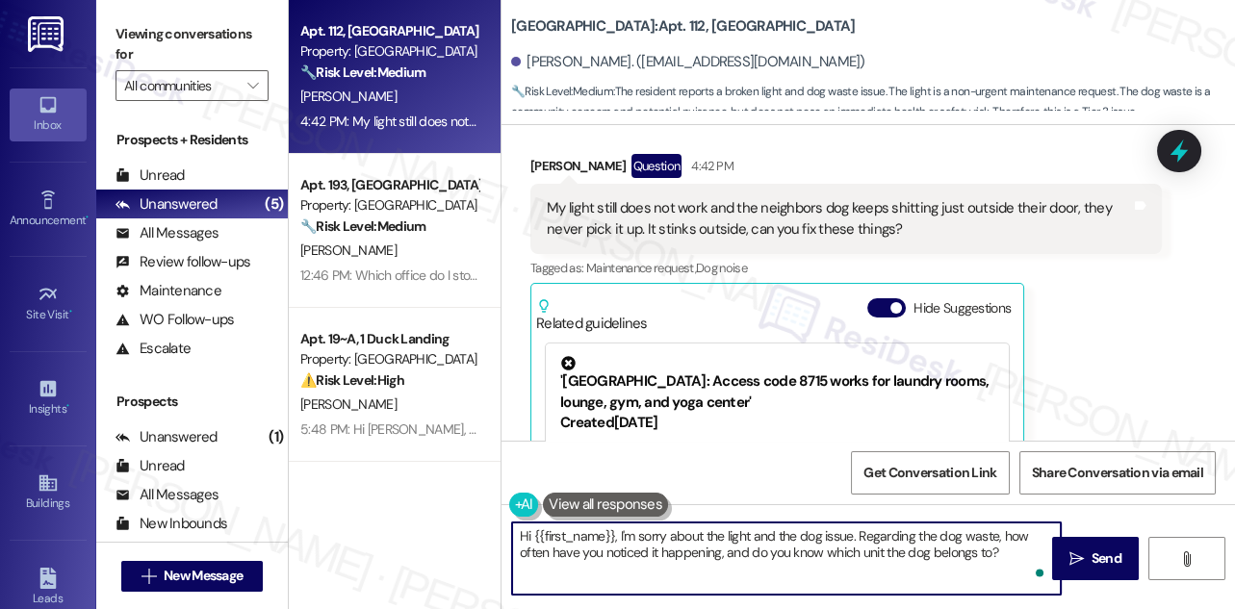
scroll to position [0, 0]
click at [707, 532] on textarea "Hi {{first_name}}, I'm sorry about the light and the dog issue. Regarding the d…" at bounding box center [786, 559] width 549 height 72
click at [799, 541] on textarea "Hi {{first_name}}, I'm sorry about the light and the dog issue. Regarding the d…" at bounding box center [786, 559] width 549 height 72
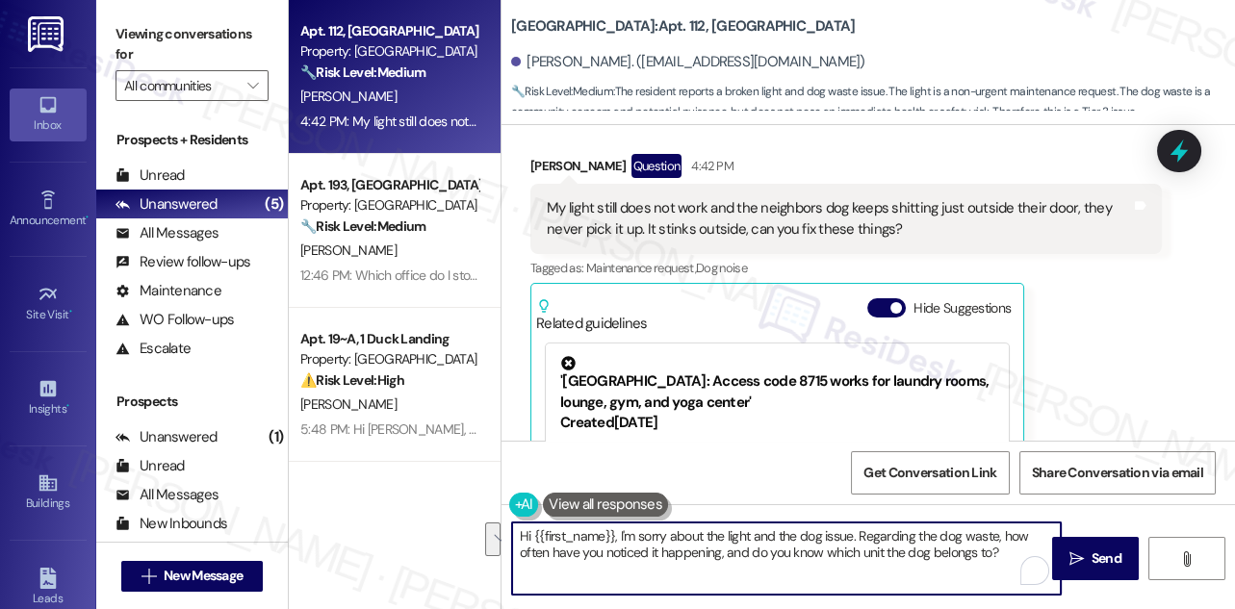
click at [799, 541] on textarea "Hi {{first_name}}, I'm sorry about the light and the dog issue. Regarding the d…" at bounding box center [786, 559] width 549 height 72
click at [801, 541] on textarea "Hi {{first_name}}, I'm sorry about the light and the dog issue. Regarding the d…" at bounding box center [786, 559] width 549 height 72
click at [759, 535] on textarea "Hi {{first_name}}, I'm sorry about the light and the dog issue. Regarding the d…" at bounding box center [786, 559] width 549 height 72
click at [752, 535] on textarea "Hi {{first_name}}, I'm sorry about the light and the dog issue. Regarding the d…" at bounding box center [786, 559] width 549 height 72
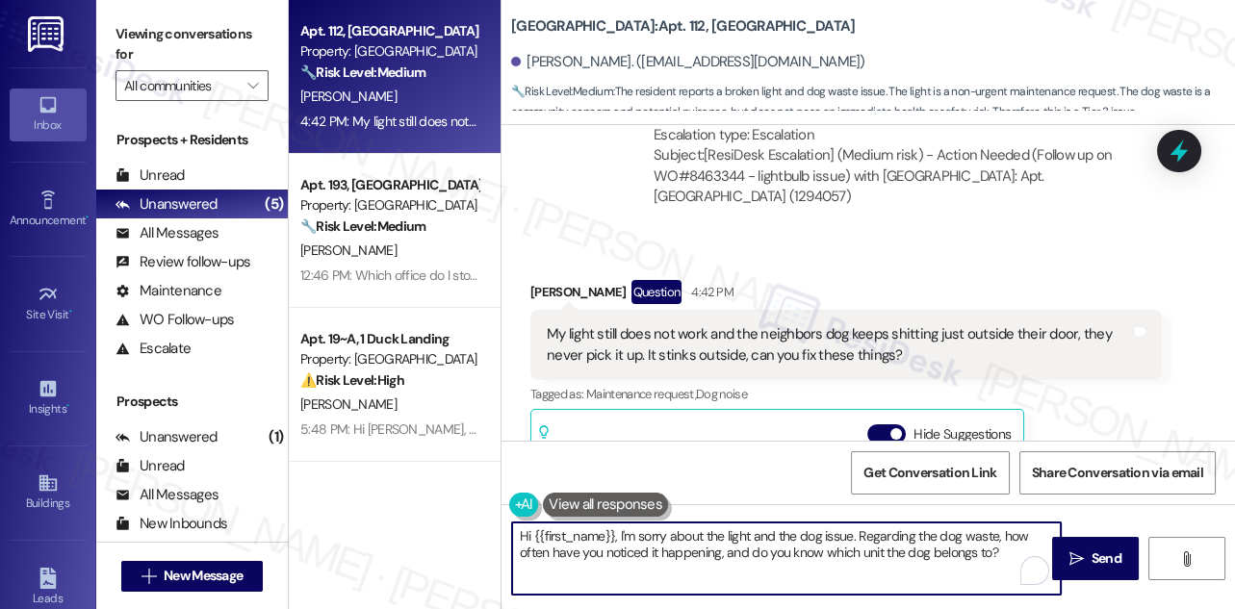
scroll to position [6623, 0]
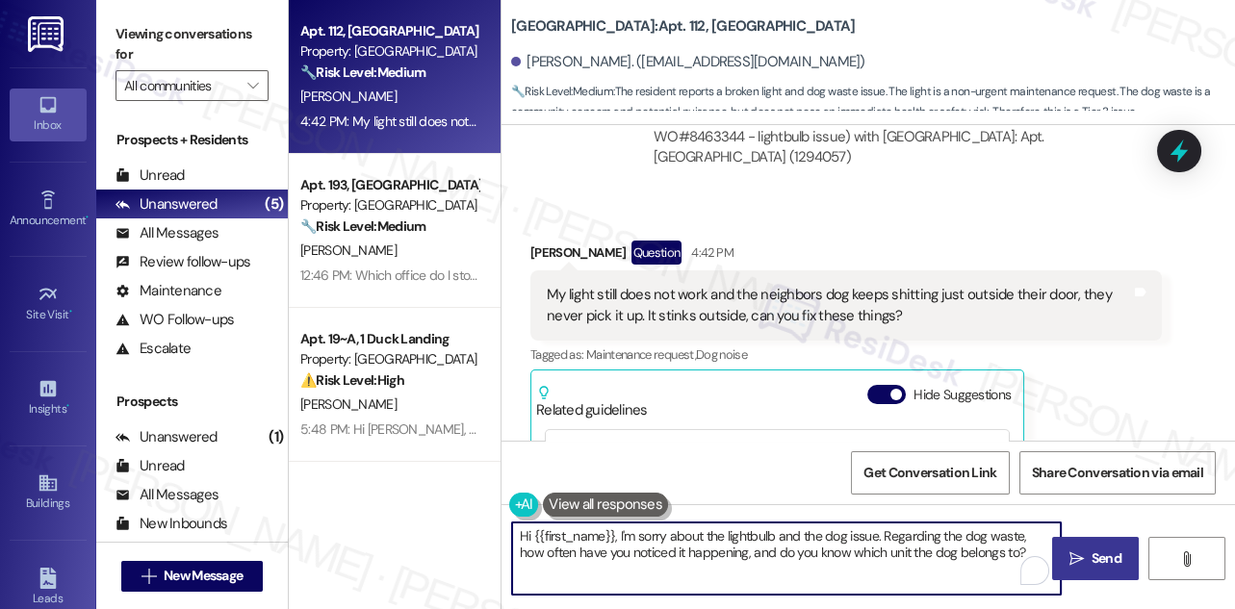
type textarea "Hi {{first_name}}, I'm sorry about the lightbulb and the dog issue. Regarding t…"
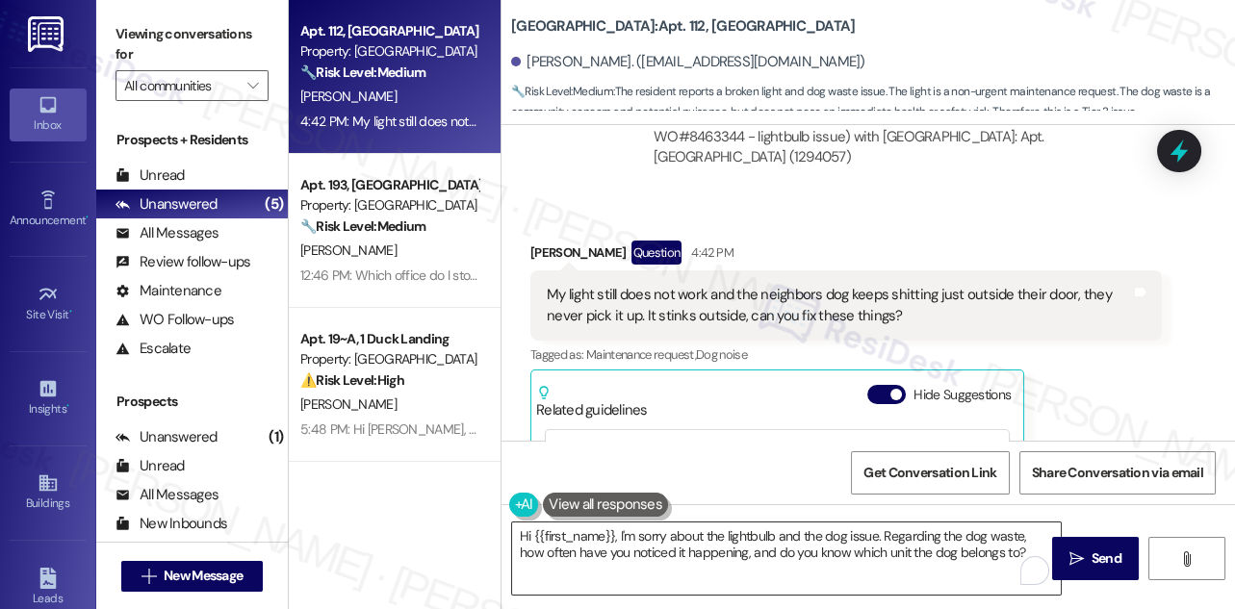
drag, startPoint x: 1075, startPoint y: 552, endPoint x: 790, endPoint y: 540, distance: 285.2
click at [790, 540] on div "Hi {{first_name}}, I'm sorry about the lightbulb and the dog issue. Regarding t…" at bounding box center [867, 576] width 733 height 144
click at [822, 310] on div "My light still does not work and the neighbors dog keeps shitting just outside …" at bounding box center [839, 305] width 584 height 41
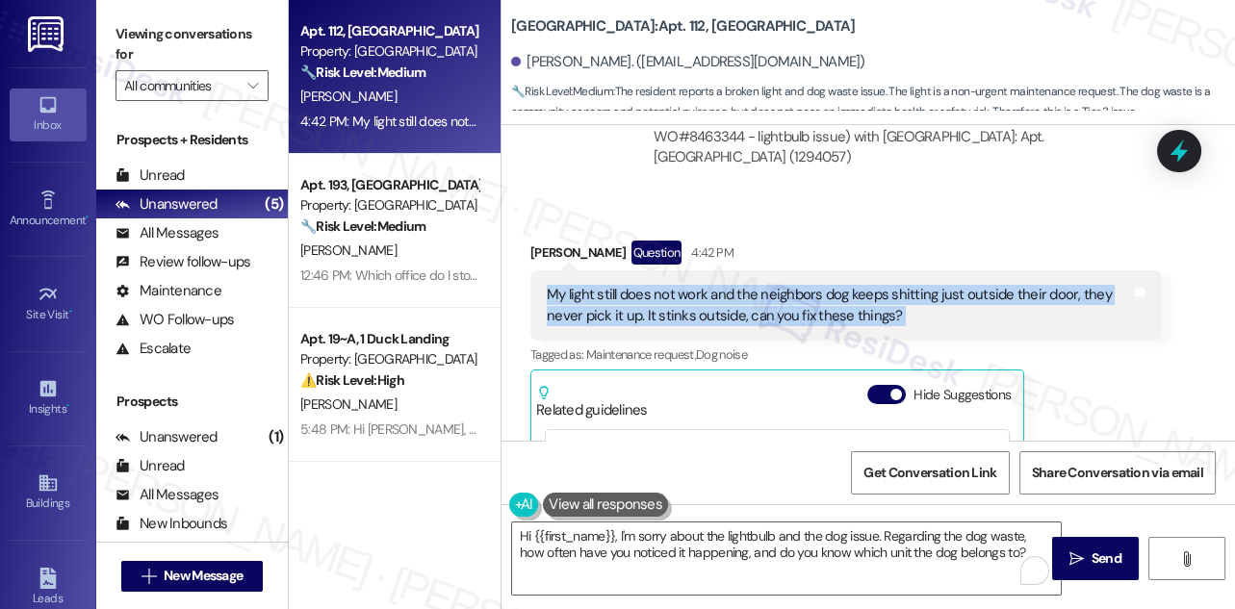
click at [822, 310] on div "My light still does not work and the neighbors dog keeps shitting just outside …" at bounding box center [839, 305] width 584 height 41
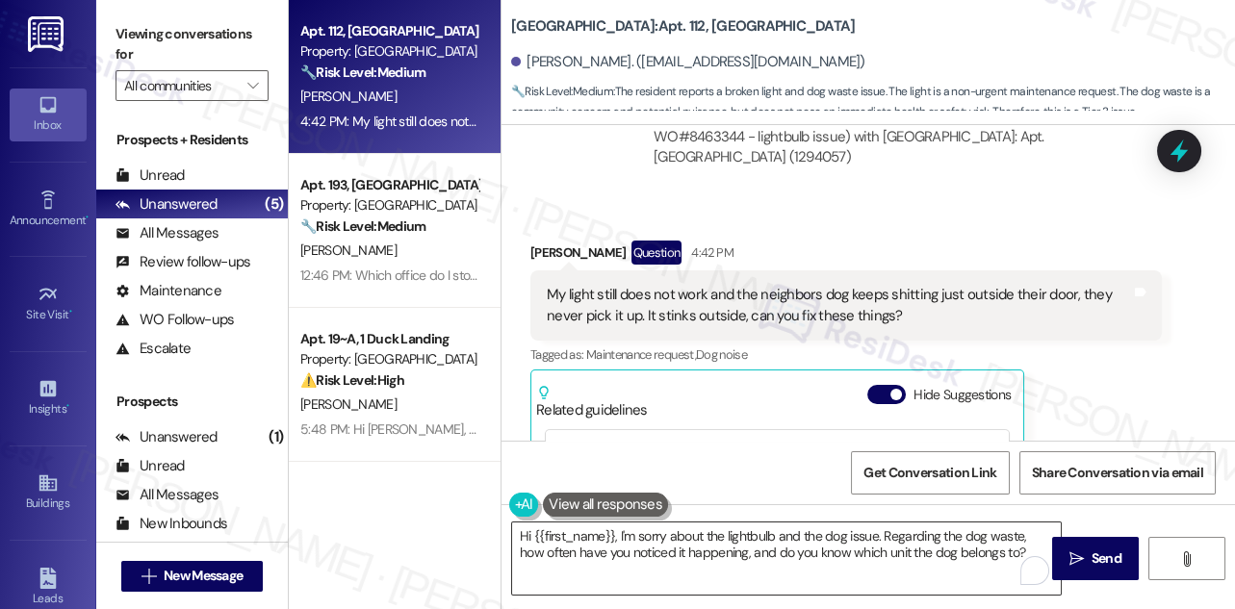
click at [909, 556] on textarea "Hi {{first_name}}, I'm sorry about the lightbulb and the dog issue. Regarding t…" at bounding box center [786, 559] width 549 height 72
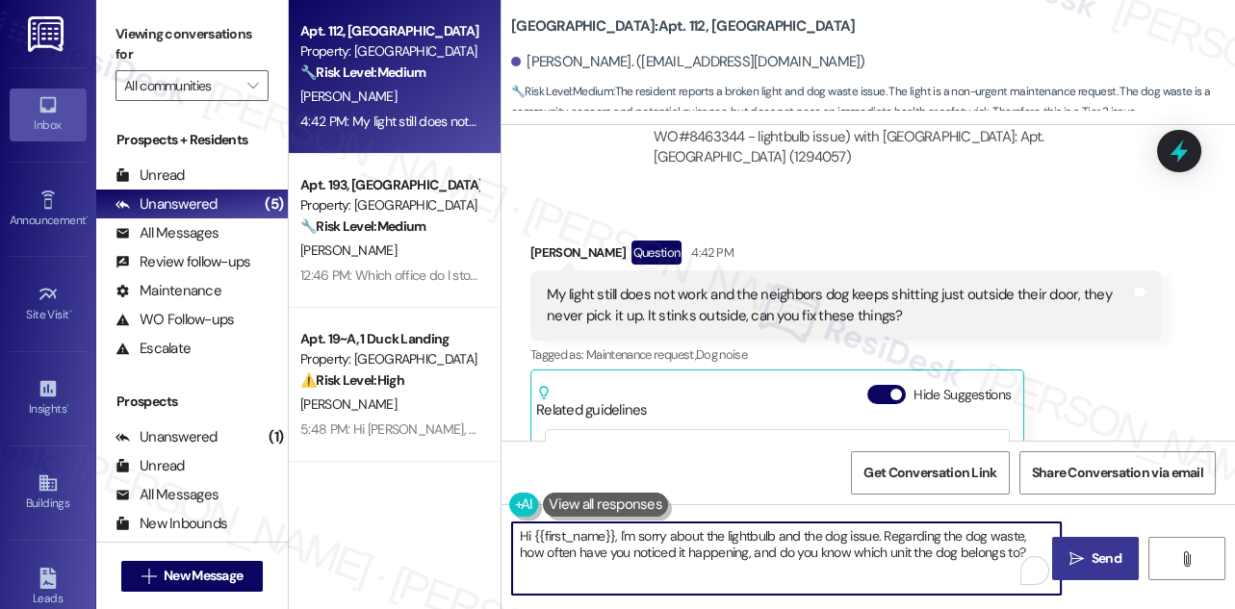
click at [1098, 556] on span "Send" at bounding box center [1106, 559] width 30 height 20
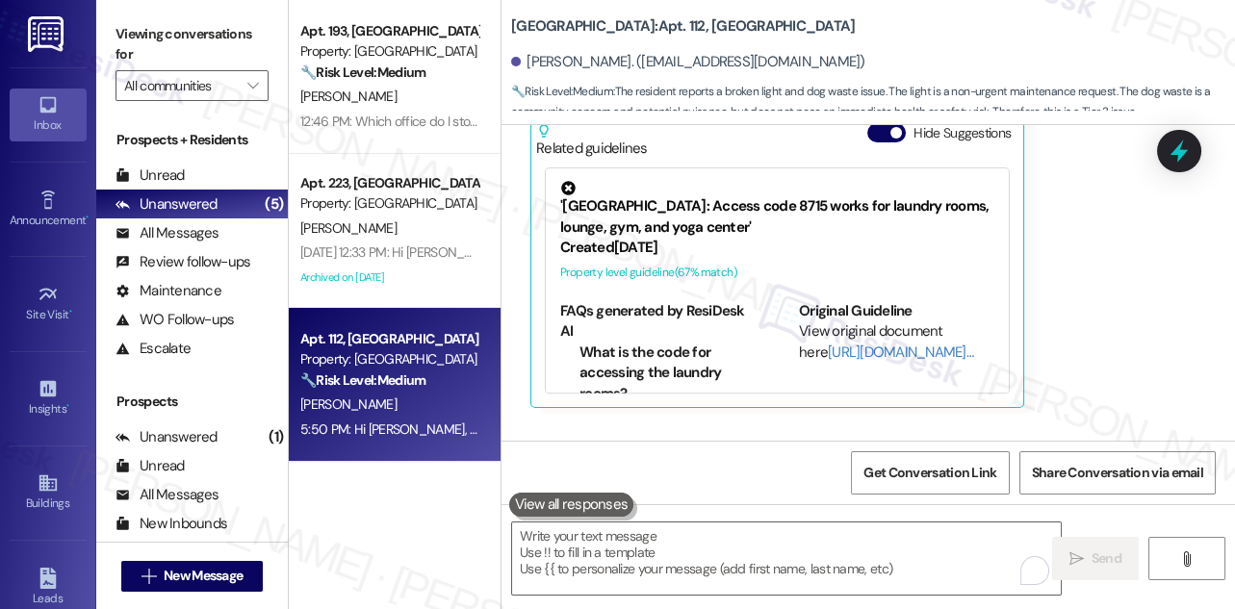
scroll to position [7040, 0]
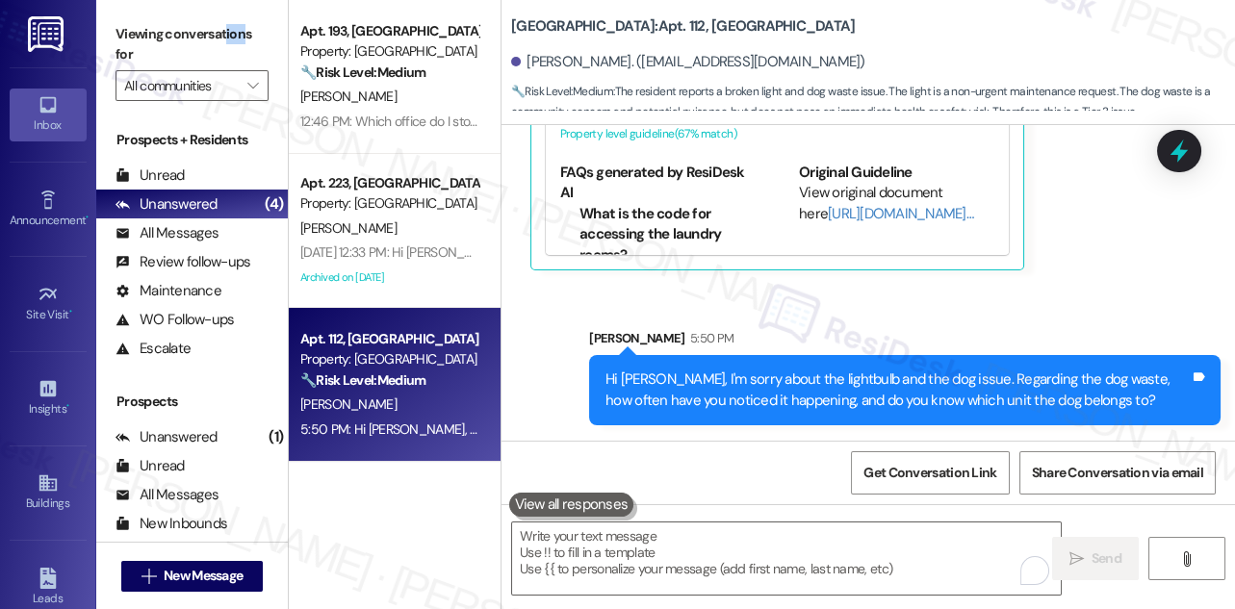
drag, startPoint x: 244, startPoint y: 35, endPoint x: 225, endPoint y: 31, distance: 19.6
click at [225, 31] on label "Viewing conversations for" at bounding box center [191, 44] width 153 height 51
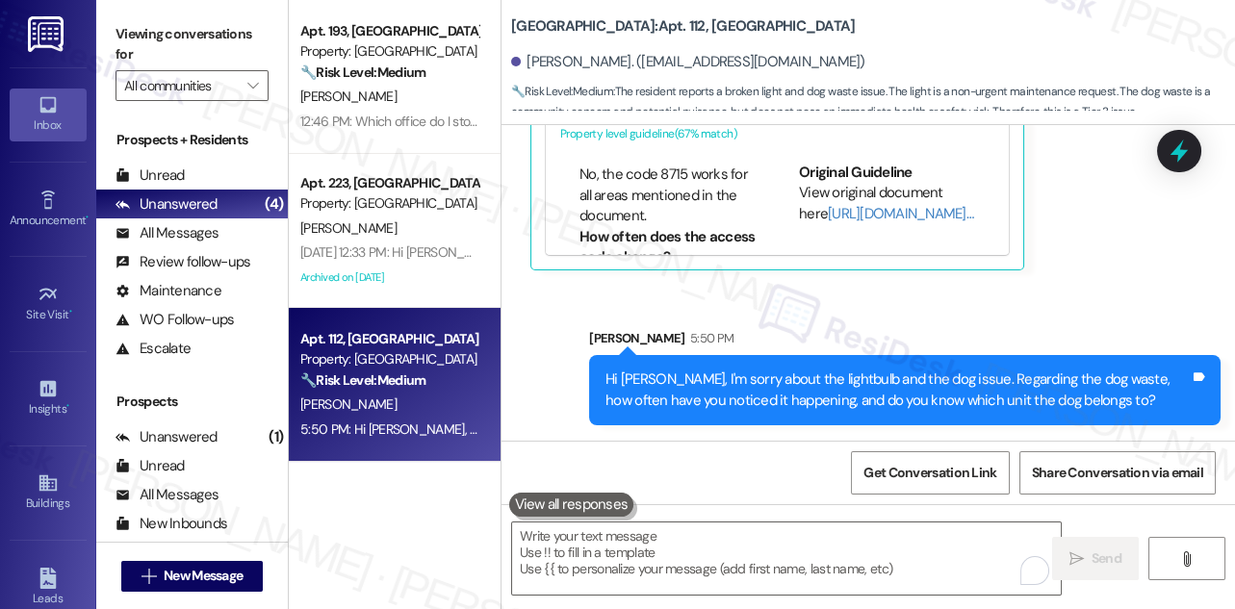
click at [685, 395] on div "Hi [PERSON_NAME], I'm sorry about the lightbulb and the dog issue. Regarding th…" at bounding box center [897, 390] width 584 height 41
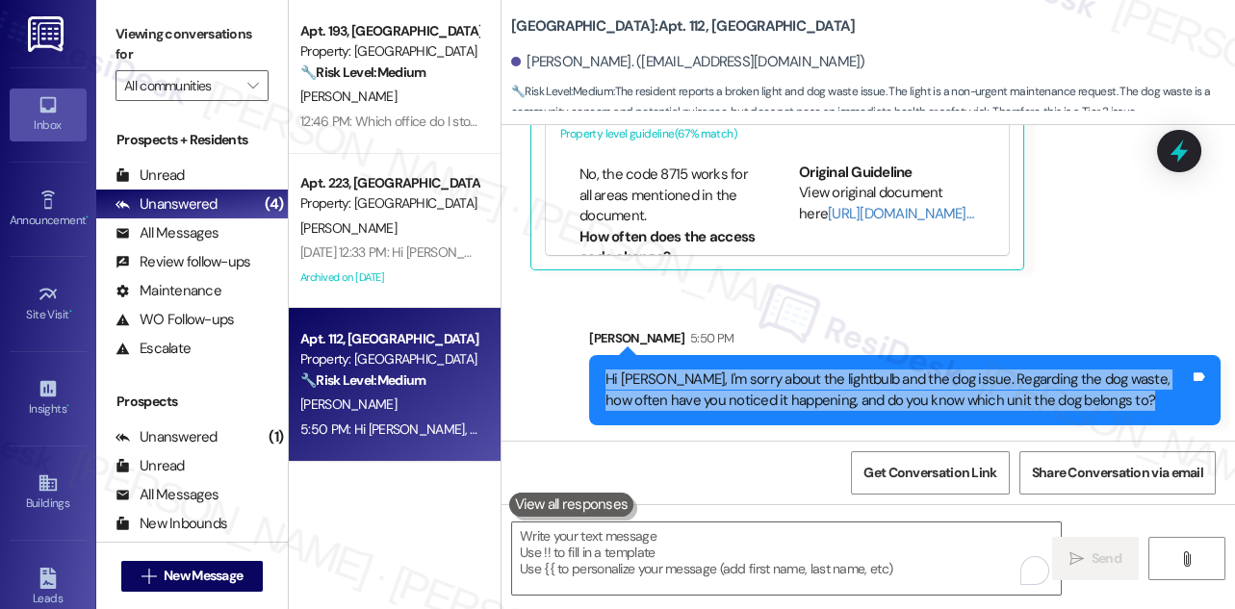
click at [685, 395] on div "Hi [PERSON_NAME], I'm sorry about the lightbulb and the dog issue. Regarding th…" at bounding box center [897, 390] width 584 height 41
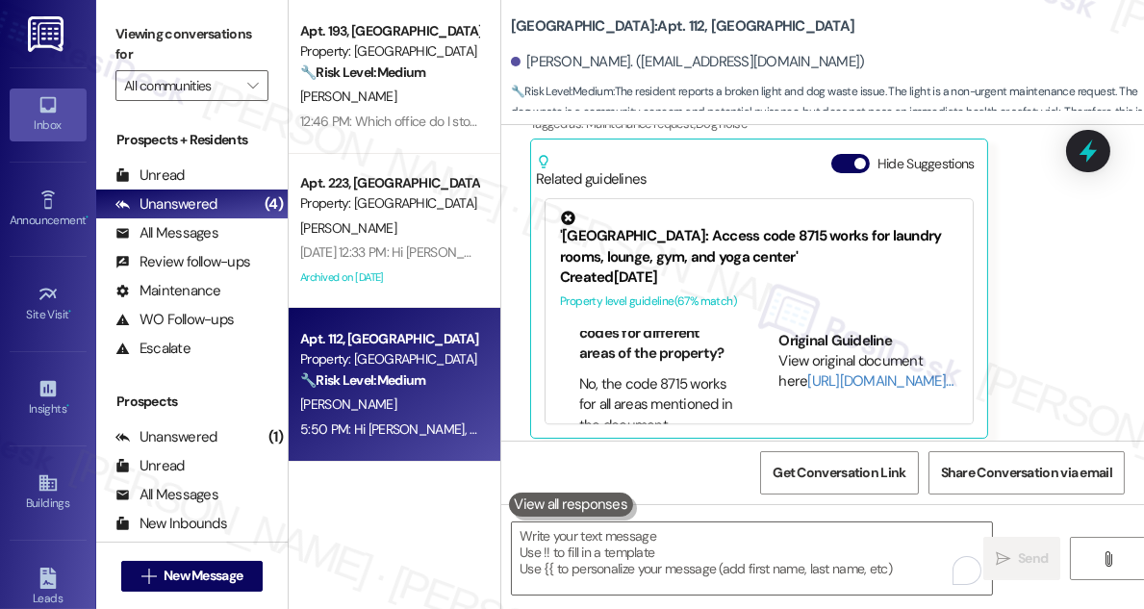
scroll to position [654, 0]
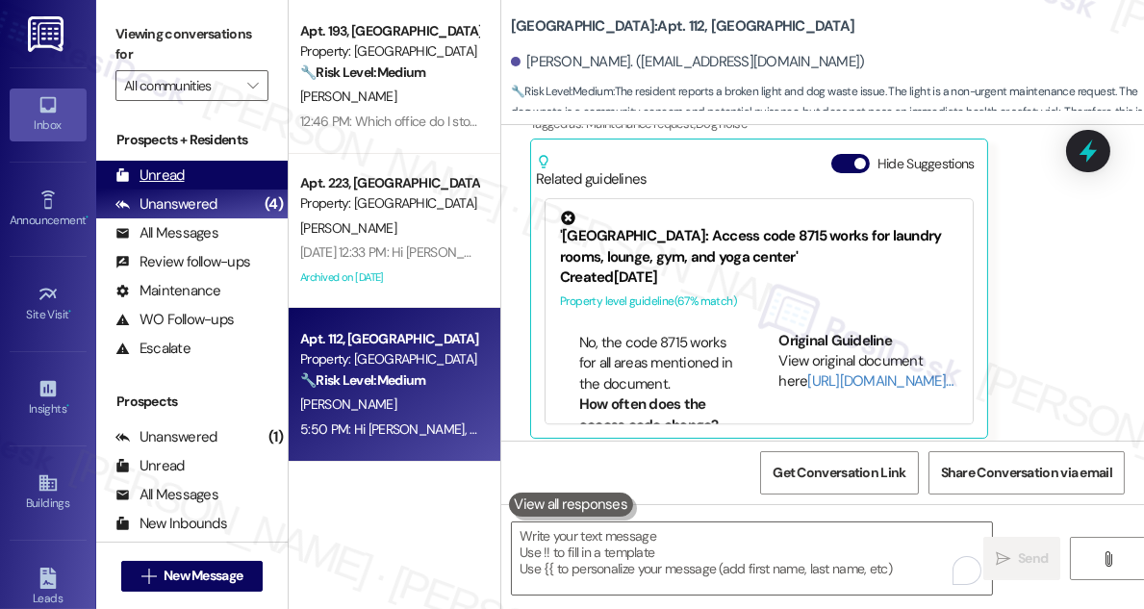
click at [180, 171] on div "Unread" at bounding box center [149, 176] width 69 height 20
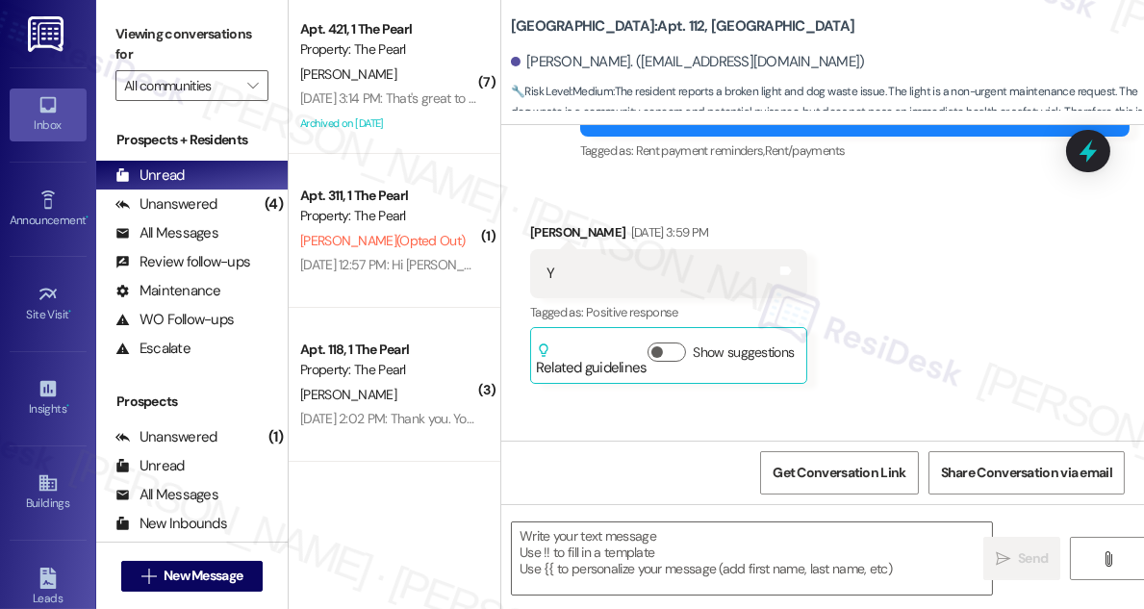
type textarea "Fetching suggested responses. Please feel free to read through the conversation…"
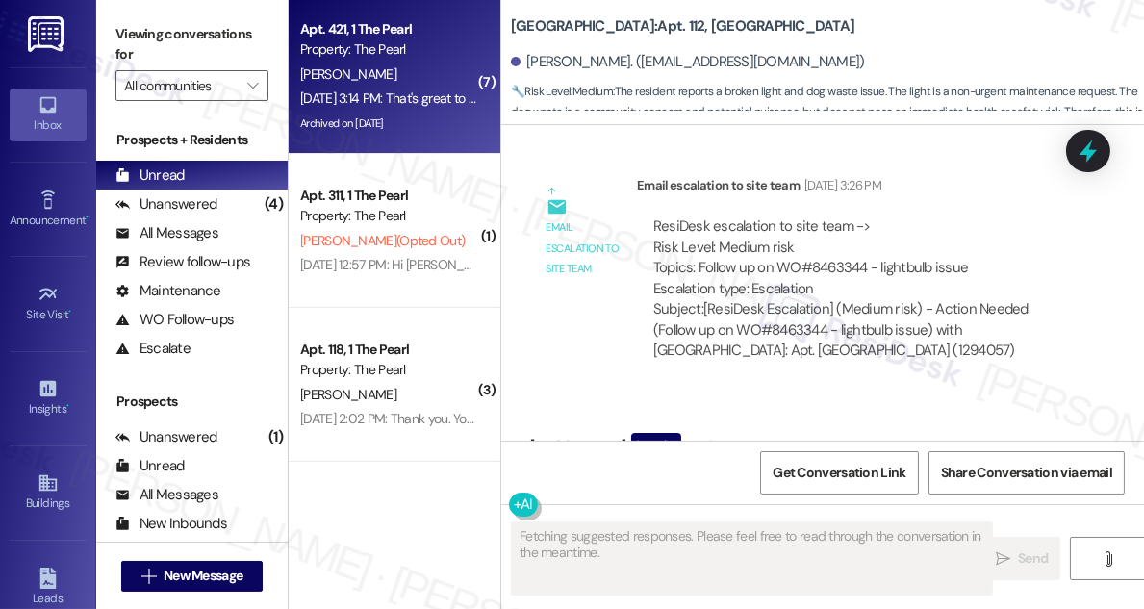
click at [367, 96] on div "[DATE] 3:14 PM: That's great to hear! If you have any other questions in the fu…" at bounding box center [634, 98] width 669 height 17
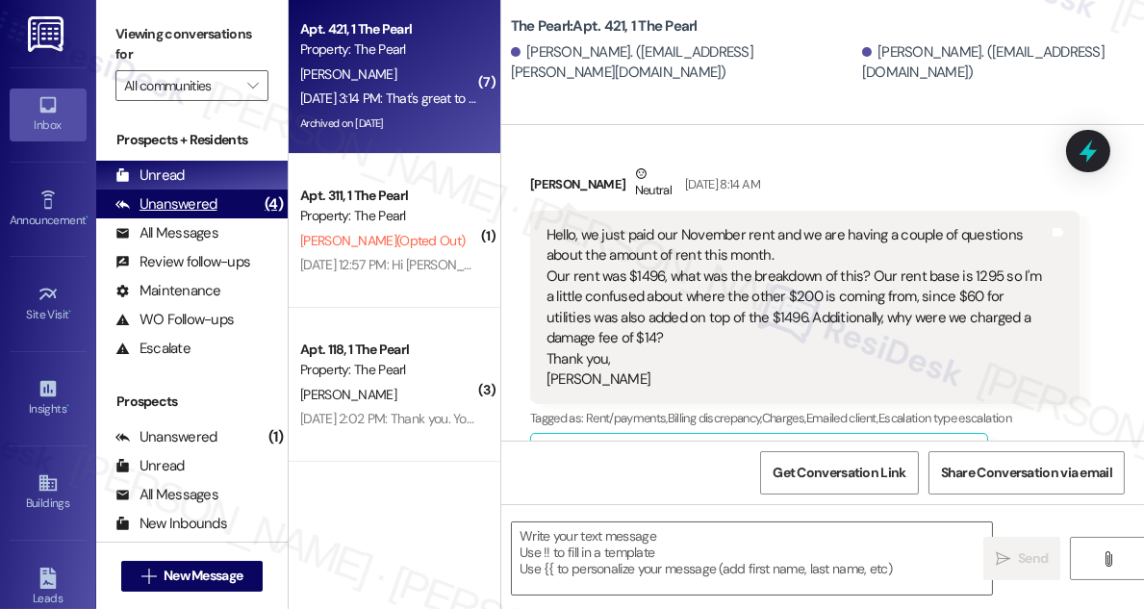
click at [260, 210] on div "(4)" at bounding box center [274, 205] width 28 height 30
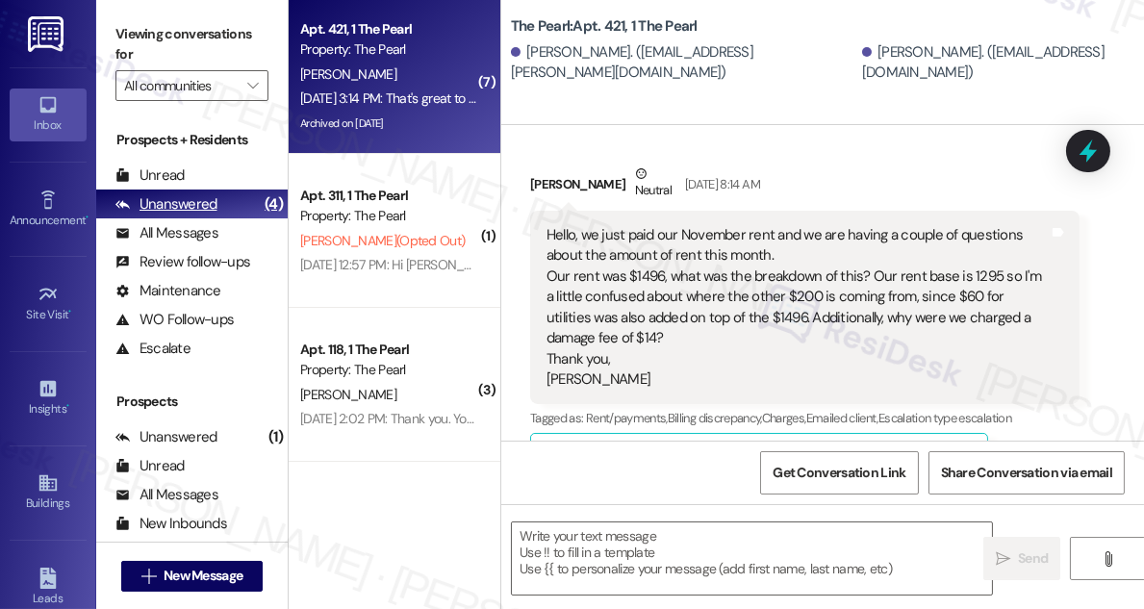
type textarea "Fetching suggested responses. Please feel free to read through the conversation…"
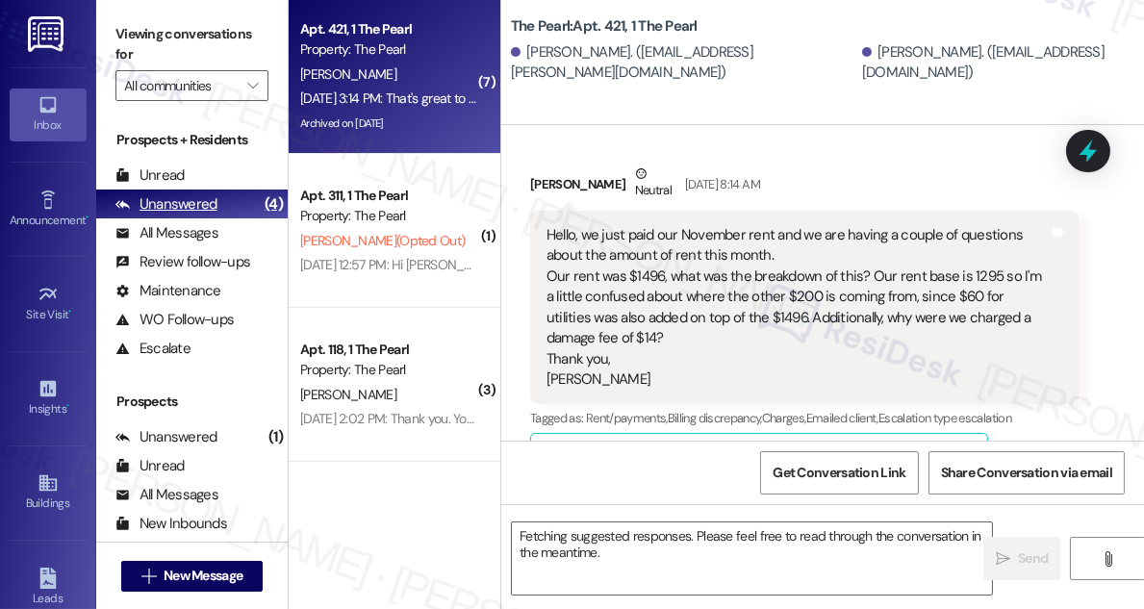
scroll to position [5207, 0]
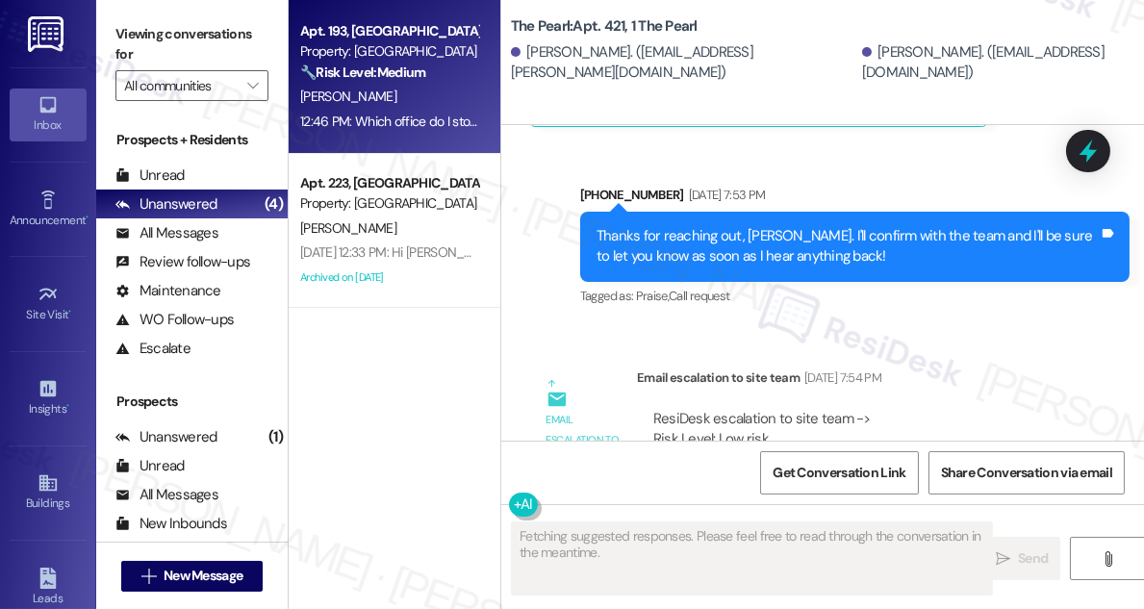
type textarea "Fetching suggested responses. Please feel free to read through the conversation…"
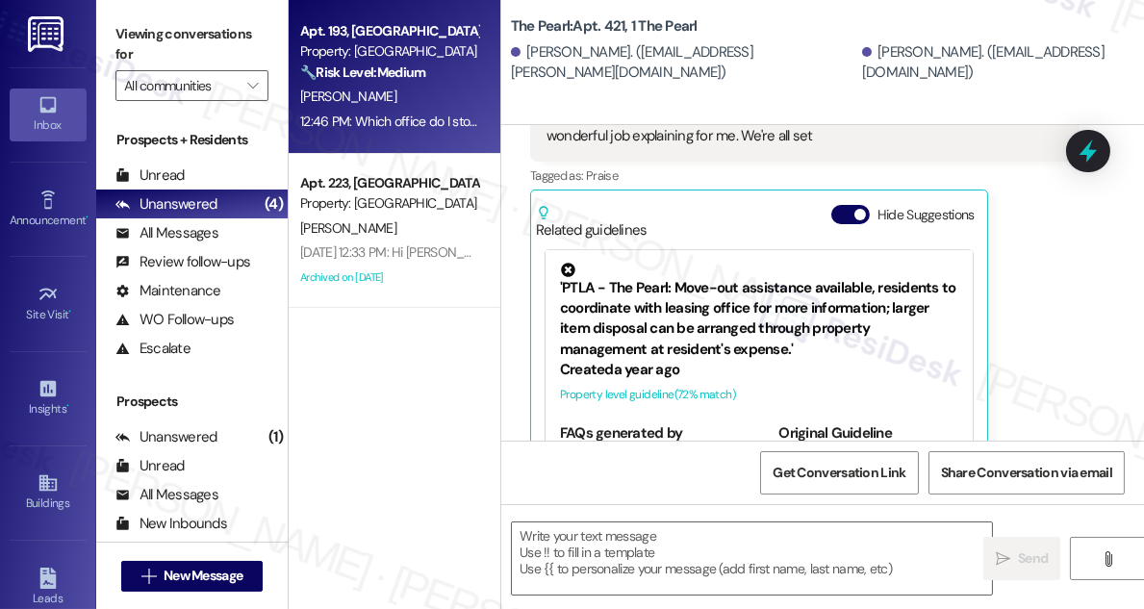
click at [443, 111] on div "12:46 PM: Which office do I stop by? 12:46 PM: Which office do I stop by?" at bounding box center [389, 122] width 182 height 24
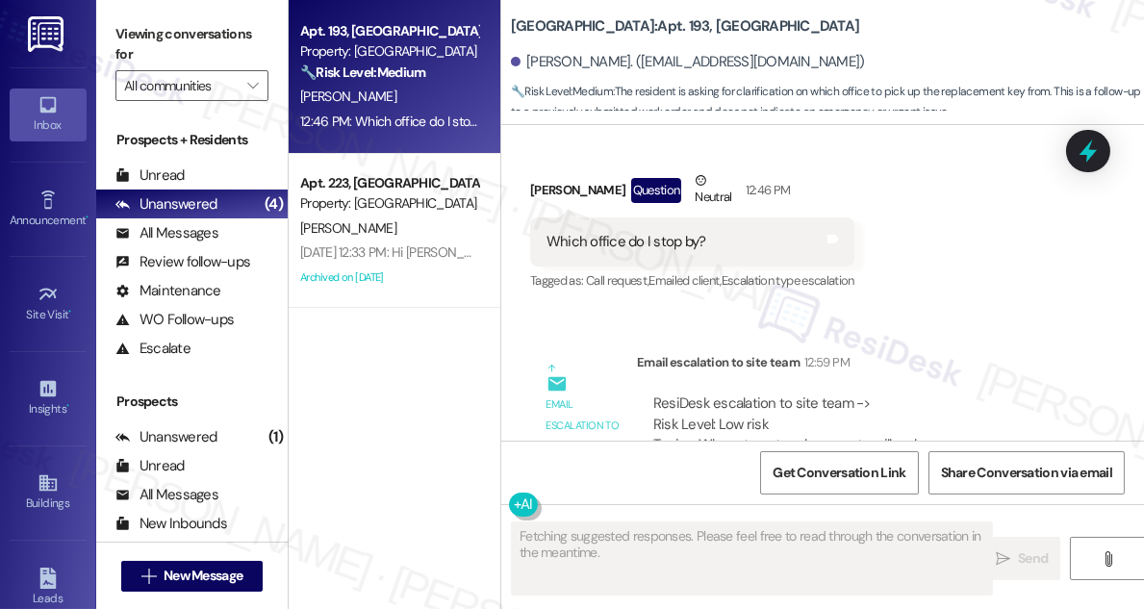
scroll to position [9297, 0]
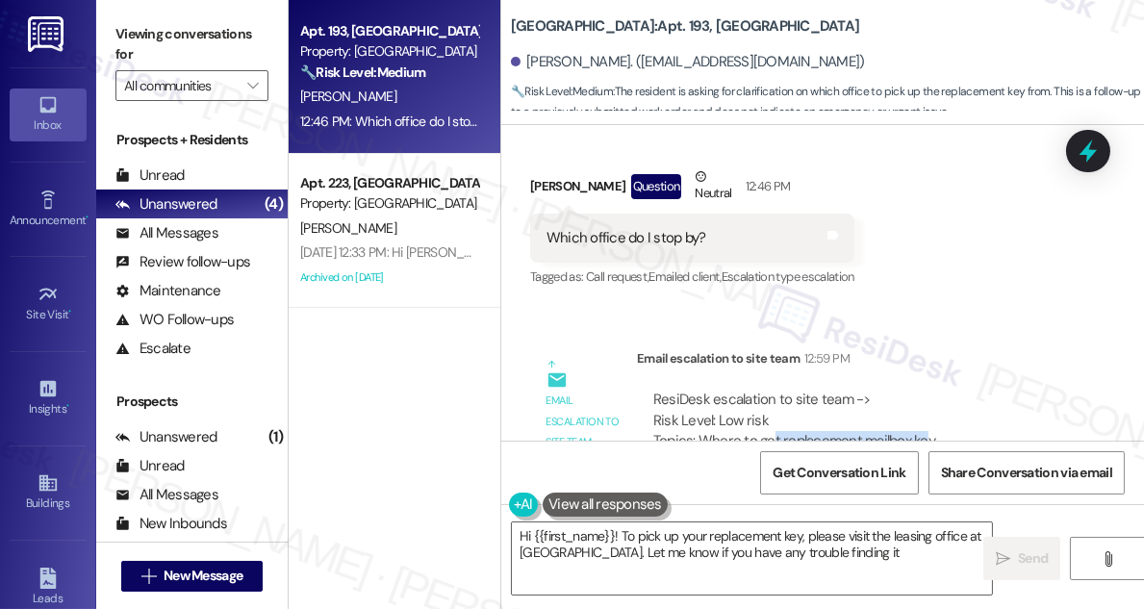
type textarea "Hi {{first_name}}! To pick up your replacement key, please visit the leasing of…"
drag, startPoint x: 772, startPoint y: 316, endPoint x: 948, endPoint y: 315, distance: 176.1
click at [948, 390] on div "ResiDesk escalation to site team -> Risk Level: Low risk Topics: Where to get r…" at bounding box center [859, 431] width 410 height 83
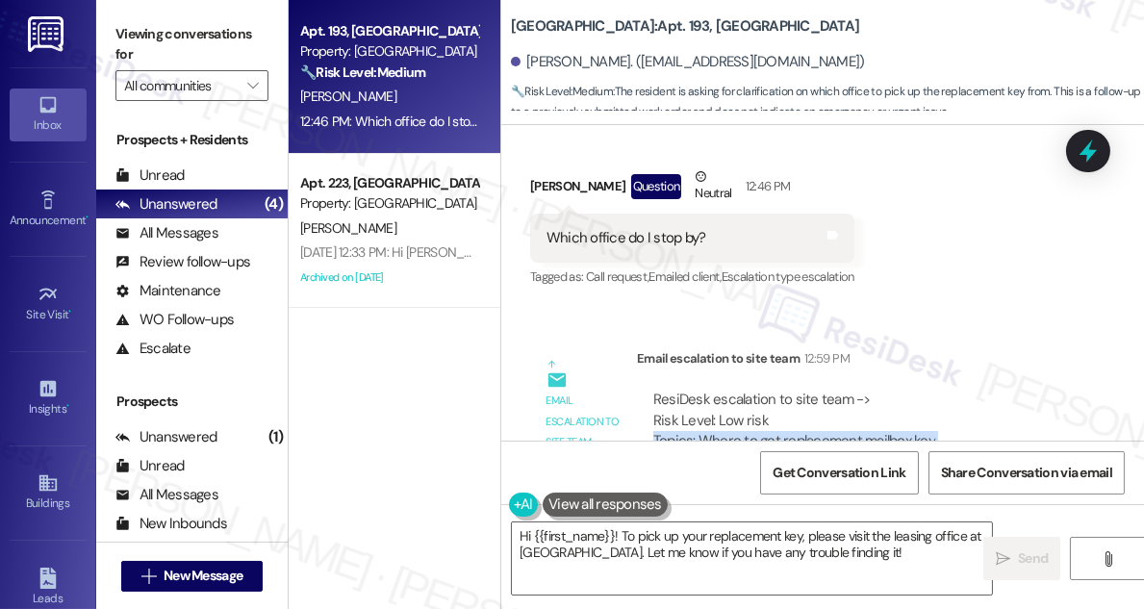
click at [948, 390] on div "ResiDesk escalation to site team -> Risk Level: Low risk Topics: Where to get r…" at bounding box center [859, 431] width 410 height 83
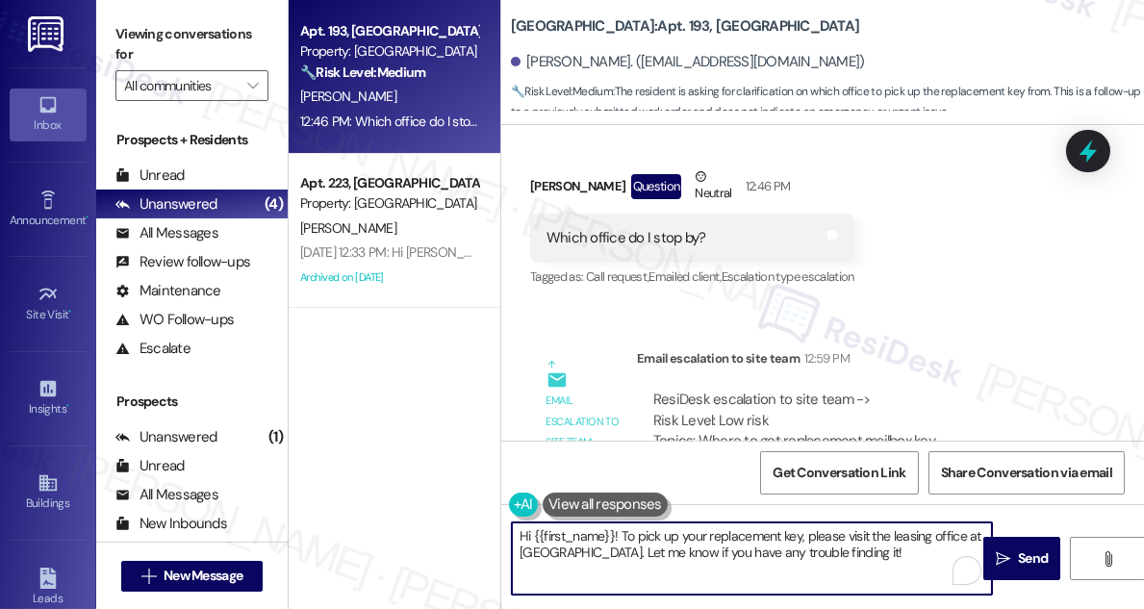
drag, startPoint x: 911, startPoint y: 556, endPoint x: 664, endPoint y: 556, distance: 246.4
click at [664, 556] on textarea "Hi {{first_name}}! To pick up your replacement key, please visit the leasing of…" at bounding box center [752, 559] width 480 height 72
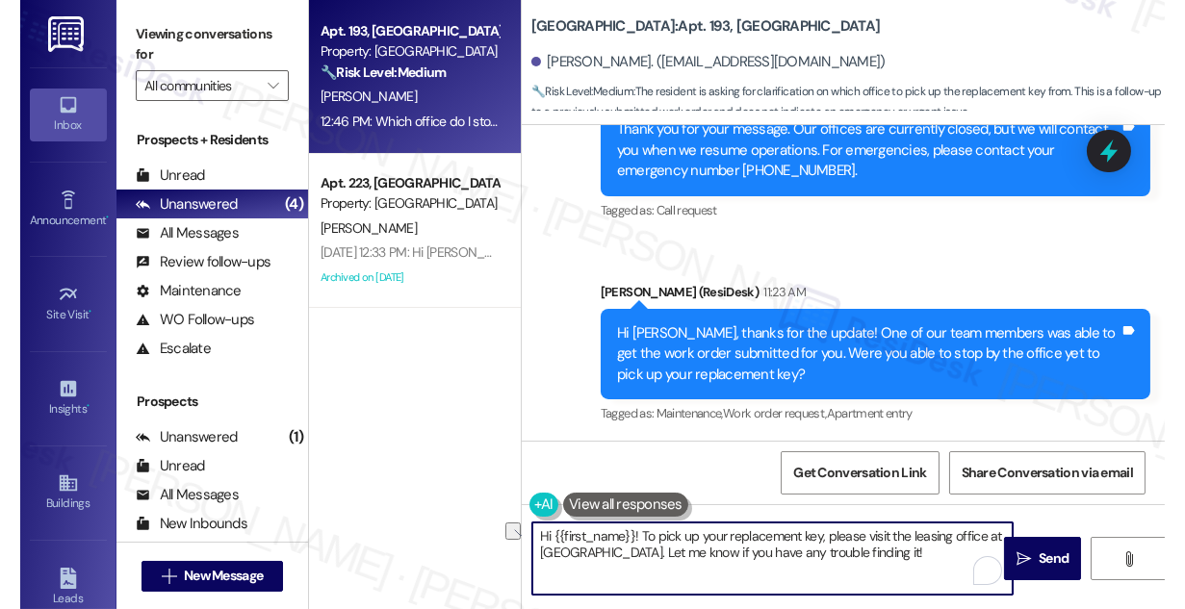
scroll to position [8947, 0]
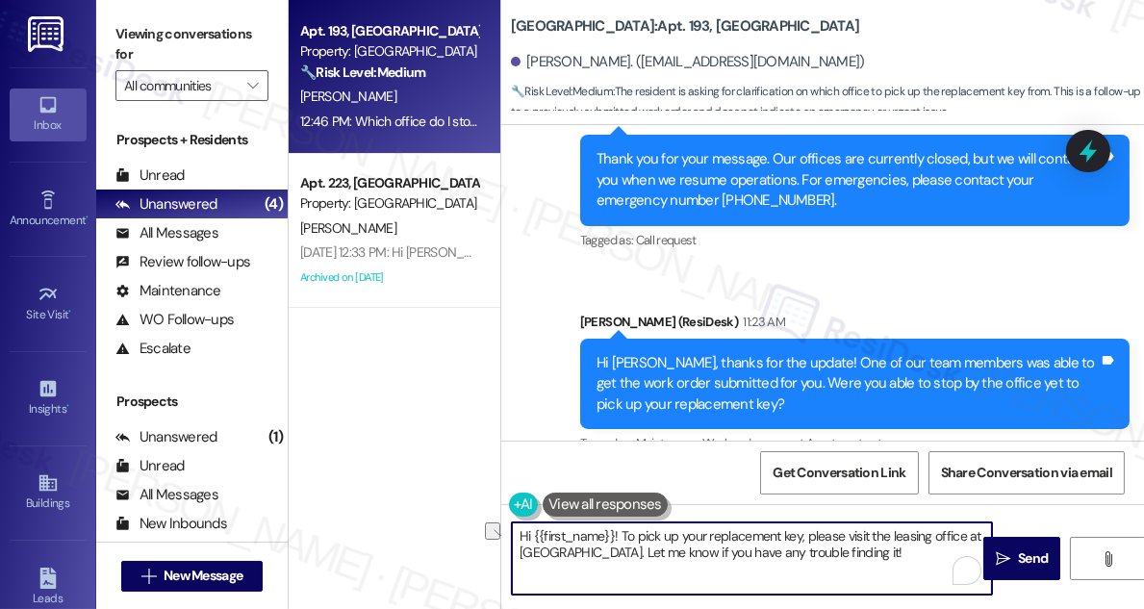
click at [699, 353] on div "Hi [PERSON_NAME], thanks for the update! One of our team members was able to ge…" at bounding box center [848, 384] width 502 height 62
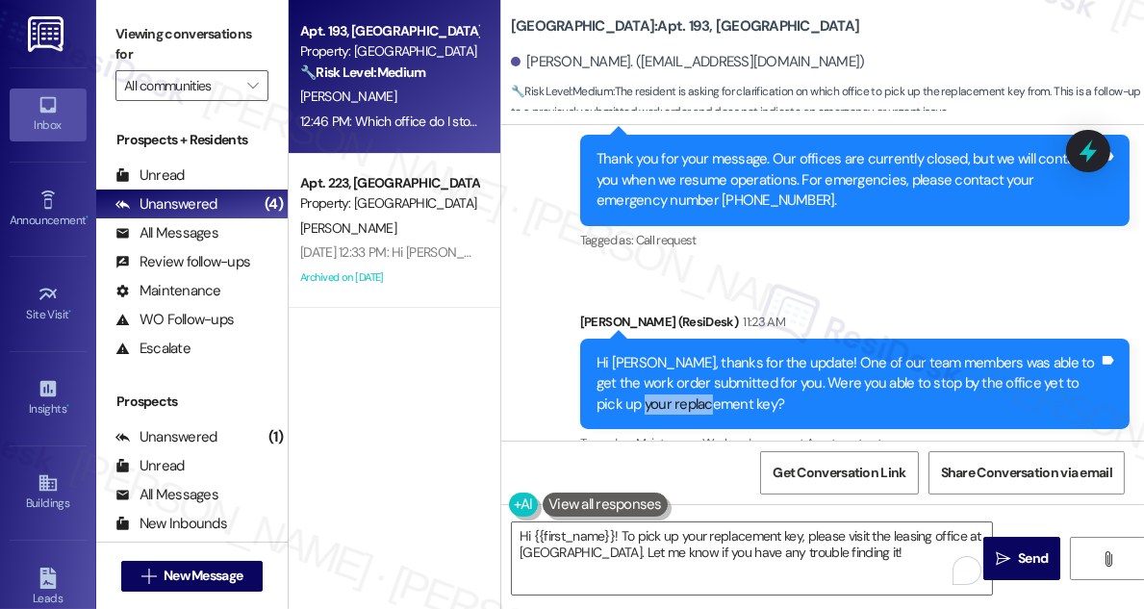
click at [699, 353] on div "Hi [PERSON_NAME], thanks for the update! One of our team members was able to ge…" at bounding box center [848, 384] width 502 height 62
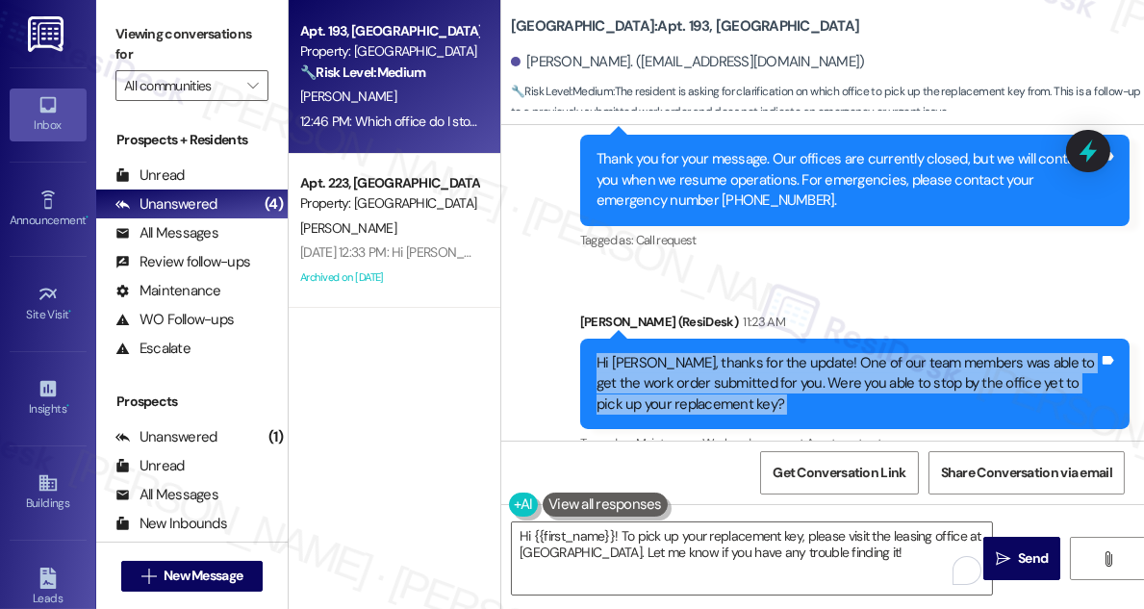
click at [699, 353] on div "Hi [PERSON_NAME], thanks for the update! One of our team members was able to ge…" at bounding box center [848, 384] width 502 height 62
click at [819, 353] on div "Hi [PERSON_NAME], thanks for the update! One of our team members was able to ge…" at bounding box center [848, 384] width 502 height 62
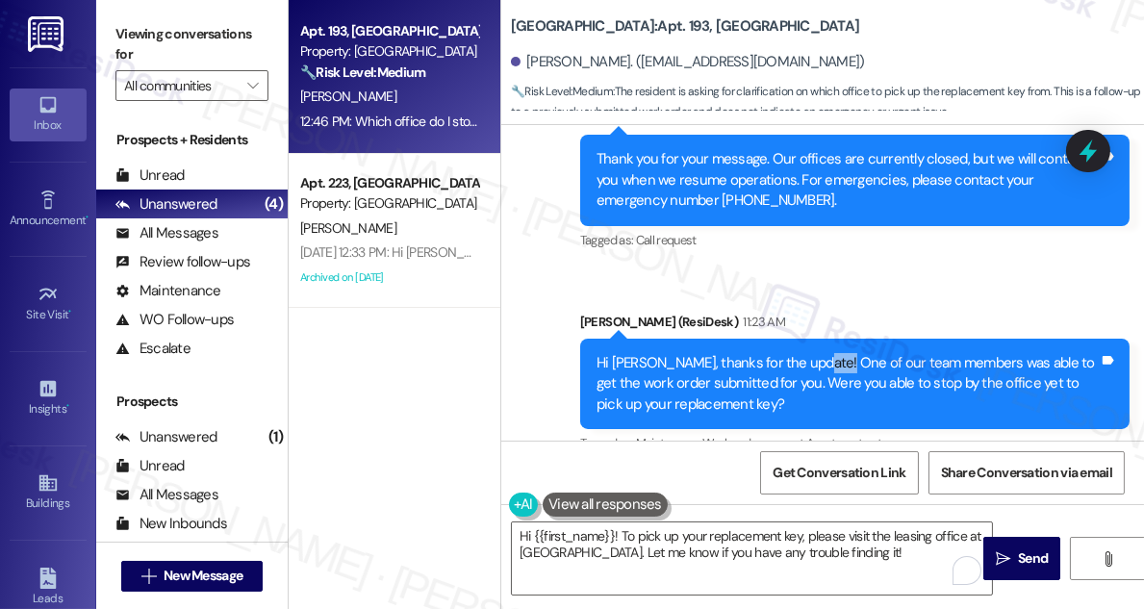
click at [819, 353] on div "Hi [PERSON_NAME], thanks for the update! One of our team members was able to ge…" at bounding box center [848, 384] width 502 height 62
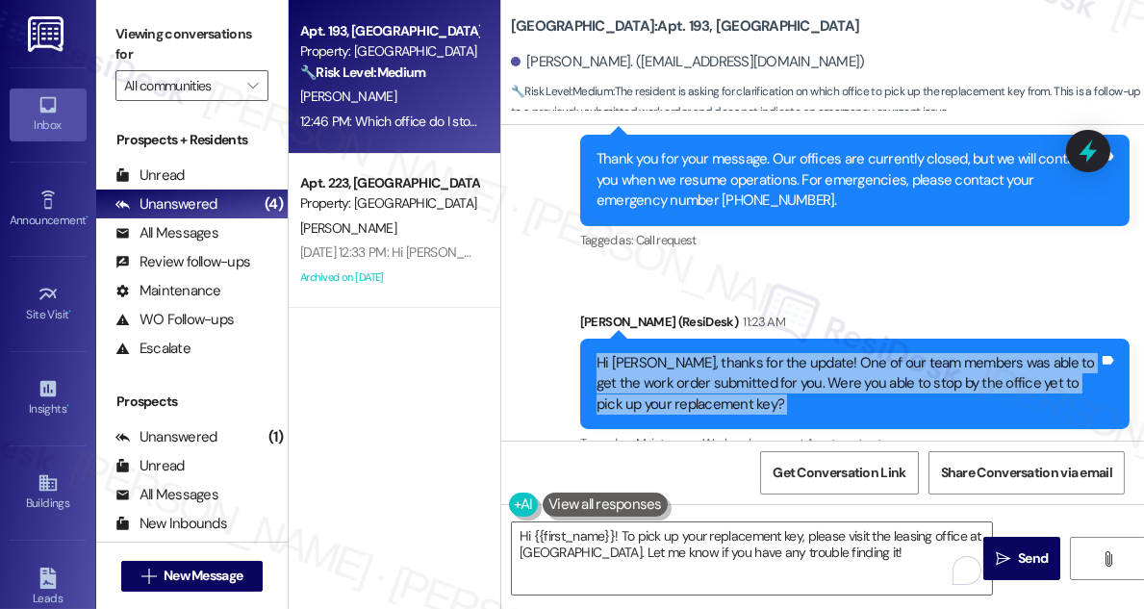
click at [819, 353] on div "Hi [PERSON_NAME], thanks for the update! One of our team members was able to ge…" at bounding box center [848, 384] width 502 height 62
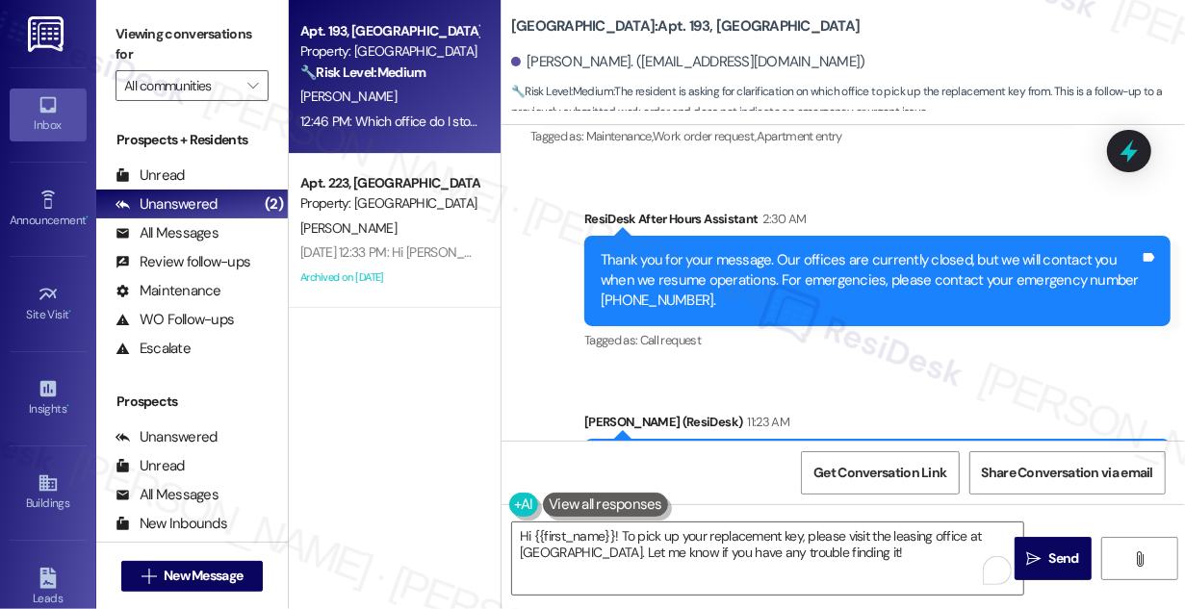
scroll to position [8586, 0]
